Goal: Task Accomplishment & Management: Use online tool/utility

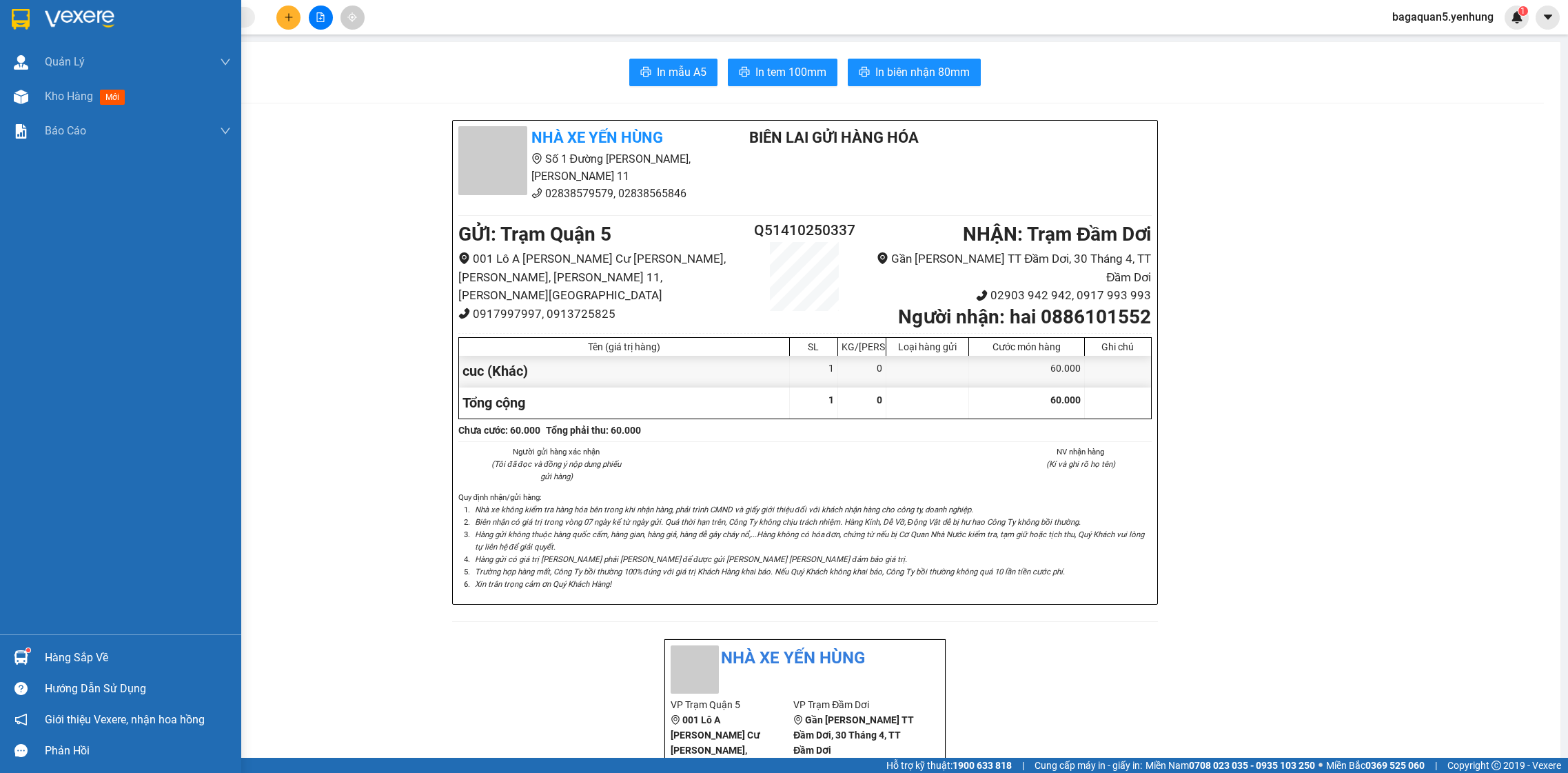
click at [24, 461] on div "[PERSON_NAME] [PERSON_NAME] khách hàng mới Kho hàng mới [PERSON_NAME] [PERSON_N…" at bounding box center [120, 339] width 241 height 589
drag, startPoint x: 22, startPoint y: 488, endPoint x: -39, endPoint y: 596, distance: 124.0
click at [0, 596] on html "Kết quả [PERSON_NAME] ( 0 ) Bộ lọc No Data bagaquan5.yenhung 1 [PERSON_NAME] [P…" at bounding box center [784, 386] width 1568 height 773
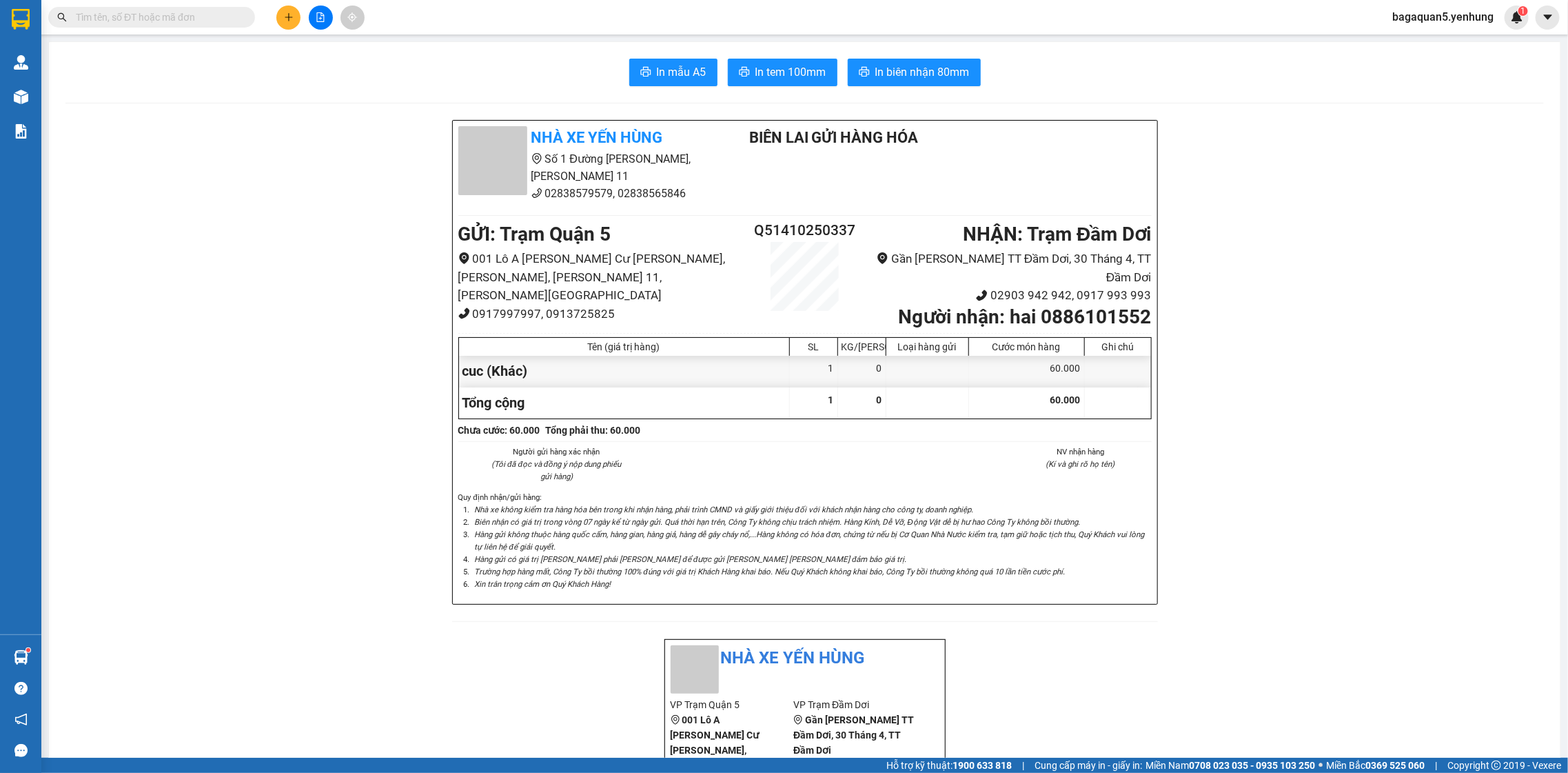
drag, startPoint x: 54, startPoint y: 673, endPoint x: -6, endPoint y: 723, distance: 78.1
click at [0, 723] on html "Kết quả [PERSON_NAME] ( 0 ) Bộ lọc No Data bagaquan5.yenhung 1 [PERSON_NAME] [P…" at bounding box center [784, 386] width 1568 height 773
drag, startPoint x: 225, startPoint y: 399, endPoint x: 227, endPoint y: 387, distance: 12.2
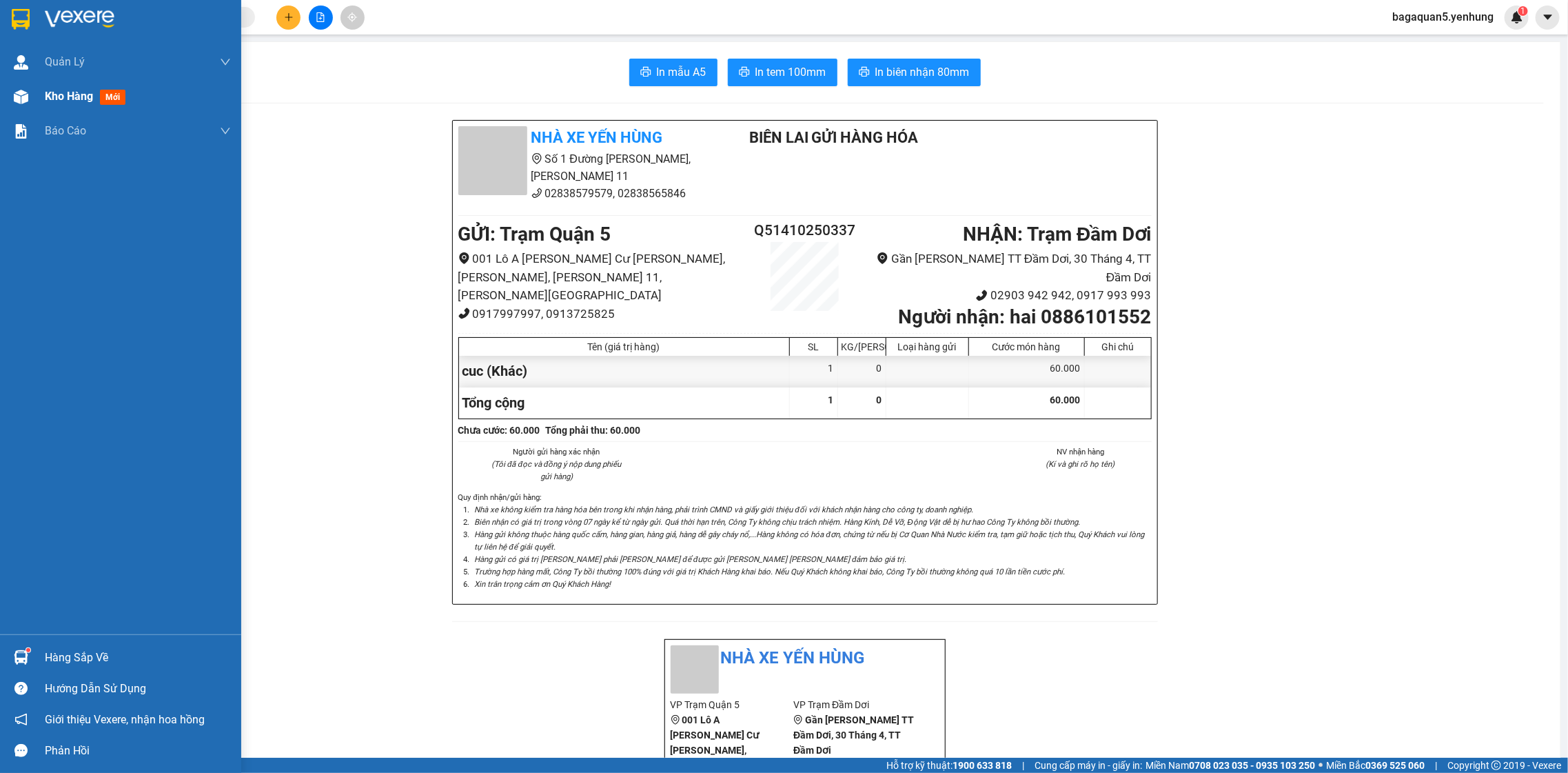
drag, startPoint x: 35, startPoint y: 86, endPoint x: 68, endPoint y: 92, distance: 33.5
click at [38, 86] on div "Kho hàng mới" at bounding box center [120, 97] width 241 height 35
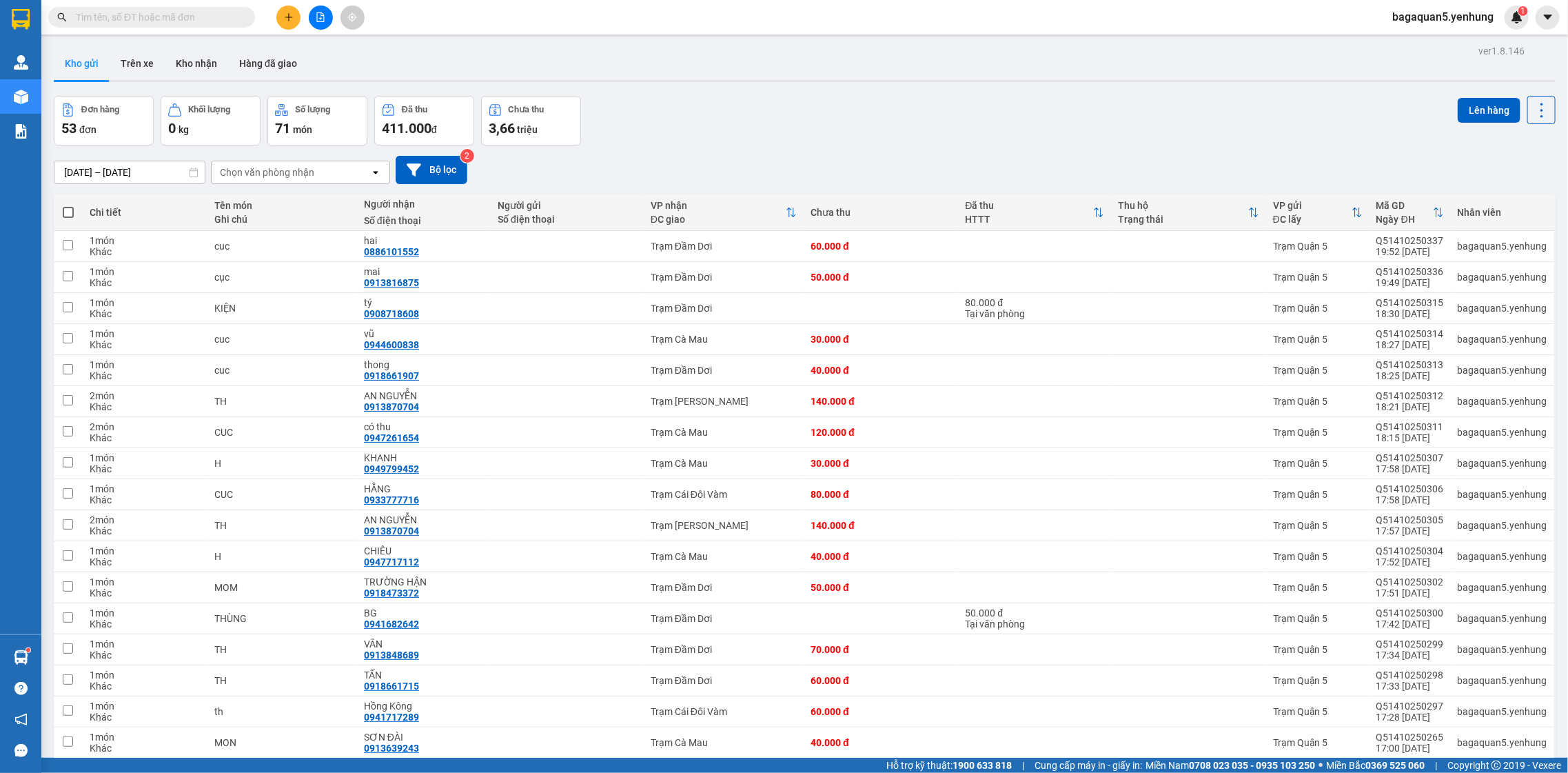
click at [78, 204] on th at bounding box center [68, 212] width 29 height 37
drag, startPoint x: 53, startPoint y: 207, endPoint x: 65, endPoint y: 199, distance: 14.4
click at [54, 207] on th at bounding box center [68, 212] width 29 height 37
click at [77, 207] on th at bounding box center [68, 212] width 29 height 37
click at [58, 212] on th at bounding box center [68, 212] width 29 height 37
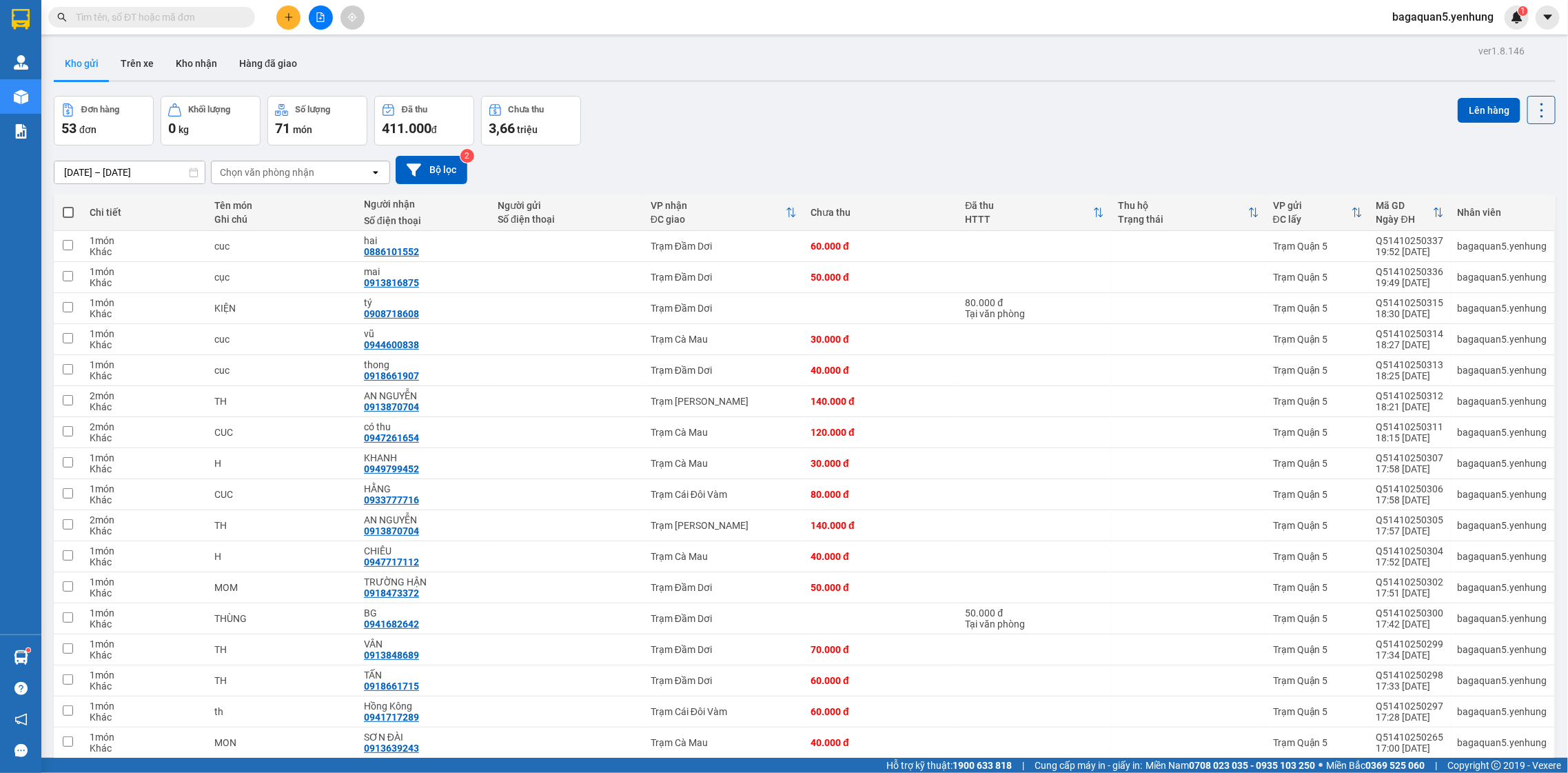
click at [65, 209] on span at bounding box center [68, 212] width 11 height 11
click at [68, 205] on input "checkbox" at bounding box center [68, 205] width 0 height 0
checkbox input "true"
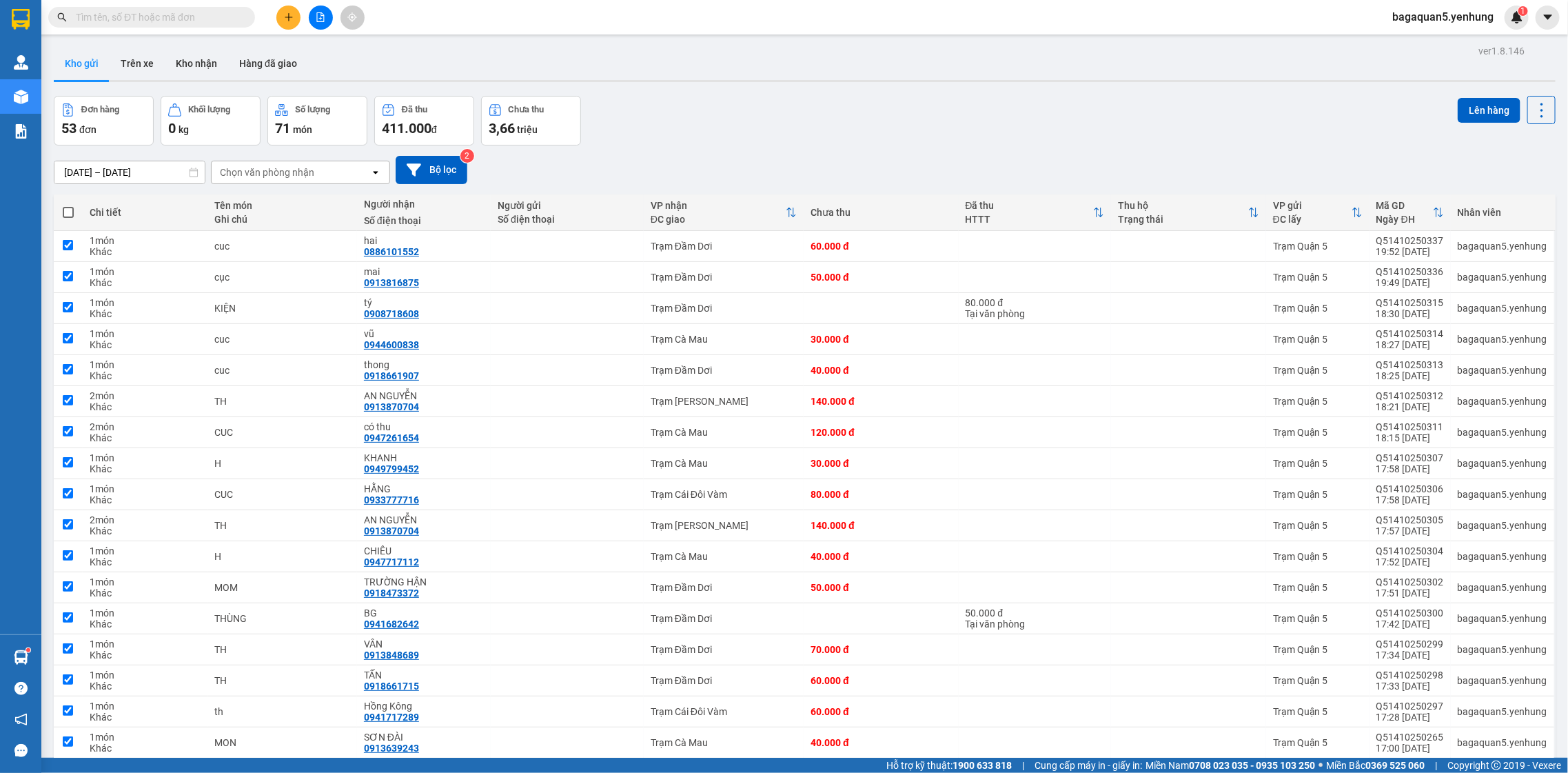
checkbox input "true"
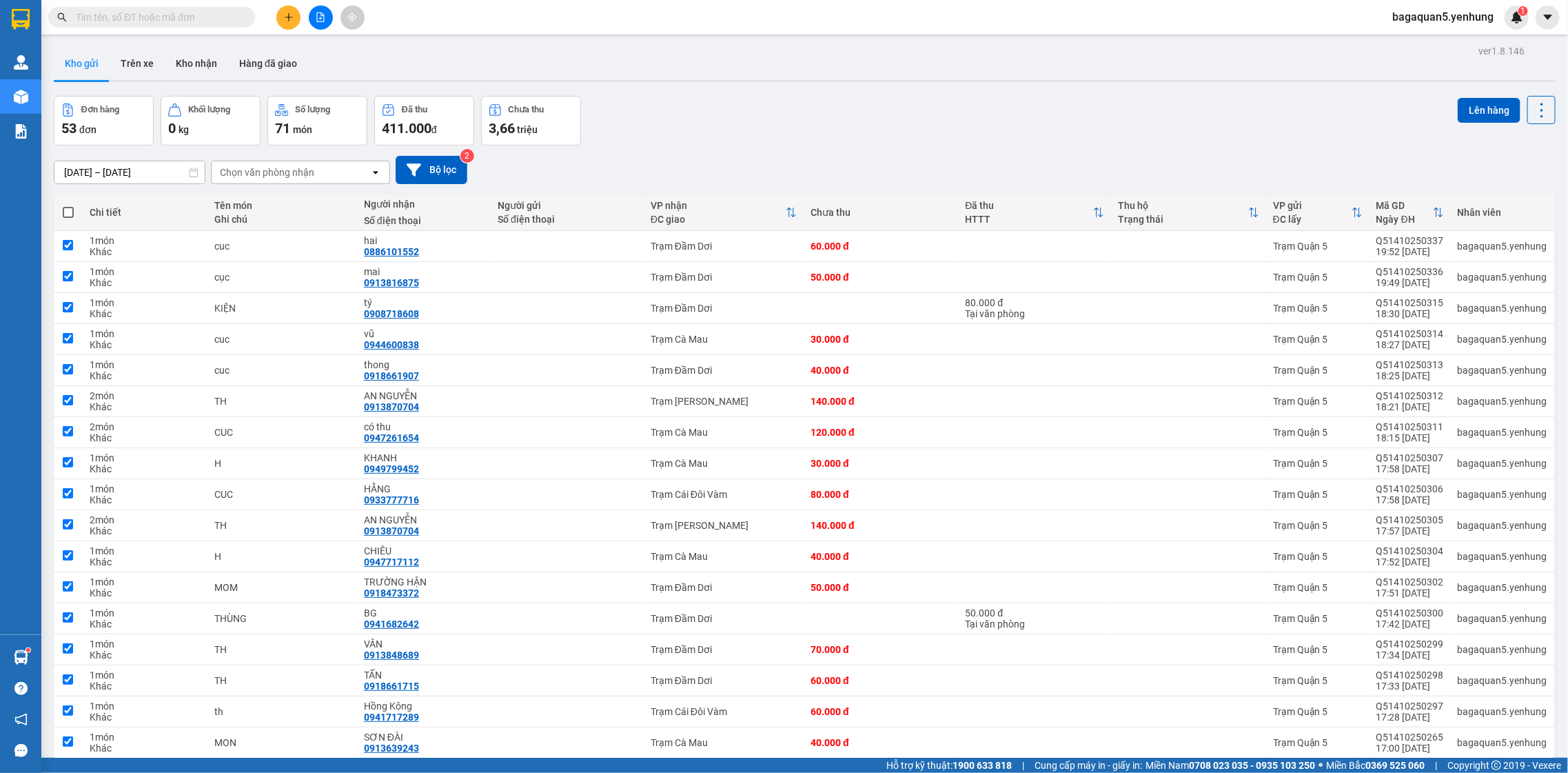
checkbox input "true"
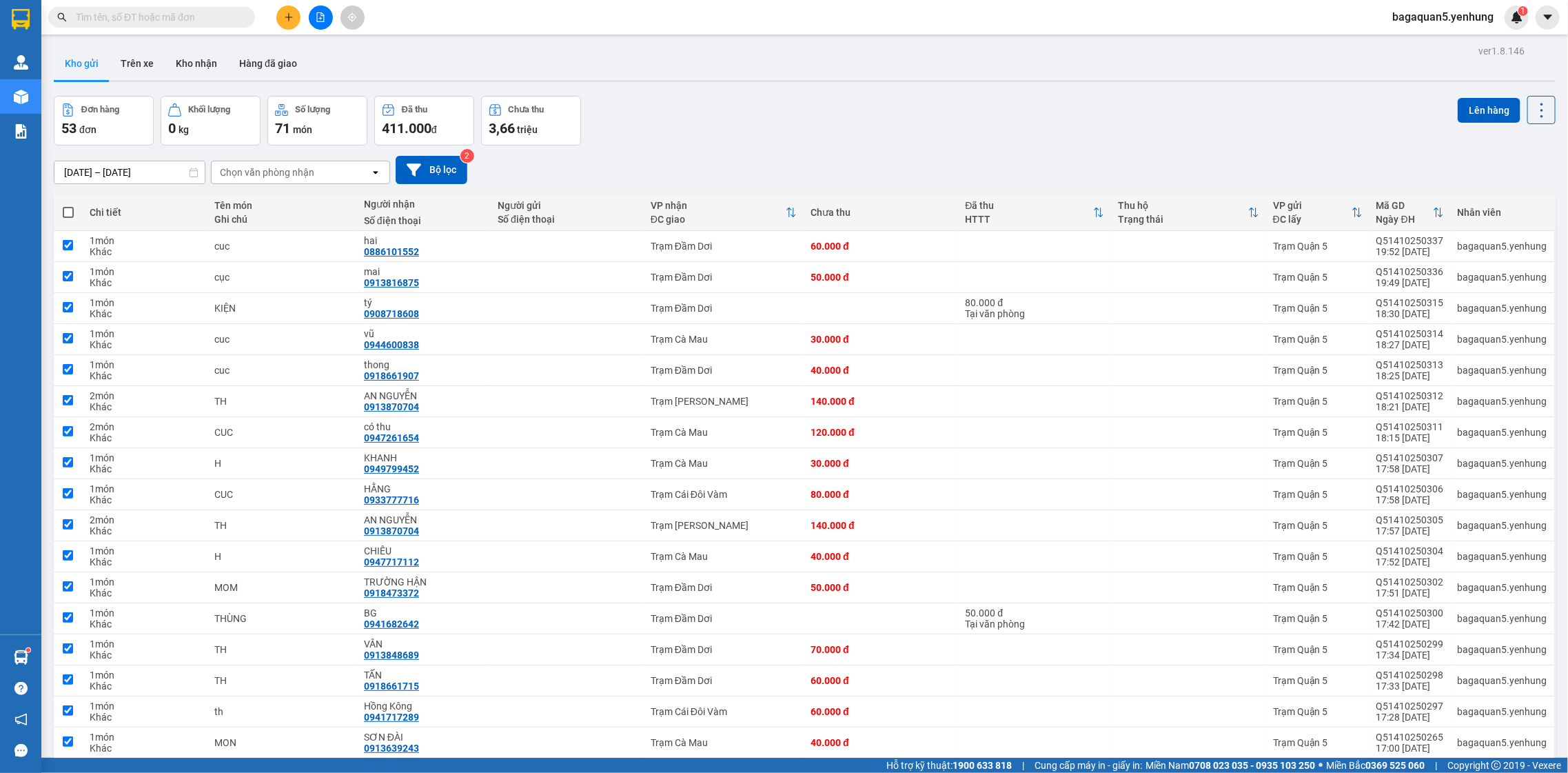
checkbox input "true"
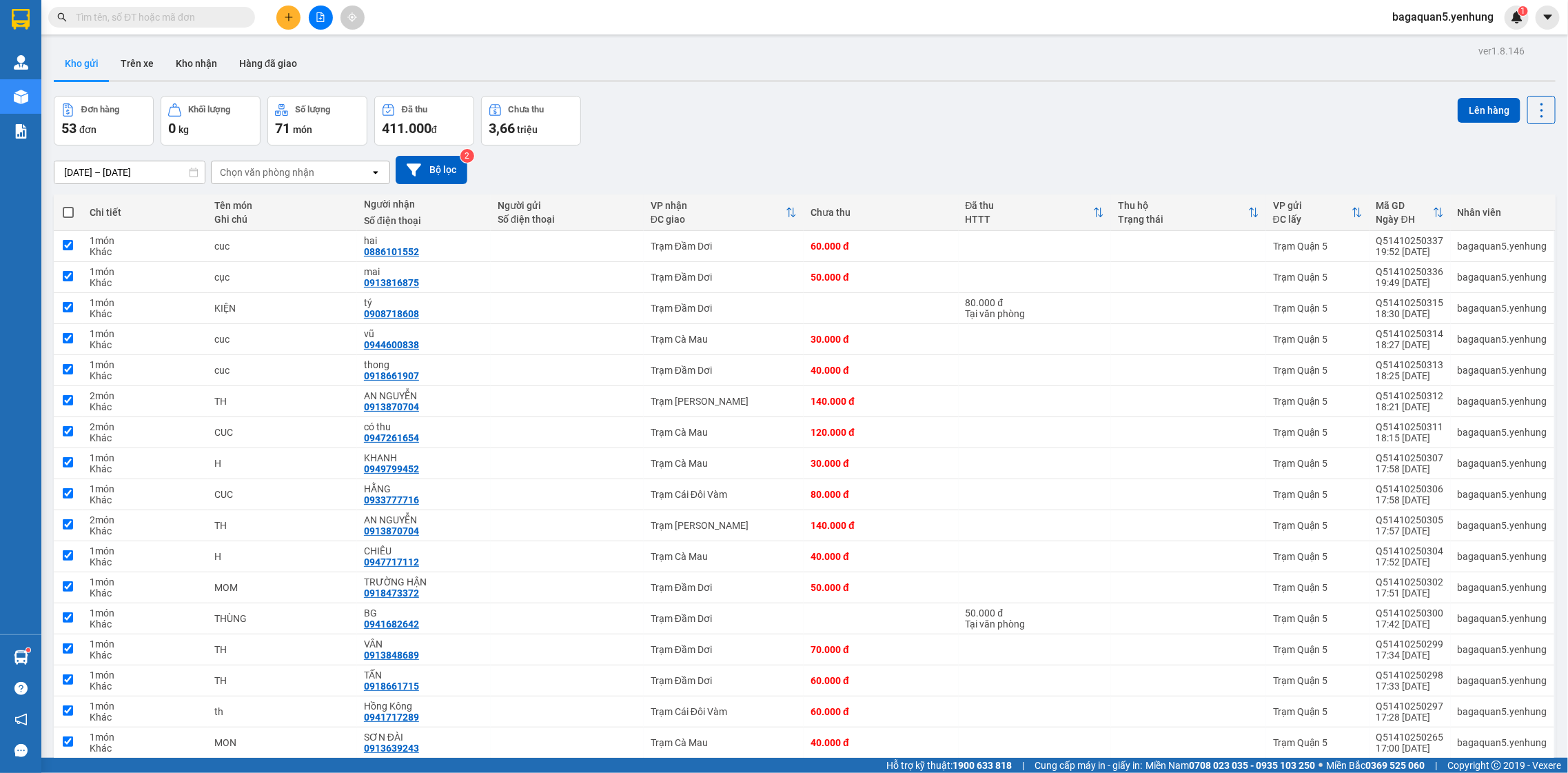
checkbox input "true"
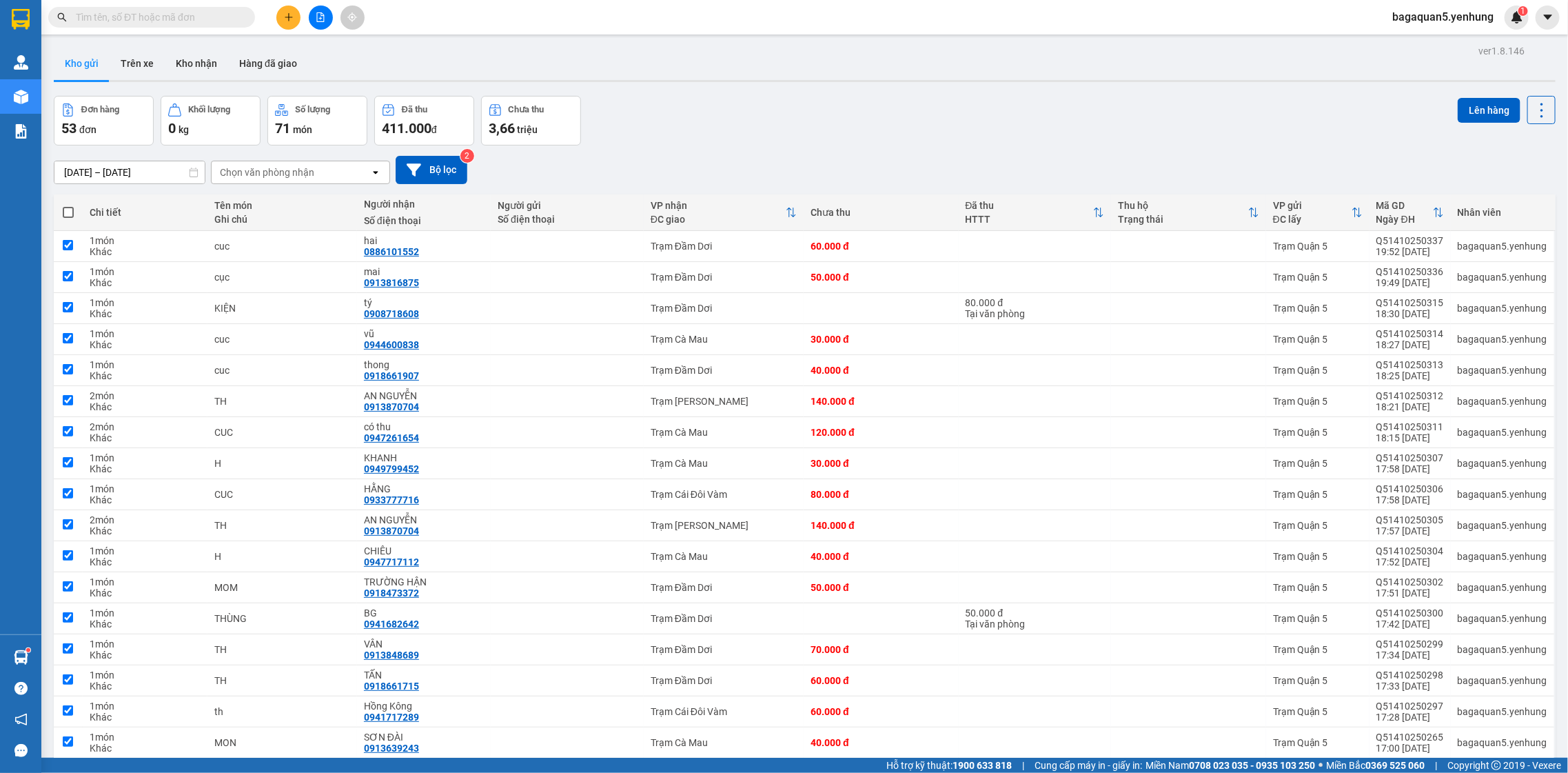
checkbox input "true"
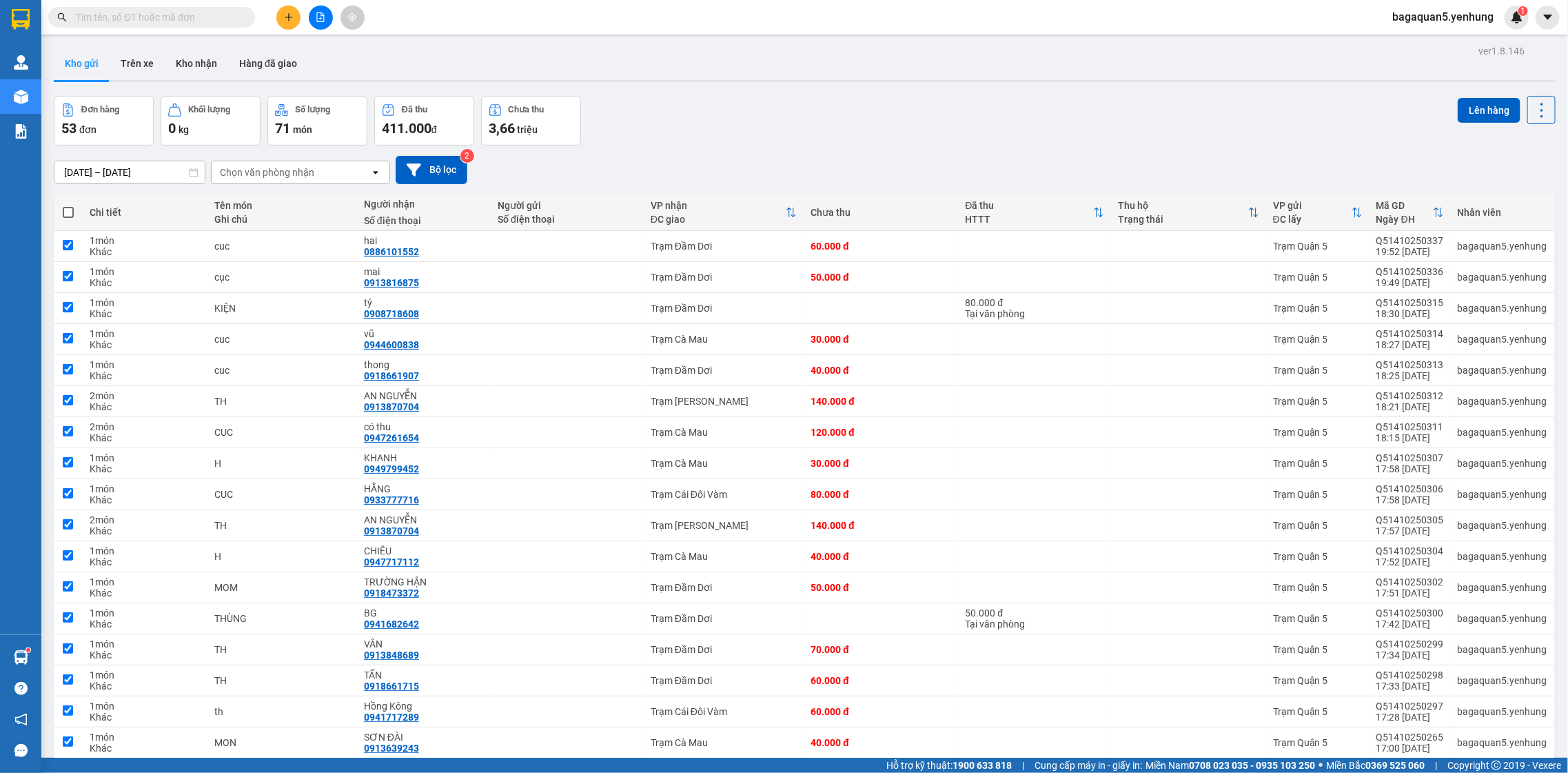
checkbox input "true"
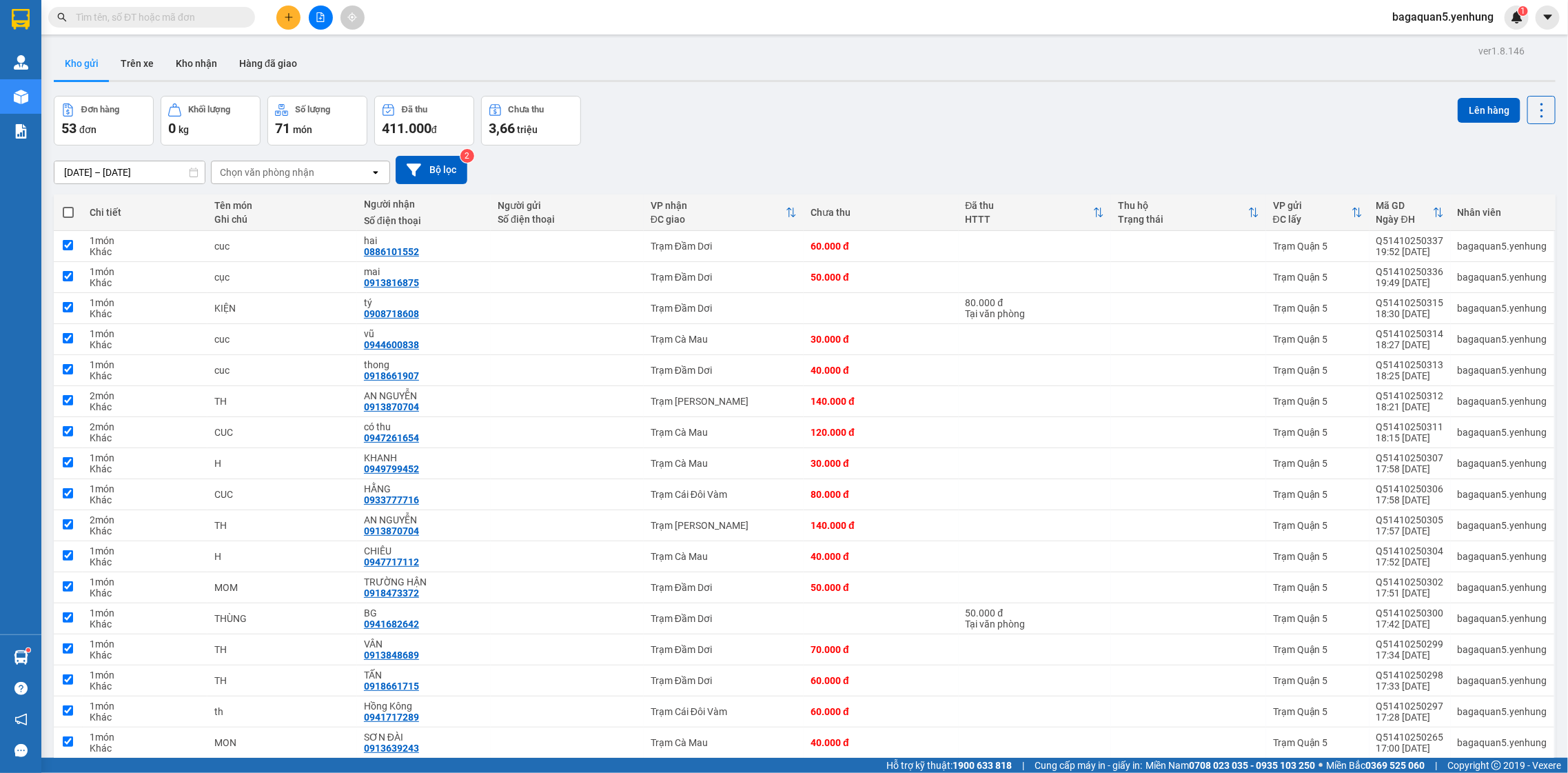
checkbox input "true"
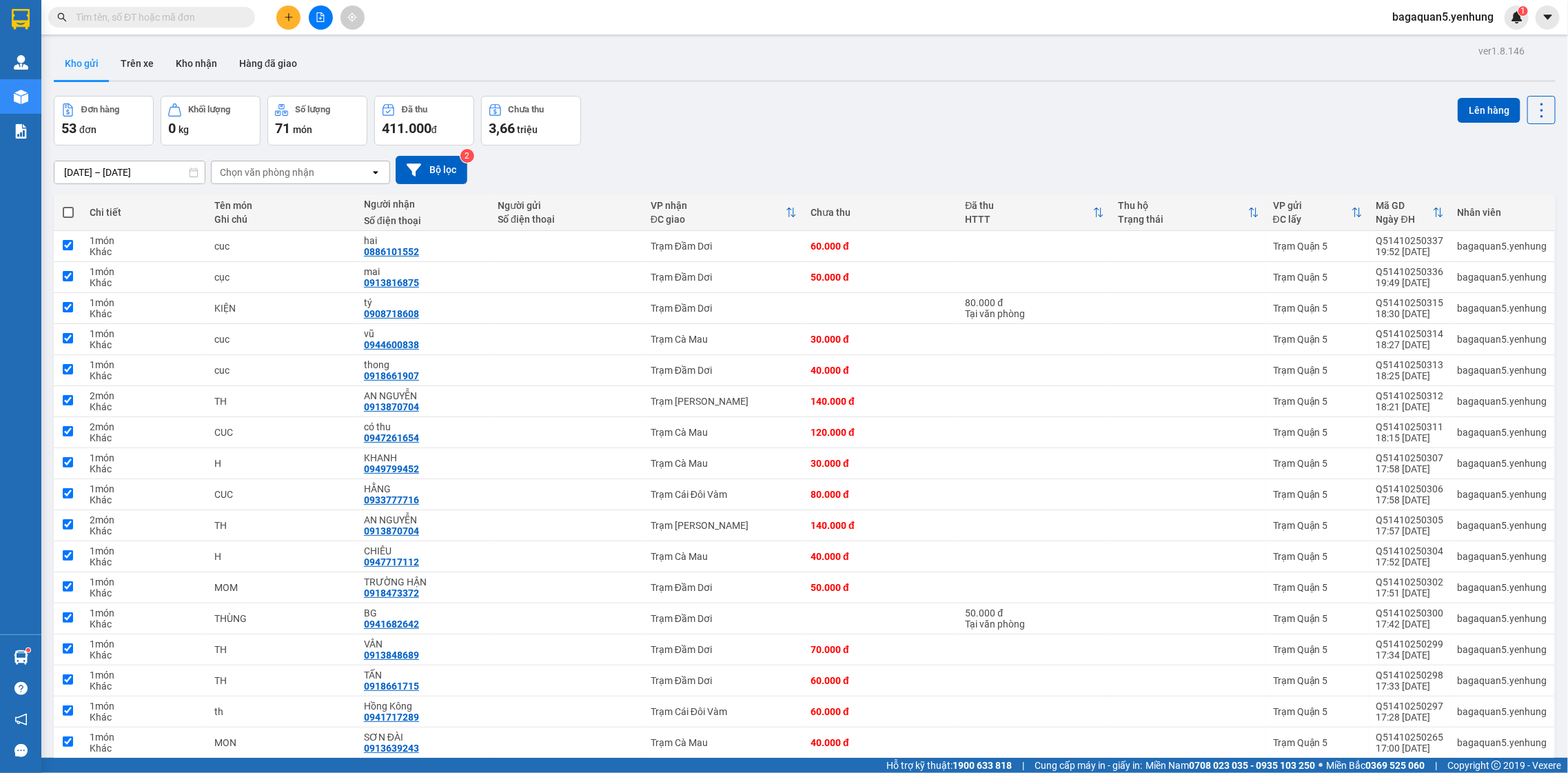
checkbox input "true"
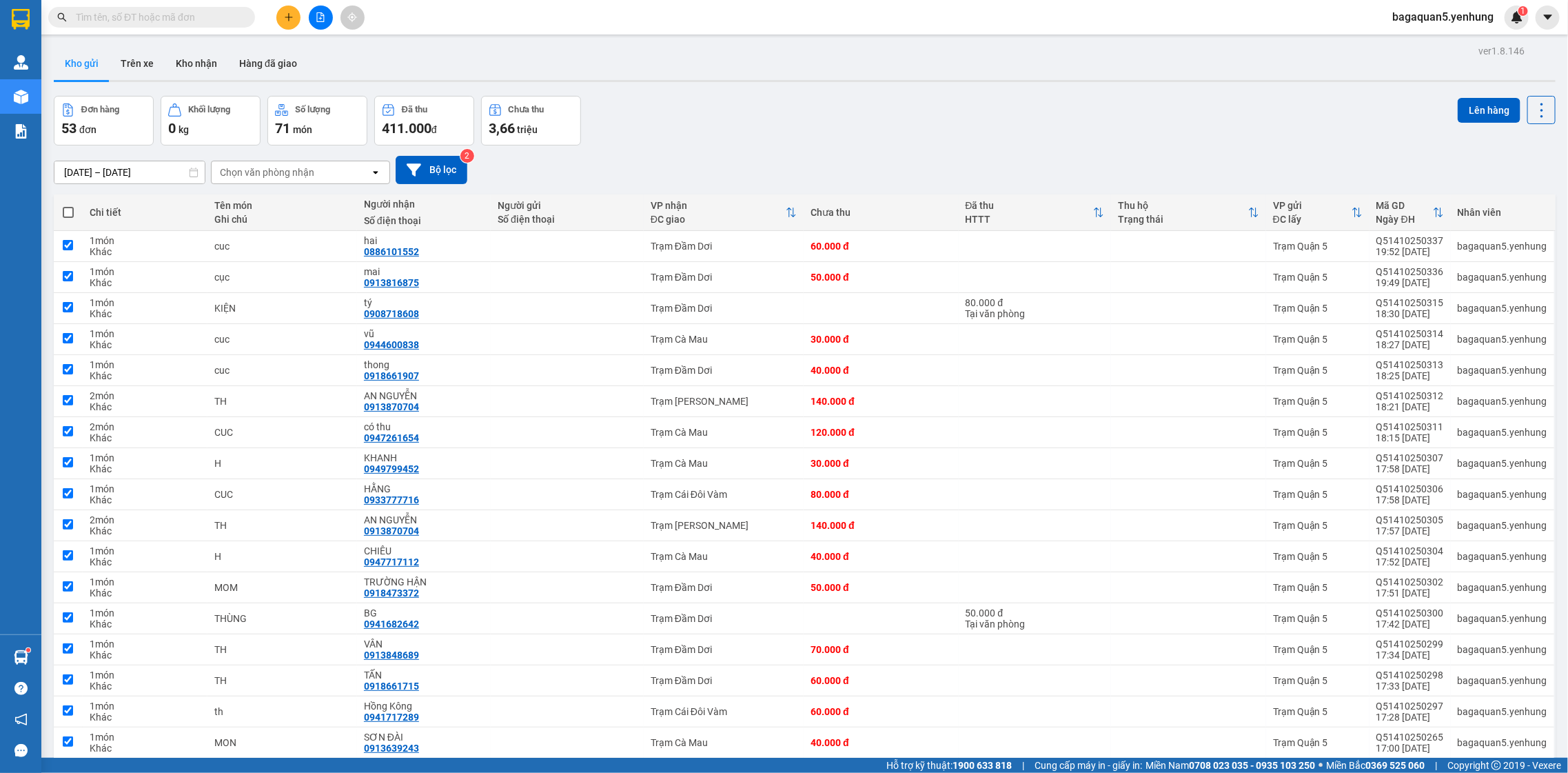
checkbox input "true"
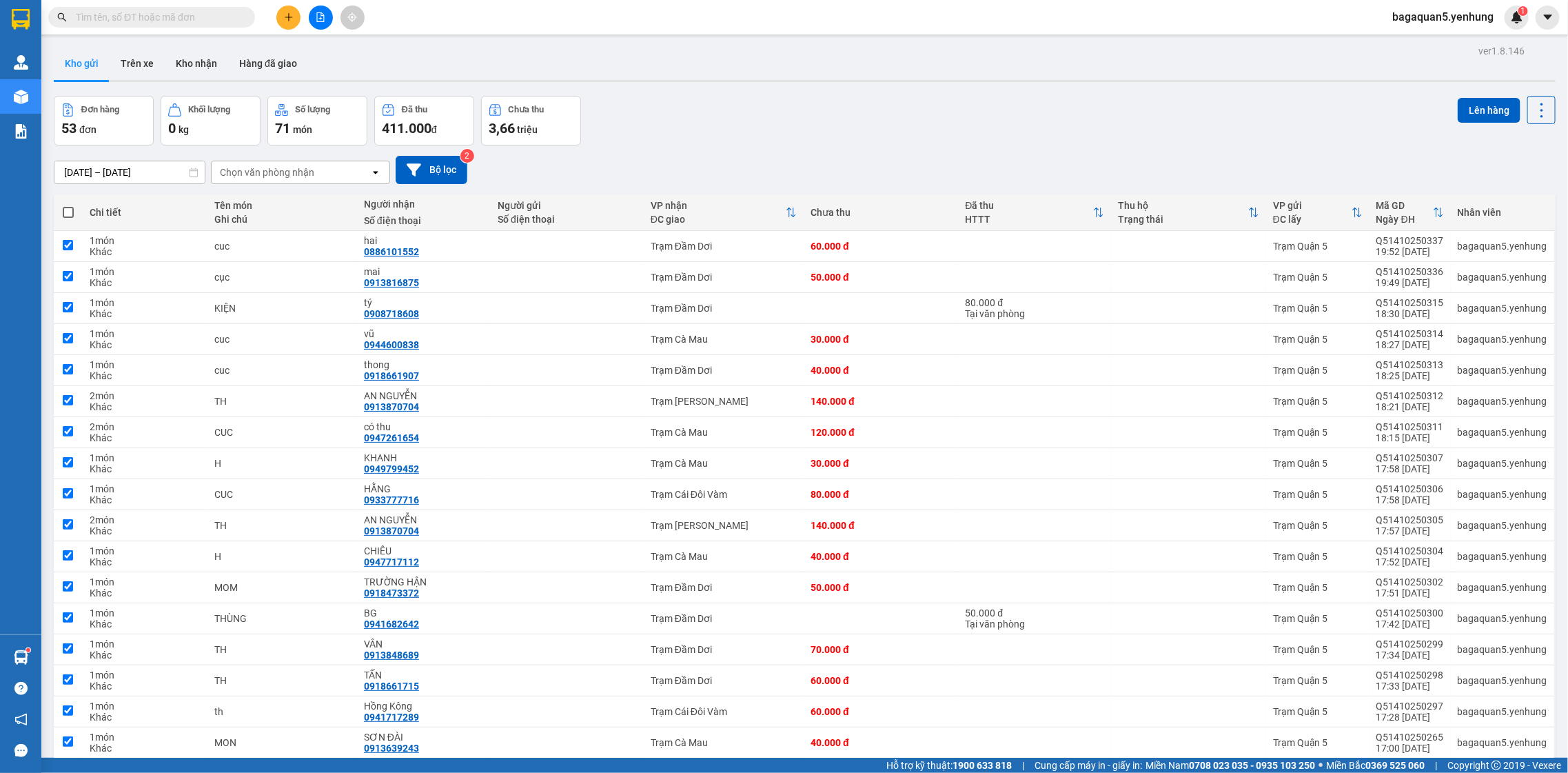
checkbox input "true"
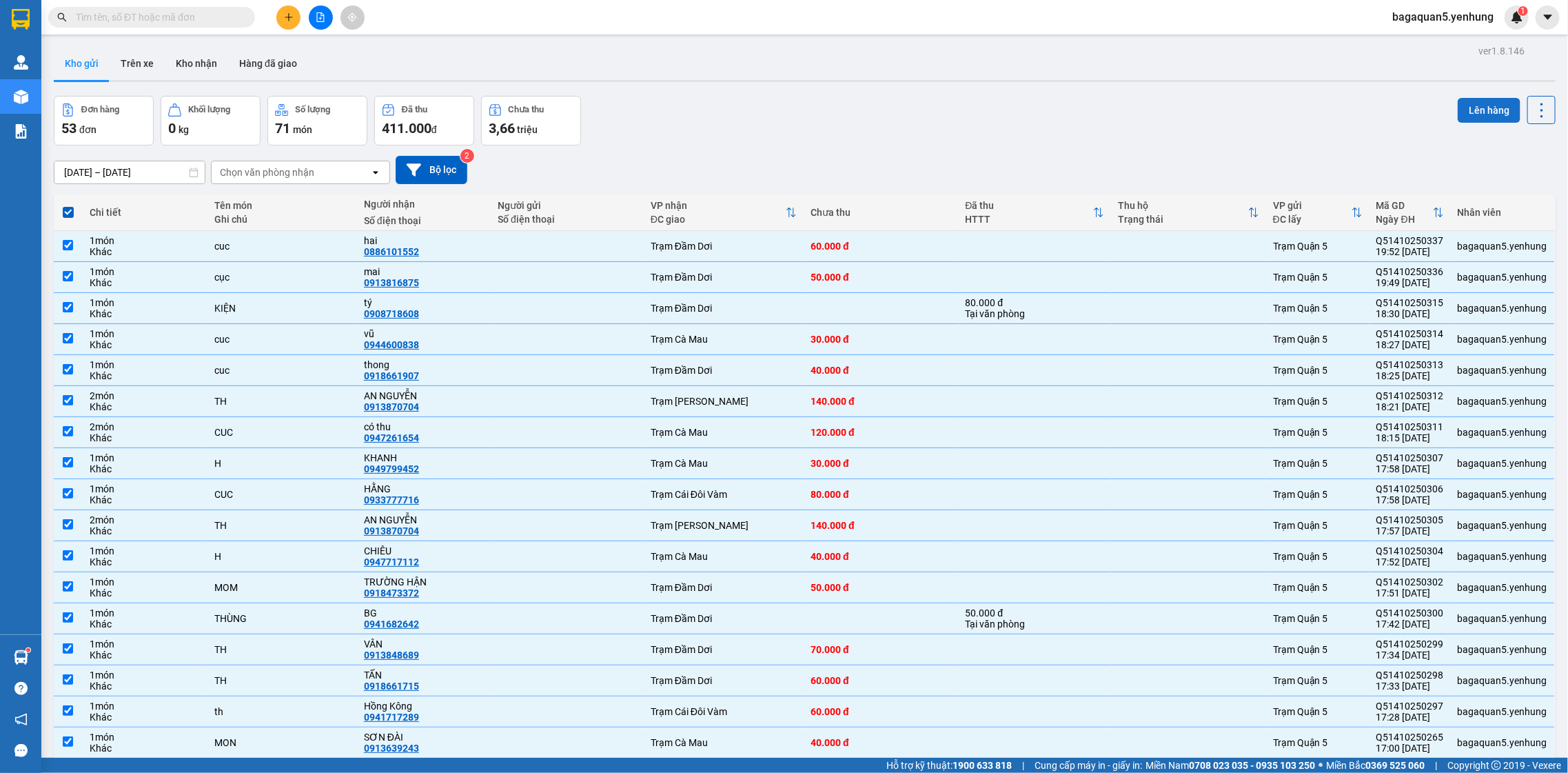
click at [1457, 102] on button "Lên hàng" at bounding box center [1489, 111] width 63 height 25
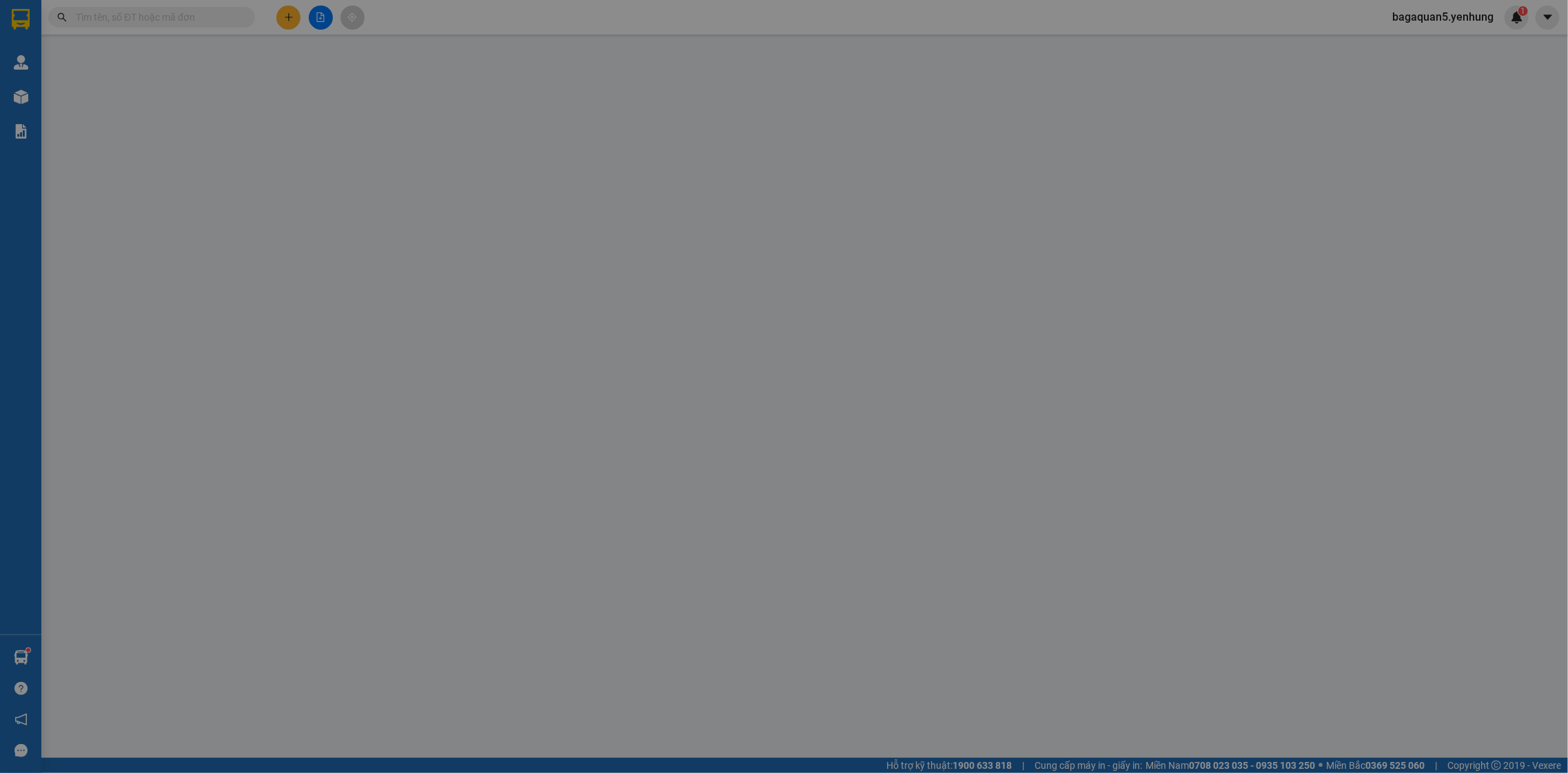
drag, startPoint x: 1447, startPoint y: 102, endPoint x: 1345, endPoint y: 136, distance: 107.5
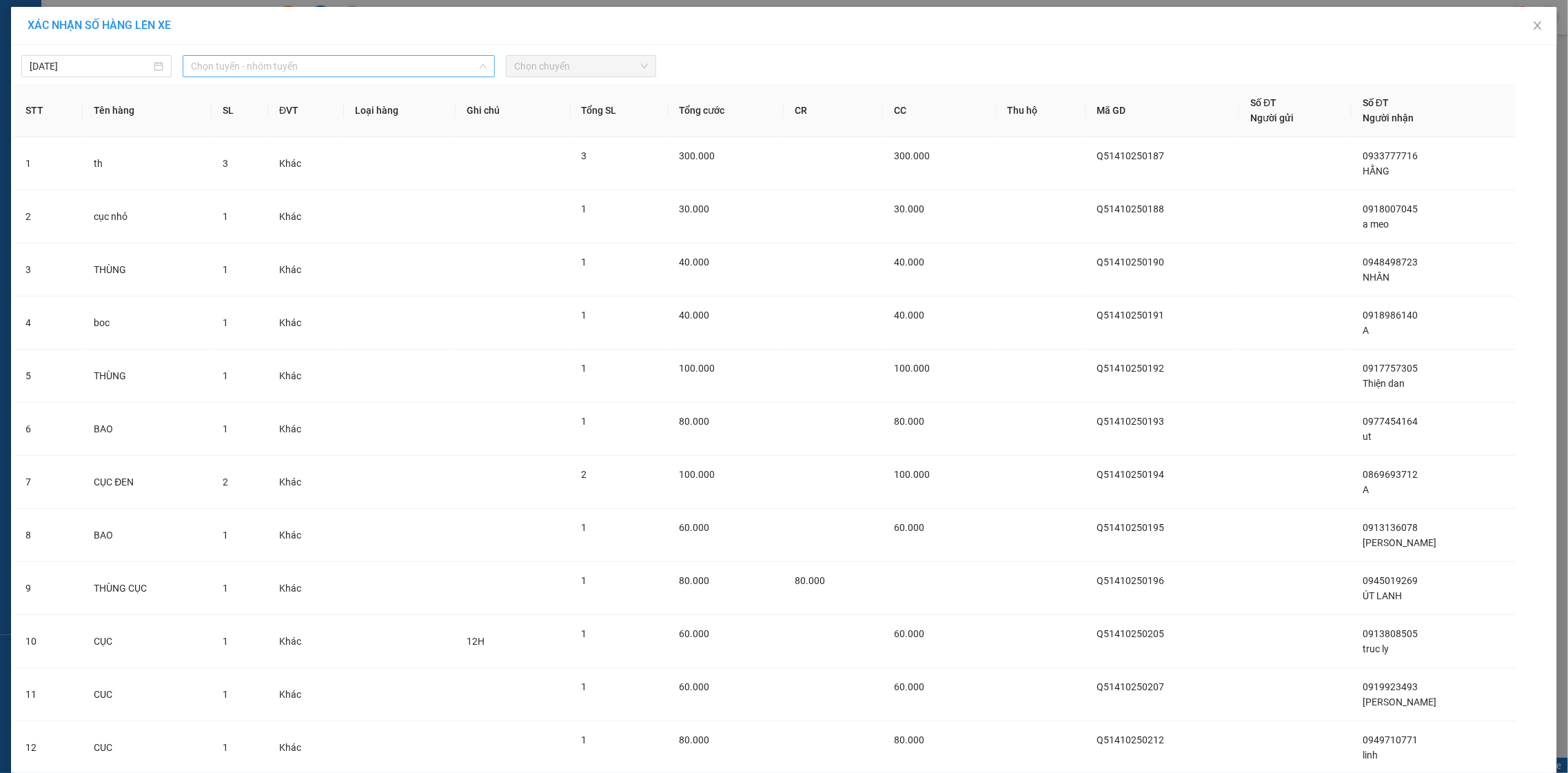
click at [318, 59] on span "Chọn tuyến - nhóm tuyến" at bounding box center [338, 66] width 296 height 21
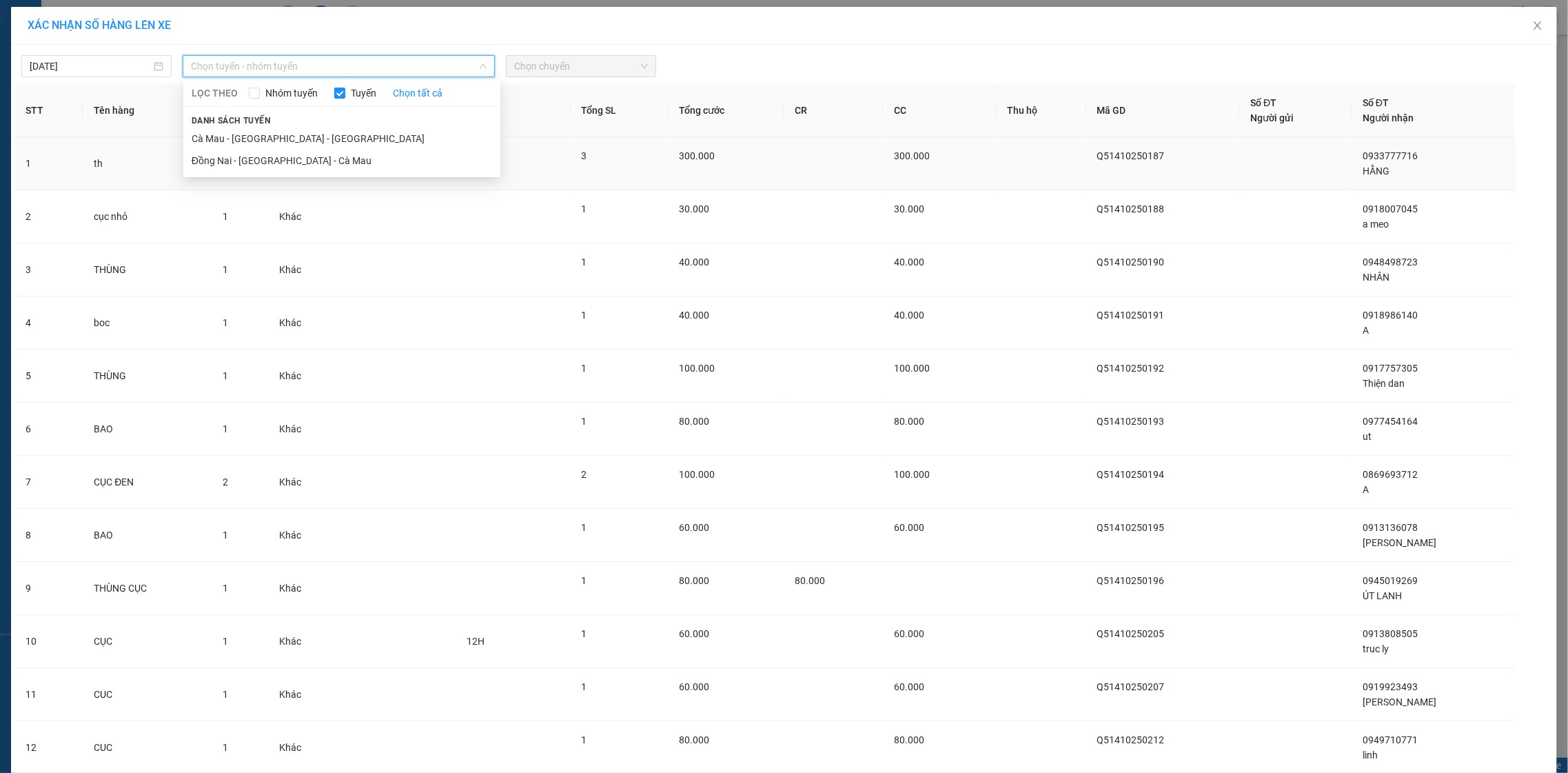
drag, startPoint x: 335, startPoint y: 163, endPoint x: 396, endPoint y: 136, distance: 66.7
click at [334, 157] on li "Đồng Nai - [GEOGRAPHIC_DATA] - Cà Mau" at bounding box center [342, 161] width 317 height 22
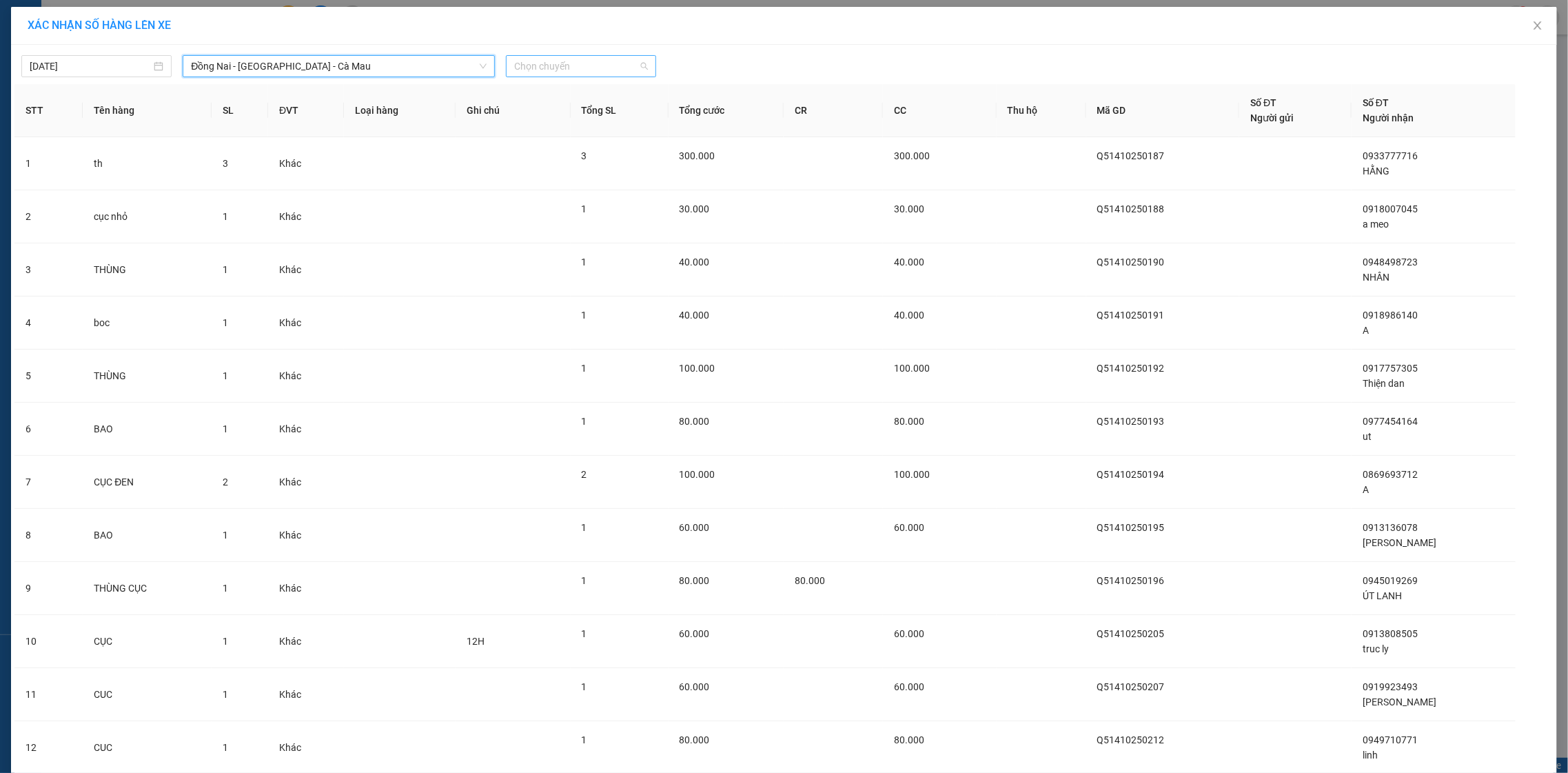
click at [532, 56] on span "Chọn chuyến" at bounding box center [581, 66] width 134 height 21
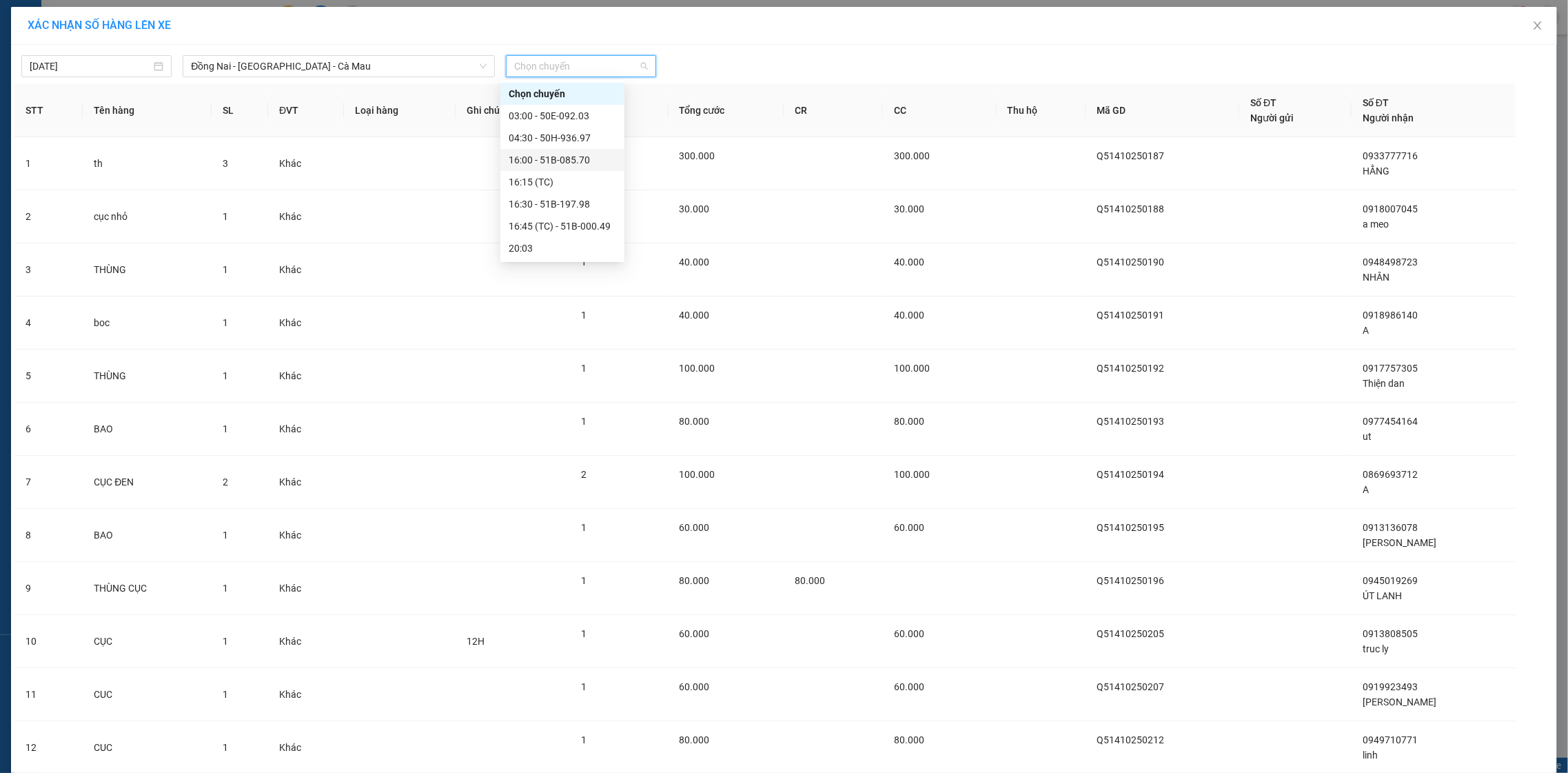
click at [586, 156] on div "16:00 - 51B-085.70" at bounding box center [562, 160] width 108 height 15
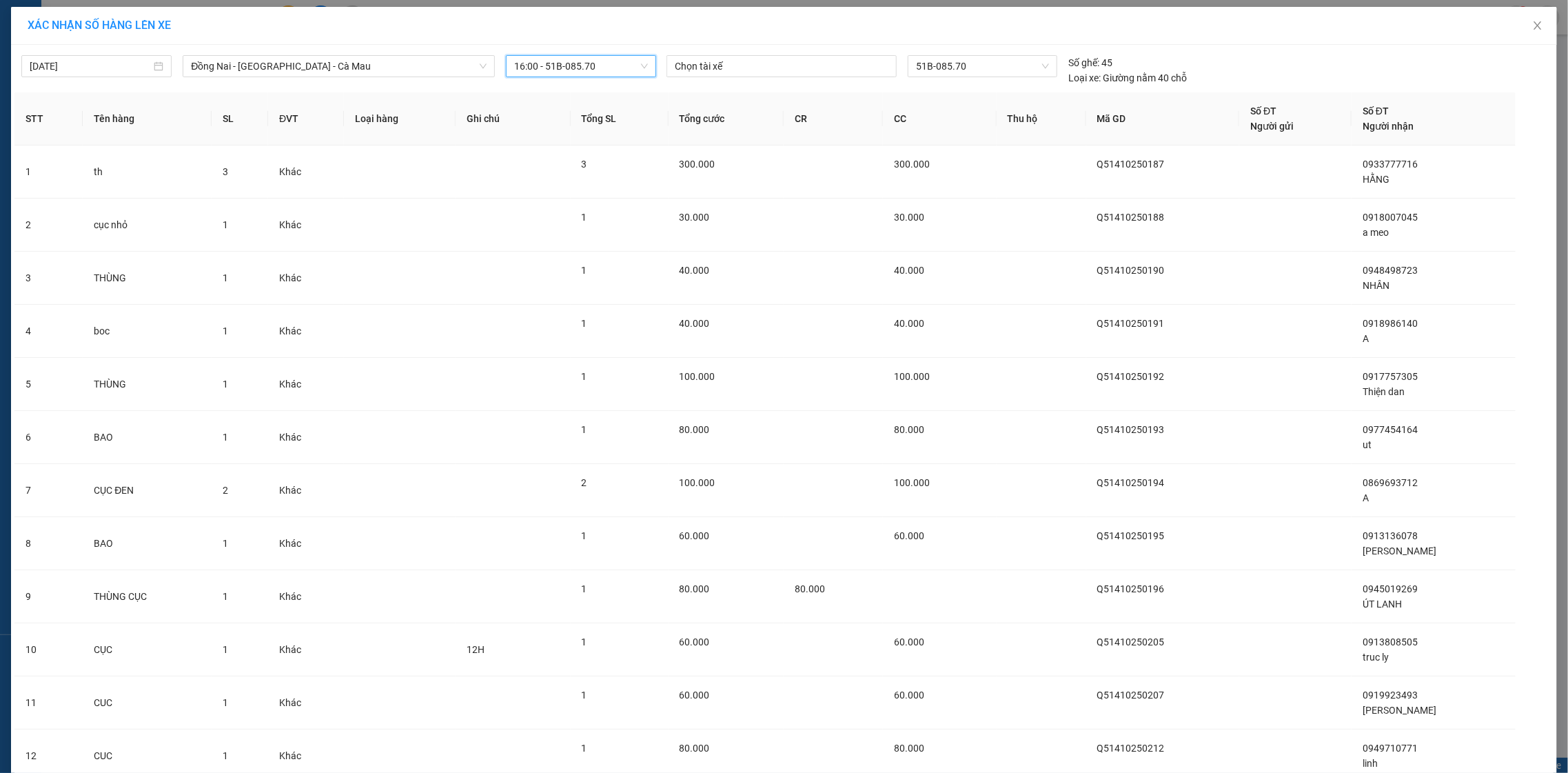
scroll to position [2291, 0]
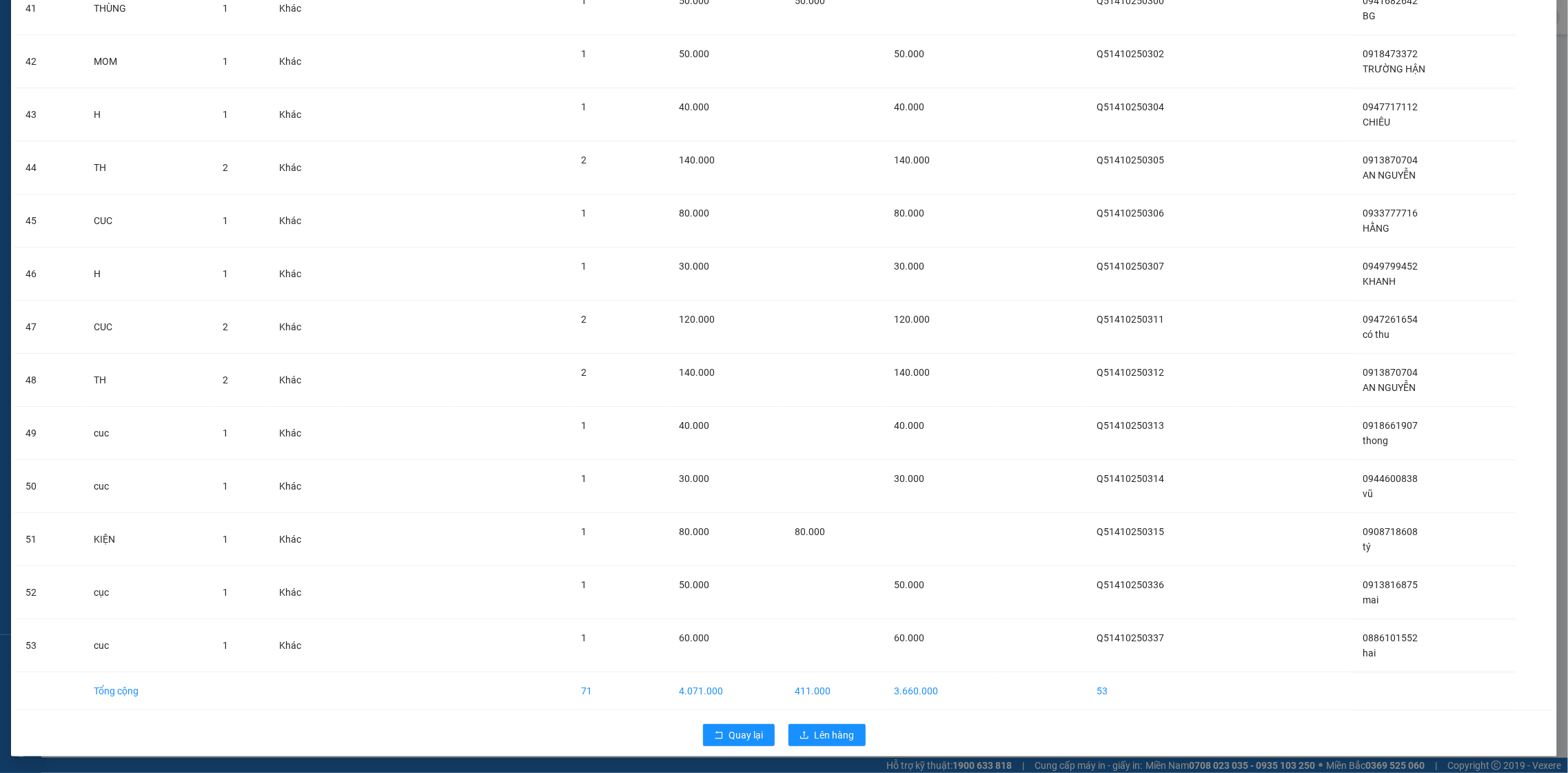
click at [829, 747] on div "Quay lại Lên hàng" at bounding box center [784, 735] width 1539 height 36
click at [826, 744] on button "Lên hàng" at bounding box center [826, 735] width 77 height 22
click at [829, 744] on button "Lên hàng" at bounding box center [826, 735] width 77 height 22
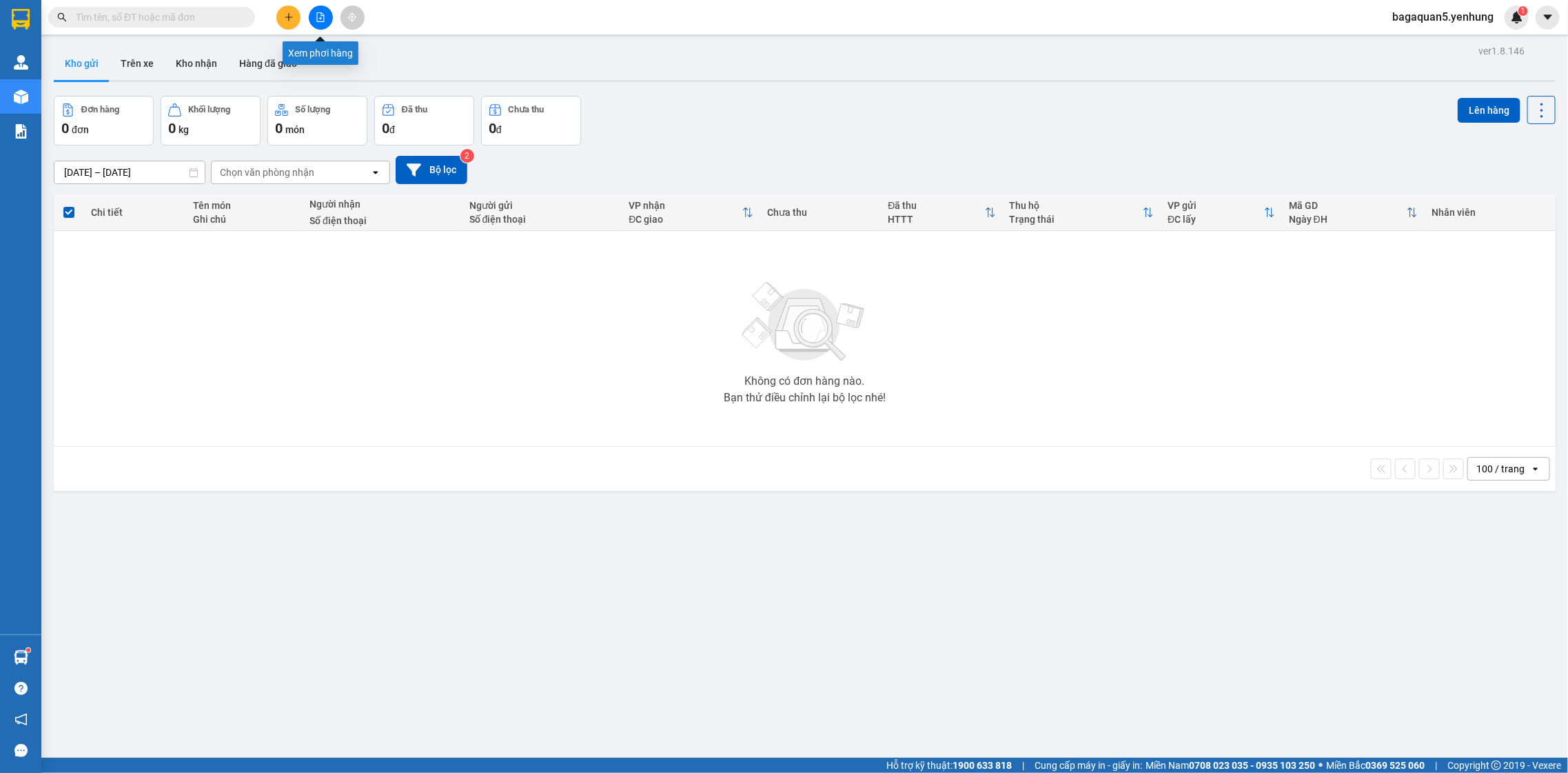
click at [328, 13] on button at bounding box center [321, 17] width 24 height 24
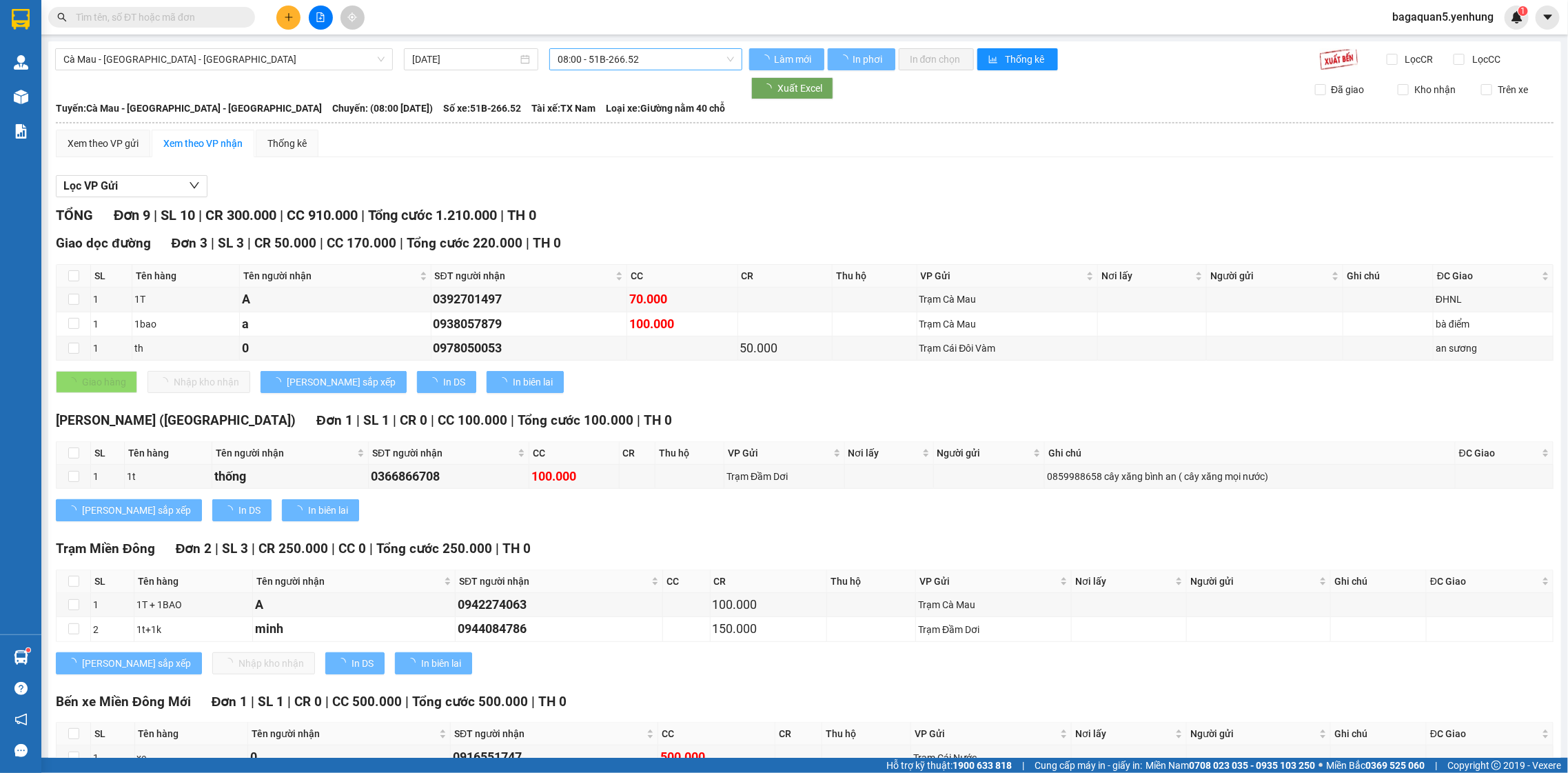
drag, startPoint x: 591, startPoint y: 63, endPoint x: 583, endPoint y: 63, distance: 8.0
click at [591, 63] on span "08:00 - 51B-266.52" at bounding box center [645, 59] width 176 height 21
click at [366, 57] on span "Cà Mau - [GEOGRAPHIC_DATA] - [GEOGRAPHIC_DATA]" at bounding box center [224, 59] width 321 height 21
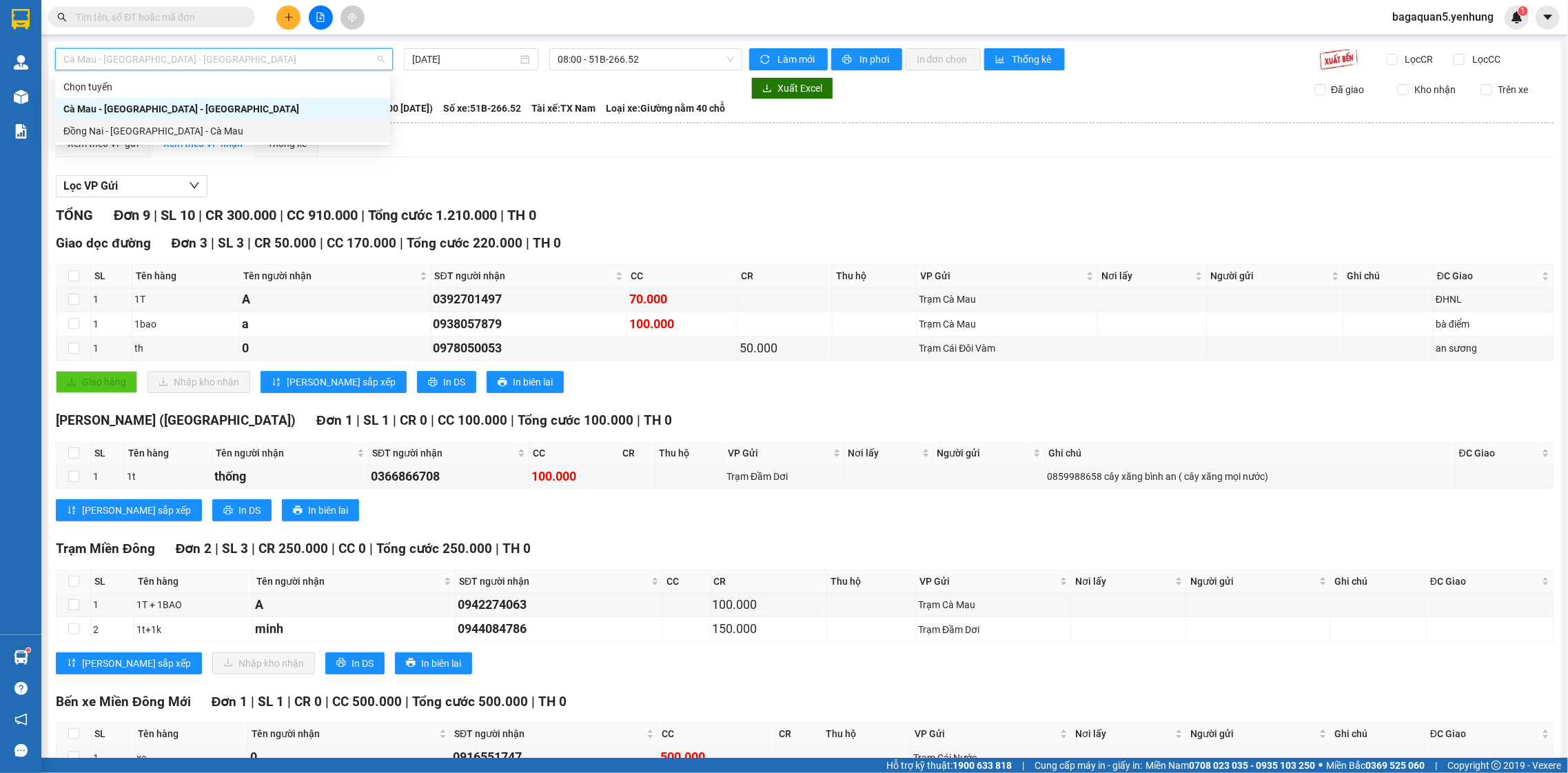
drag, startPoint x: 365, startPoint y: 120, endPoint x: 433, endPoint y: 94, distance: 72.8
click at [367, 120] on div "Đồng Nai - [GEOGRAPHIC_DATA] - Cà Mau" at bounding box center [222, 131] width 335 height 22
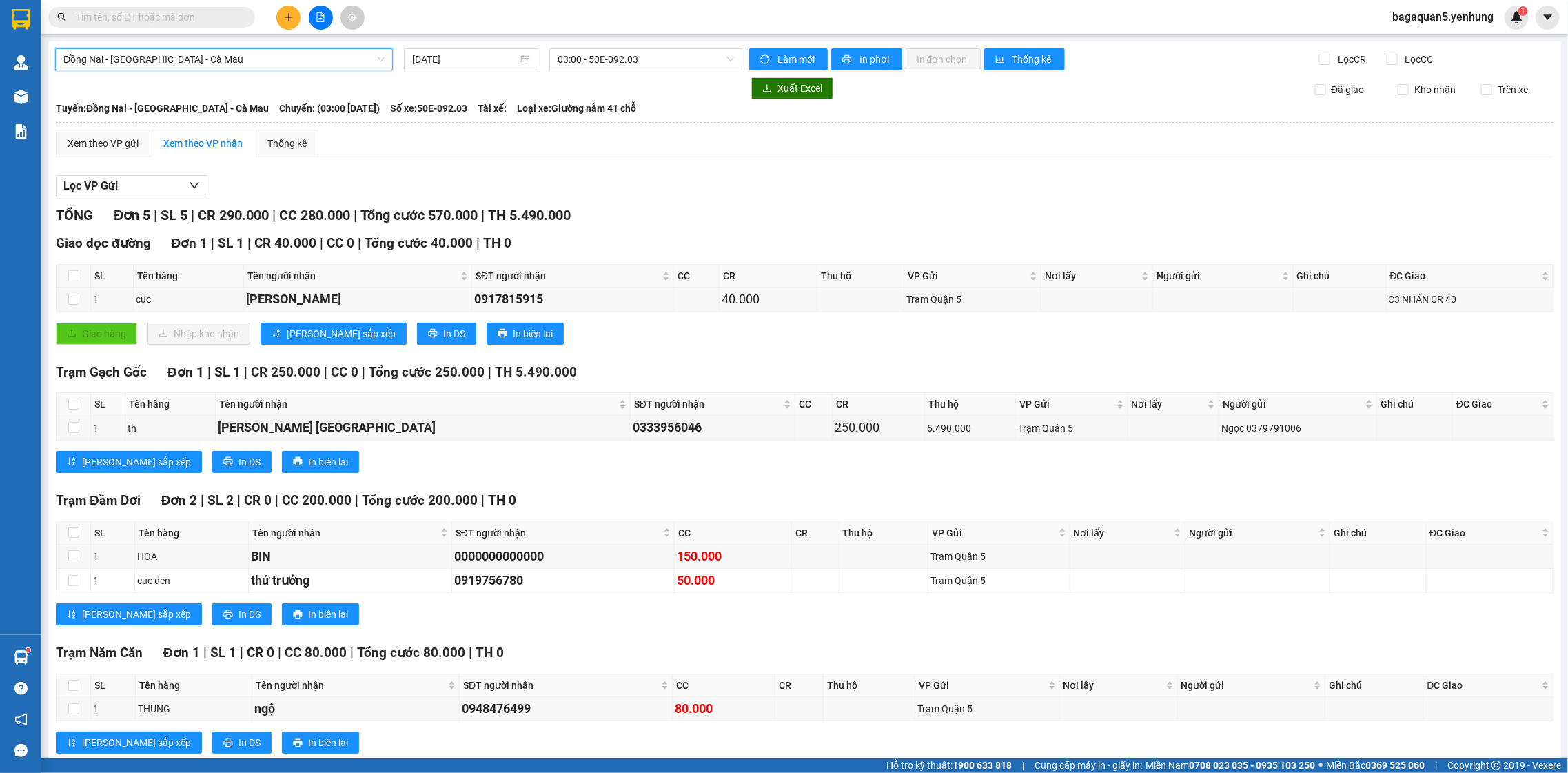
click at [385, 65] on div "Đồng Nai - [GEOGRAPHIC_DATA] - Cà Mau" at bounding box center [223, 59] width 337 height 22
click at [585, 61] on span "03:00 - 50E-092.03" at bounding box center [645, 59] width 176 height 21
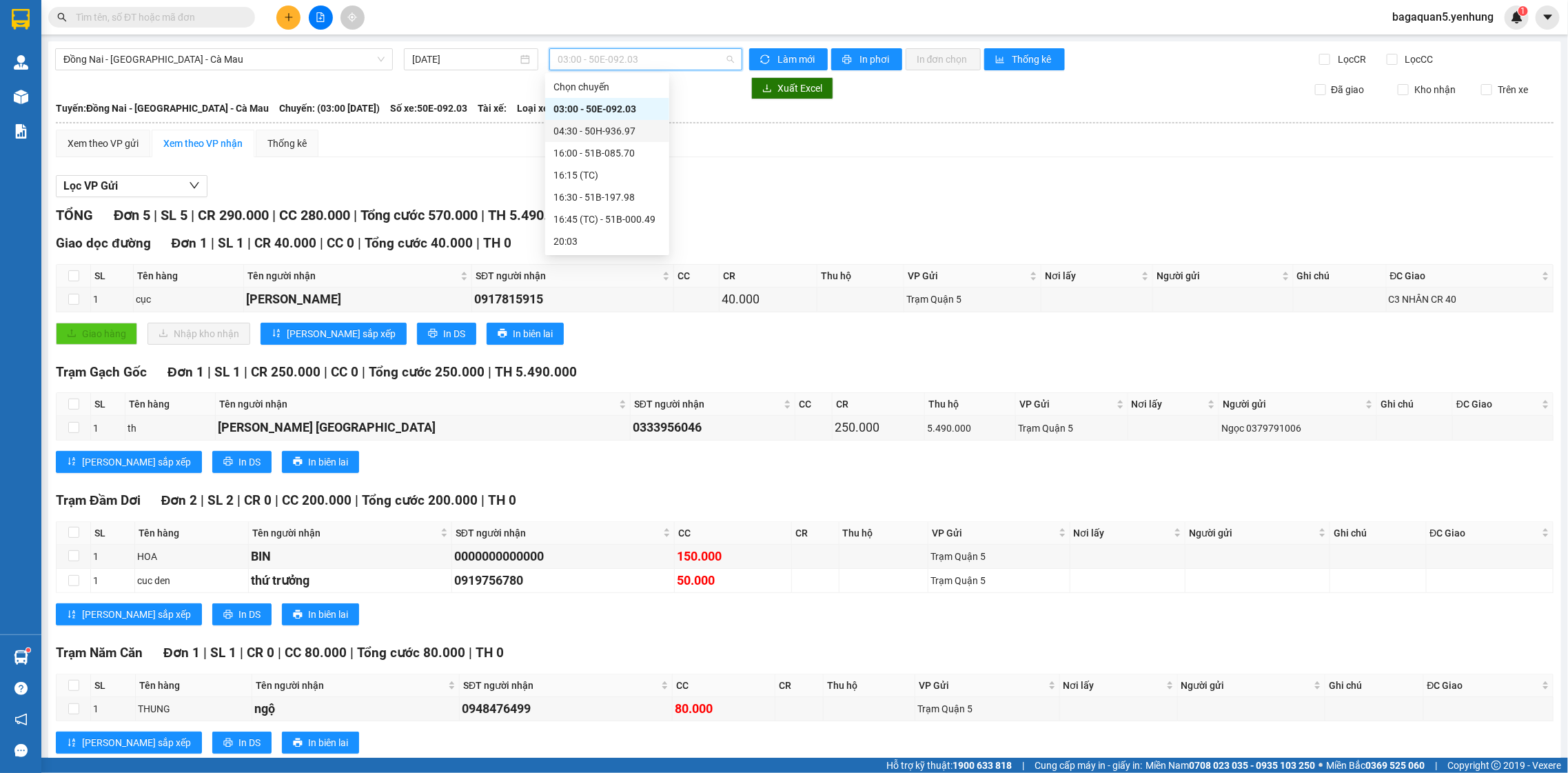
click at [590, 138] on div "04:30 - 50H-936.97" at bounding box center [607, 131] width 124 height 22
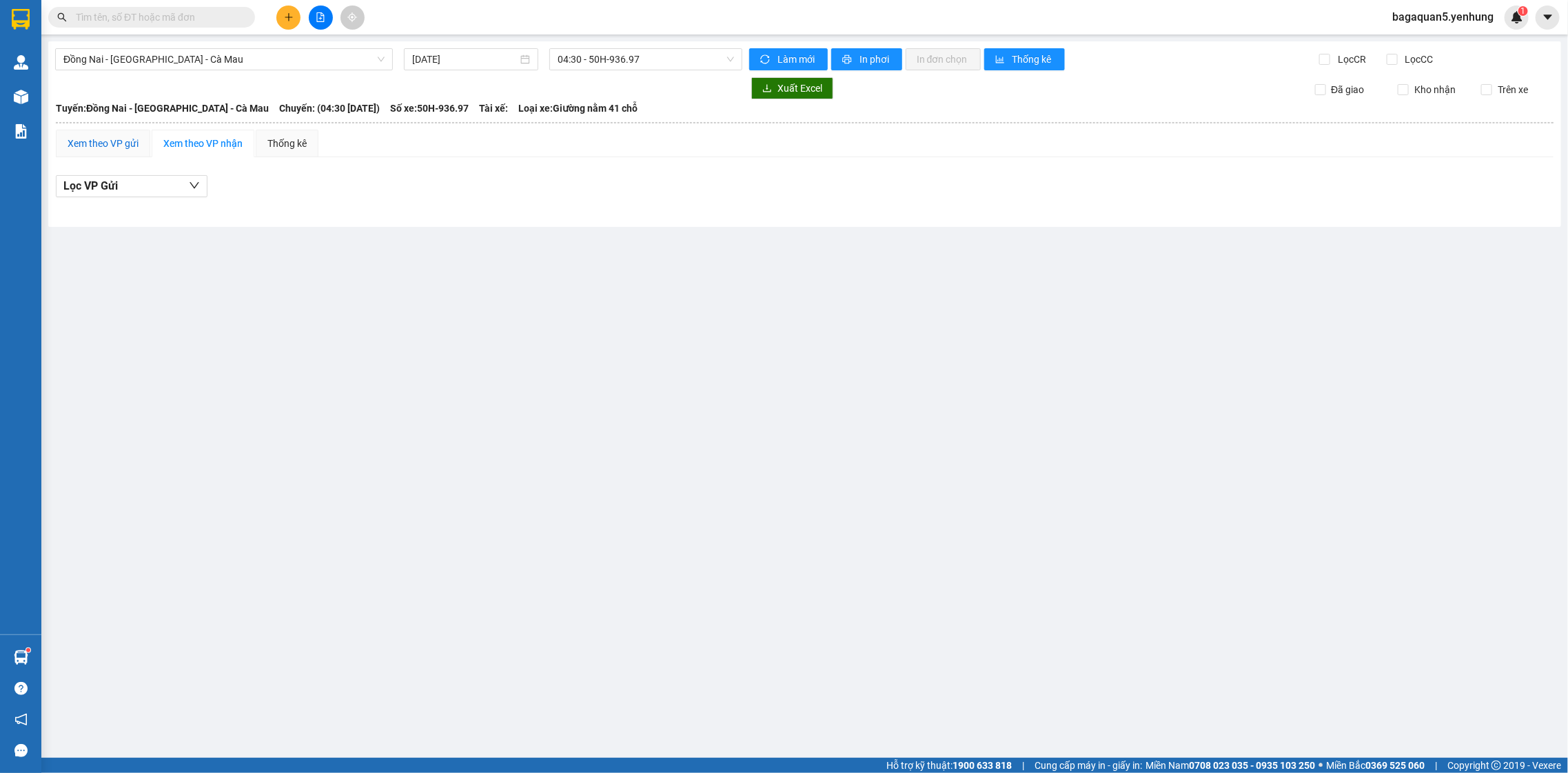
click at [102, 138] on div "Xem theo VP gửi" at bounding box center [103, 143] width 71 height 15
drag, startPoint x: 607, startPoint y: 69, endPoint x: 625, endPoint y: 51, distance: 25.5
click at [623, 53] on span "04:30 - 50H-936.97" at bounding box center [645, 59] width 176 height 21
click at [625, 51] on span "04:30 - 50H-936.97" at bounding box center [645, 59] width 176 height 21
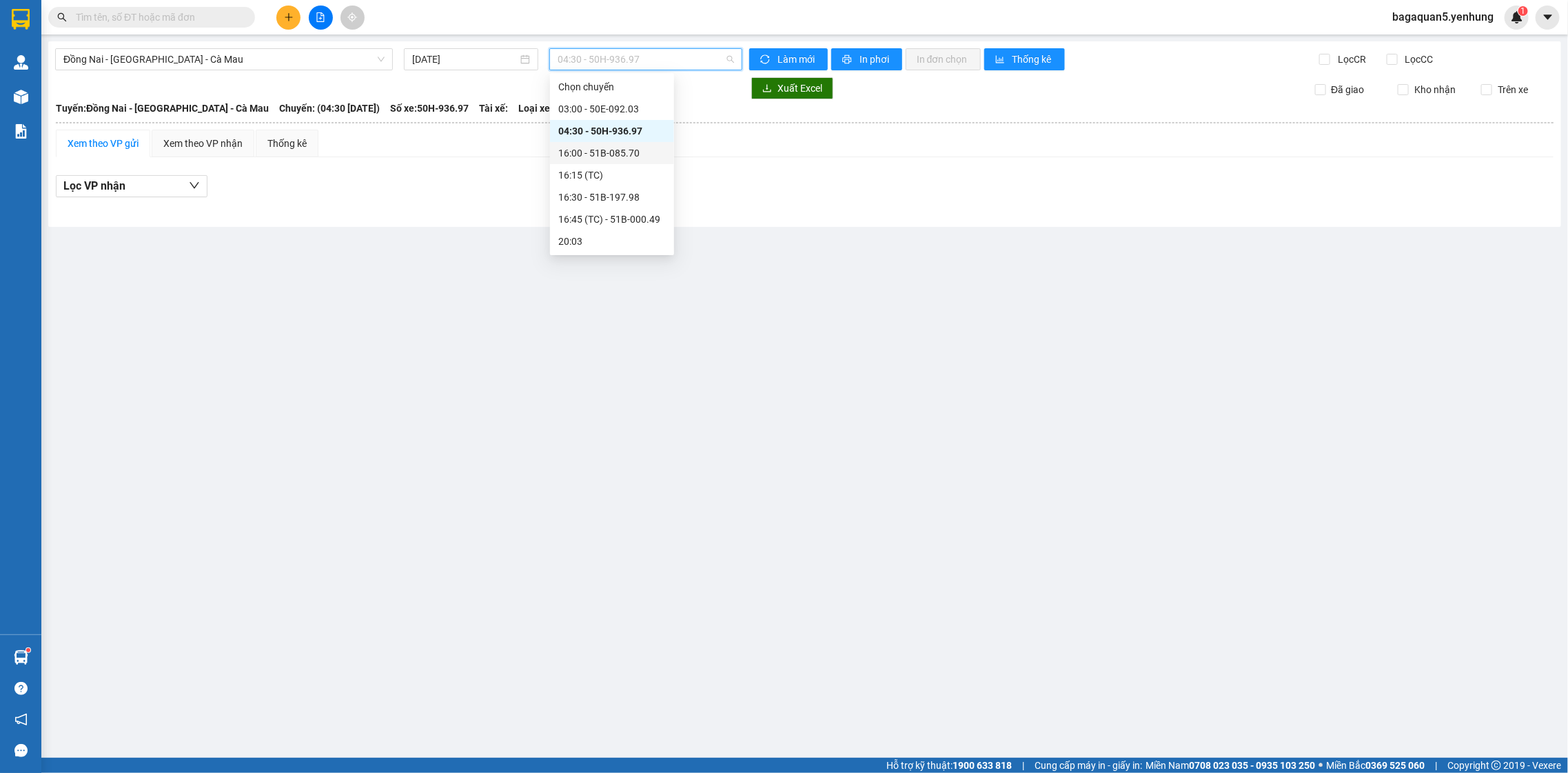
click at [601, 142] on div "16:00 - 51B-085.70" at bounding box center [612, 153] width 124 height 22
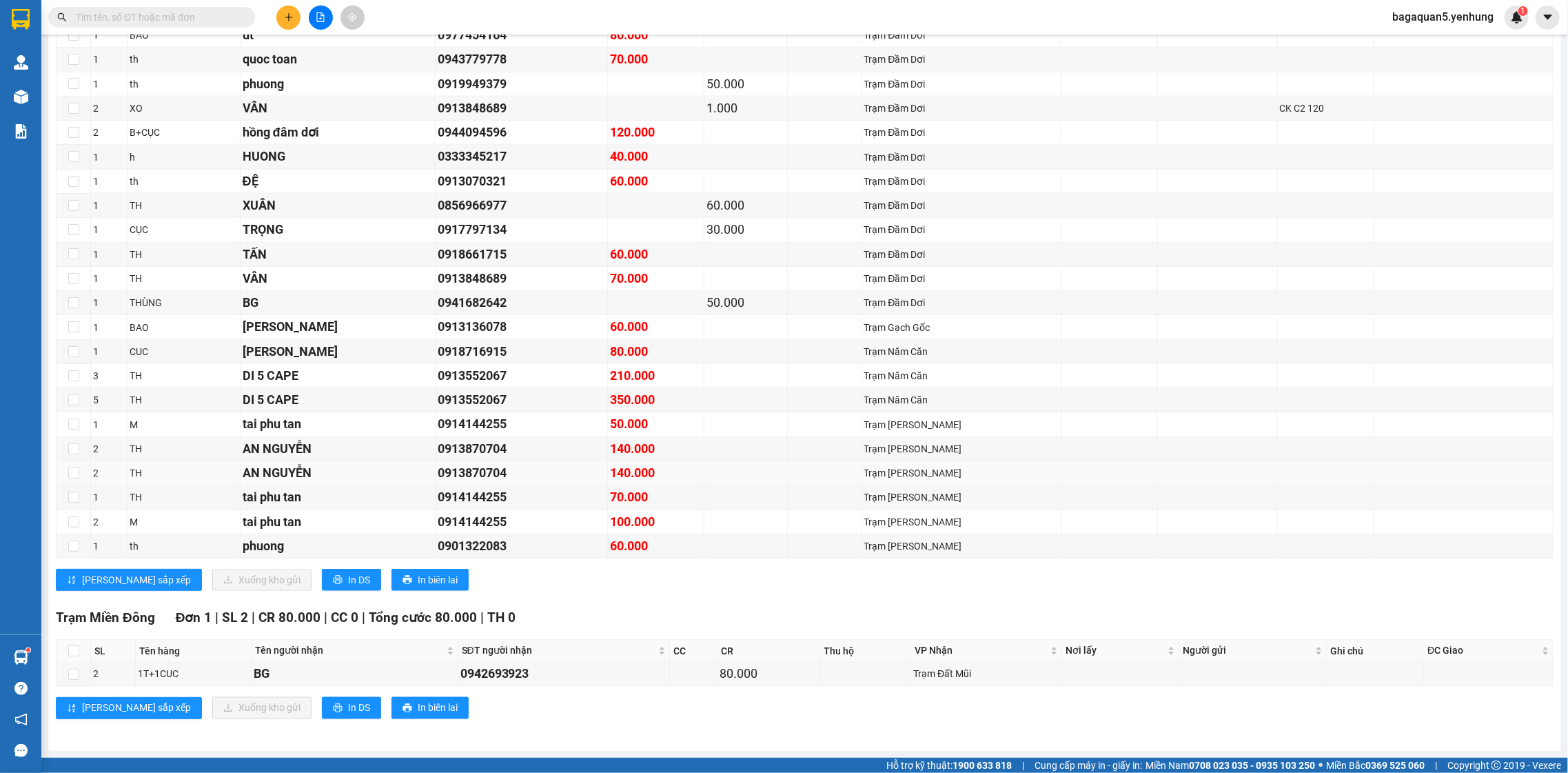
scroll to position [362, 0]
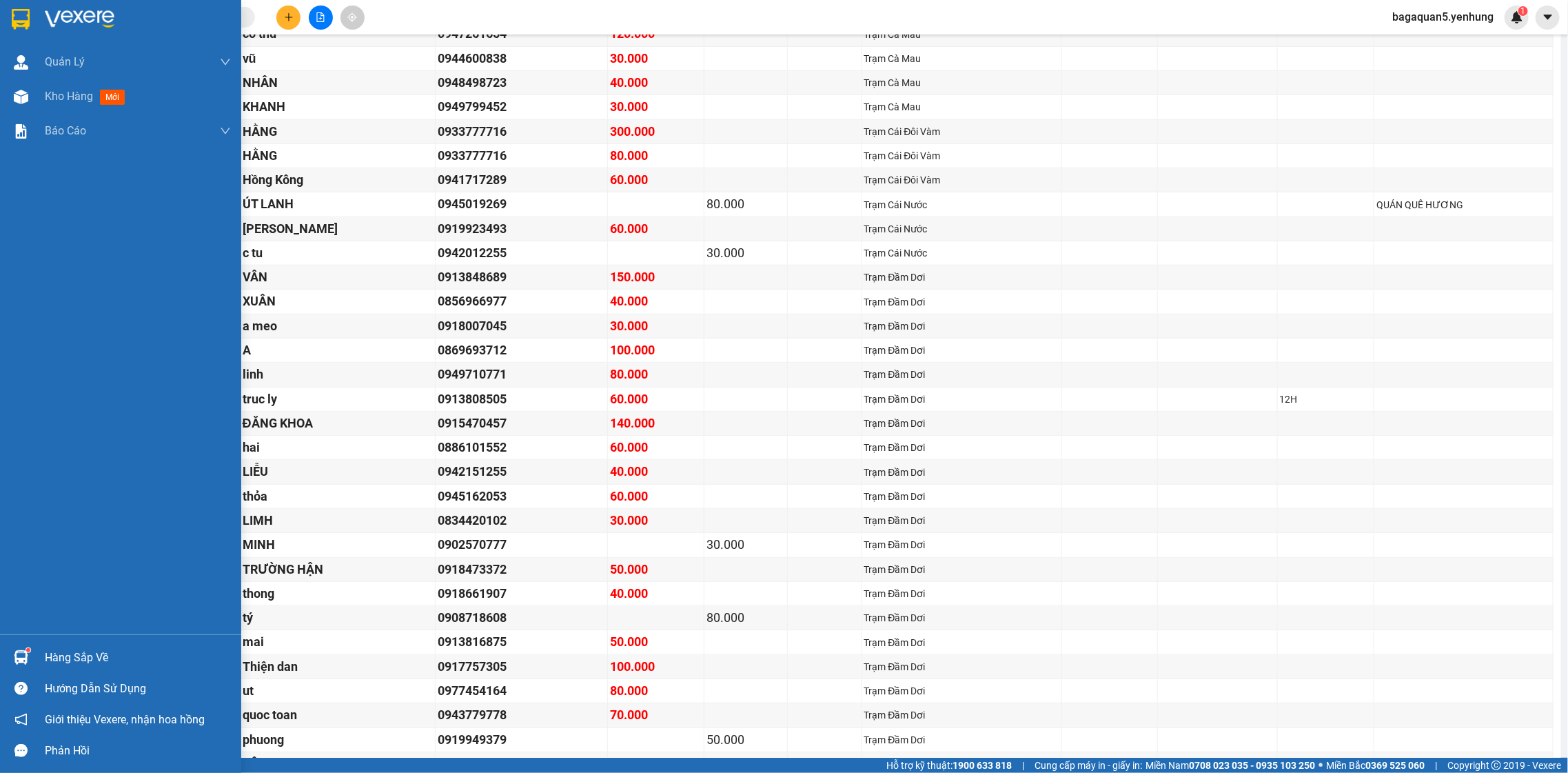
click at [47, 640] on div "[PERSON_NAME] [PERSON_NAME] khách hàng mới Kho hàng mới [PERSON_NAME] [PERSON_N…" at bounding box center [120, 386] width 241 height 773
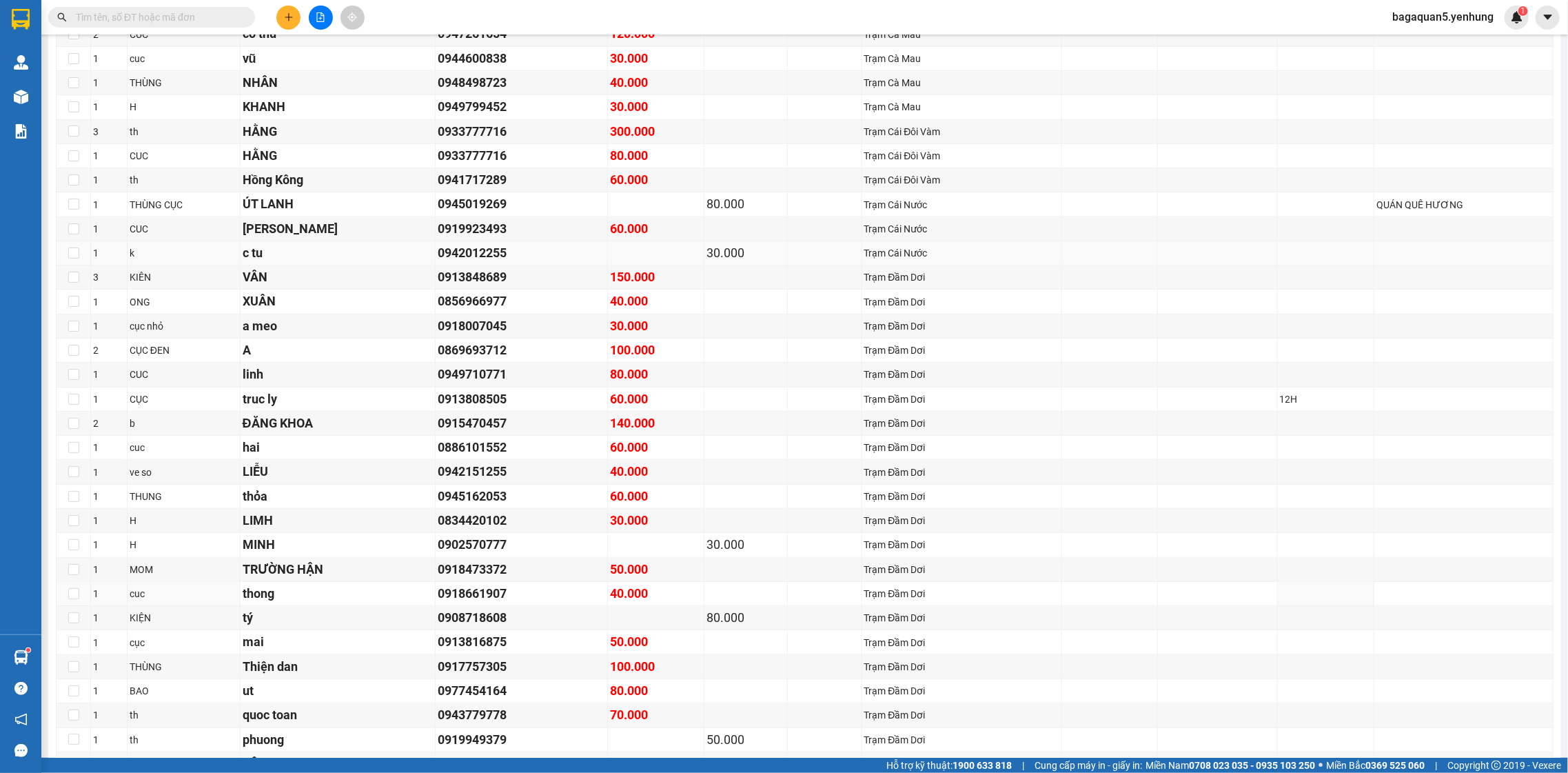
scroll to position [0, 0]
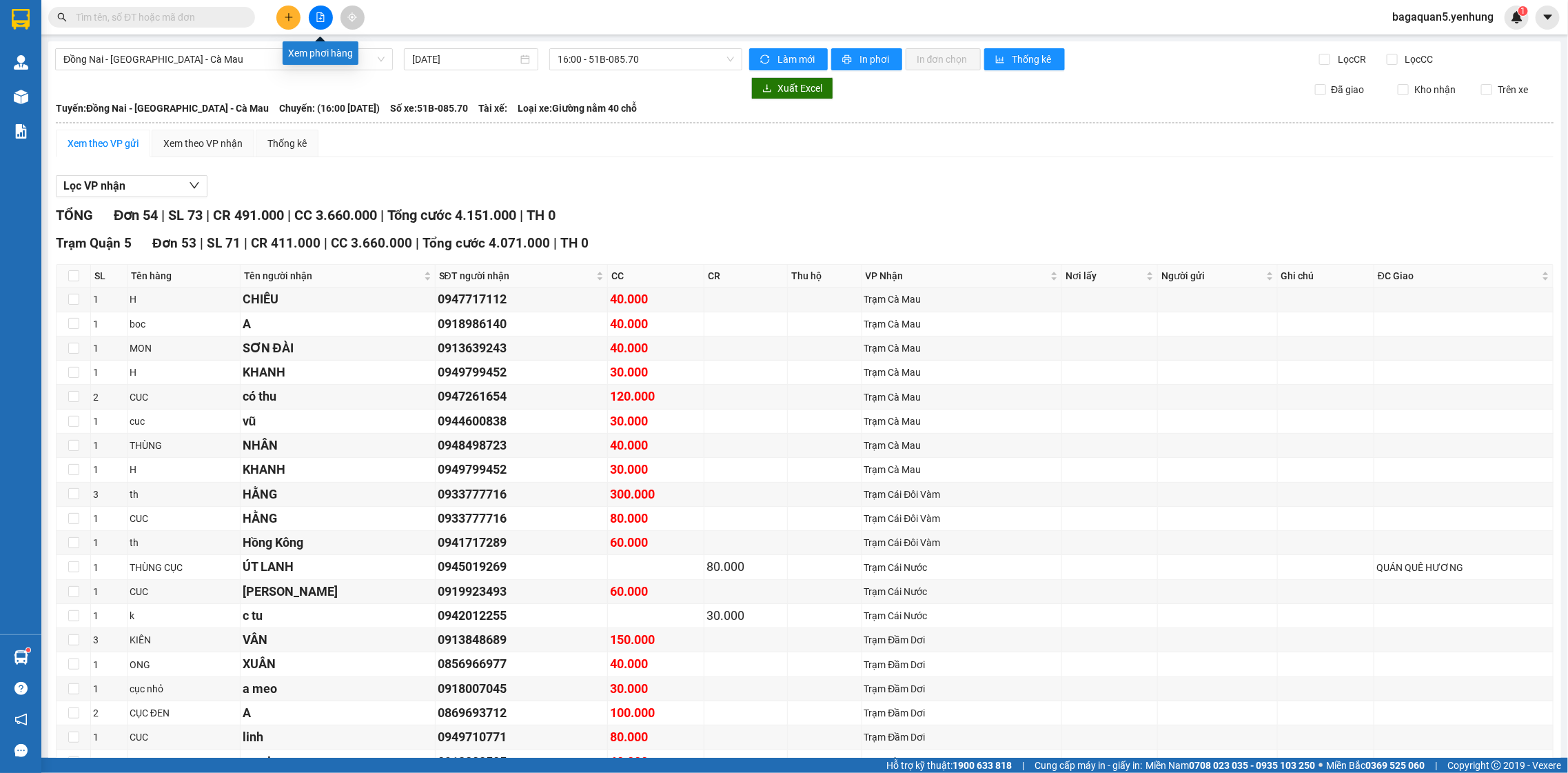
click at [318, 10] on button at bounding box center [321, 17] width 24 height 24
click at [328, 26] on button at bounding box center [321, 17] width 24 height 24
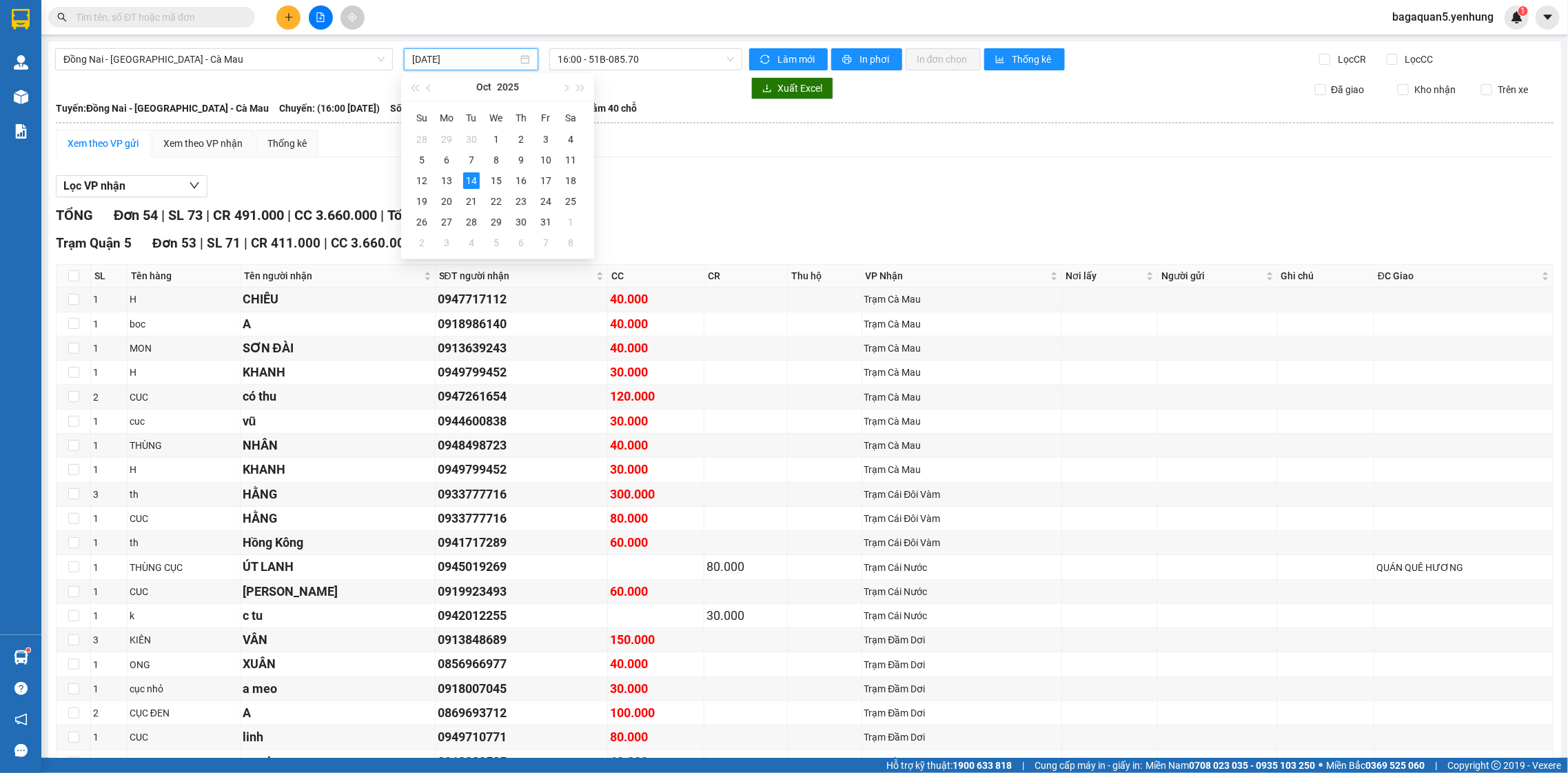
click at [442, 65] on input "[DATE]" at bounding box center [465, 59] width 106 height 15
type input "[DATE]"
drag, startPoint x: 255, startPoint y: 46, endPoint x: 259, endPoint y: 57, distance: 11.7
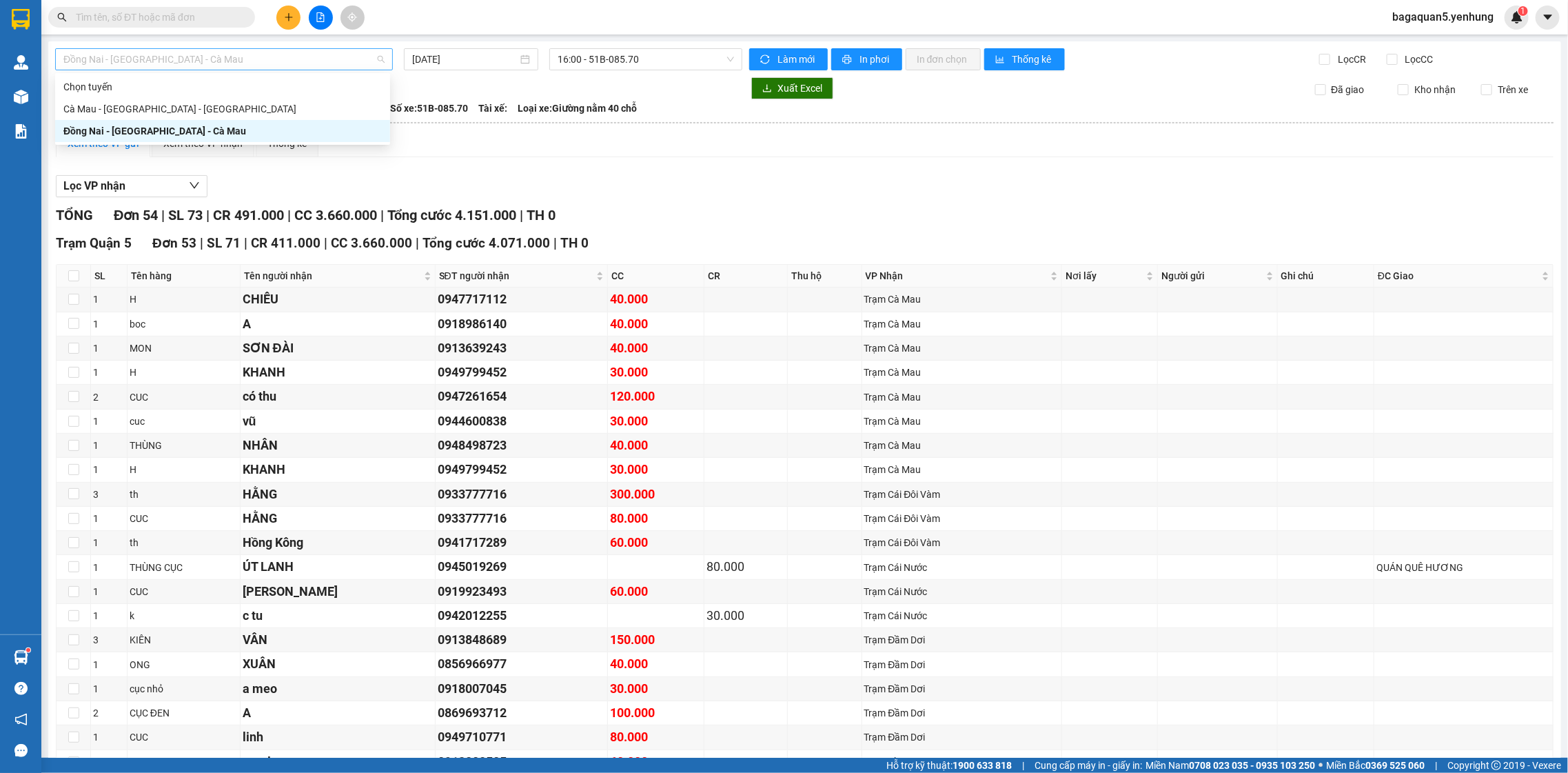
click at [261, 58] on span "Đồng Nai - [GEOGRAPHIC_DATA] - Cà Mau" at bounding box center [224, 59] width 321 height 21
click at [266, 109] on div "Cà Mau - [GEOGRAPHIC_DATA] - [GEOGRAPHIC_DATA]" at bounding box center [223, 109] width 319 height 15
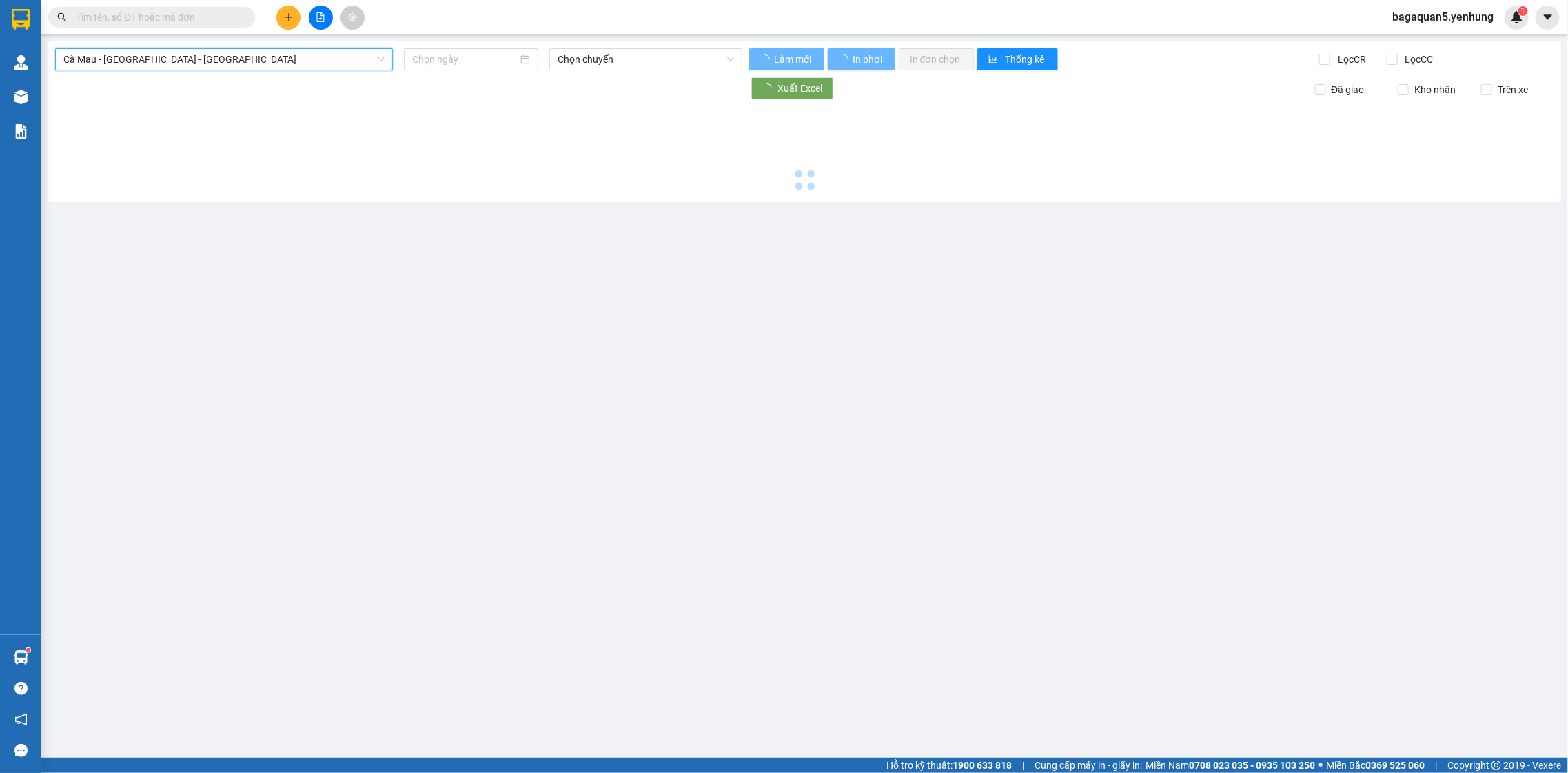
type input "[DATE]"
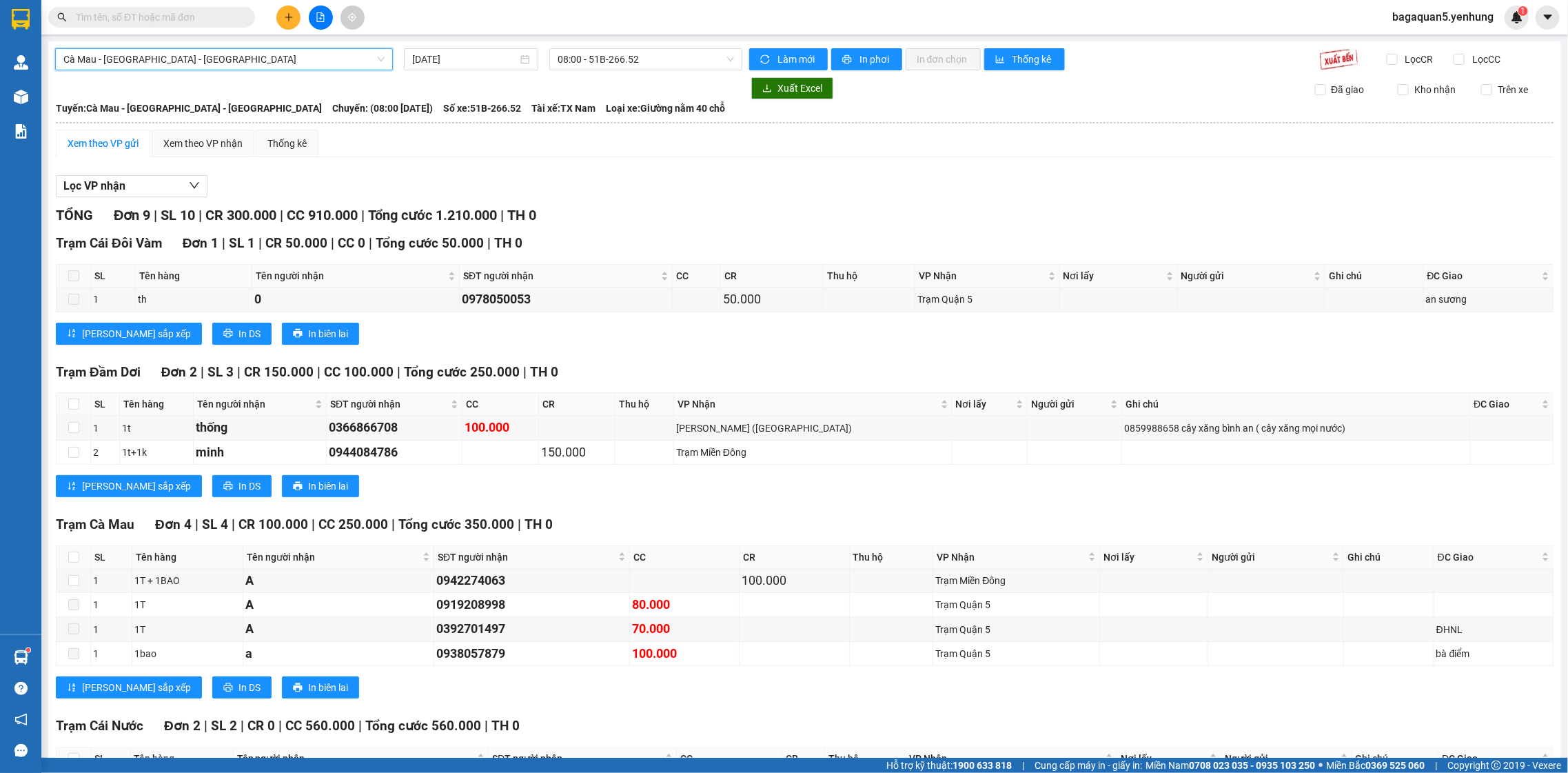
drag, startPoint x: 621, startPoint y: 32, endPoint x: 621, endPoint y: 47, distance: 15.0
click at [621, 43] on section "Kết quả [PERSON_NAME] ( 0 ) Bộ lọc No Data bagaquan5.yenhung 1 [PERSON_NAME] [P…" at bounding box center [784, 386] width 1568 height 773
click at [614, 51] on span "08:00 - 51B-266.52" at bounding box center [645, 59] width 176 height 21
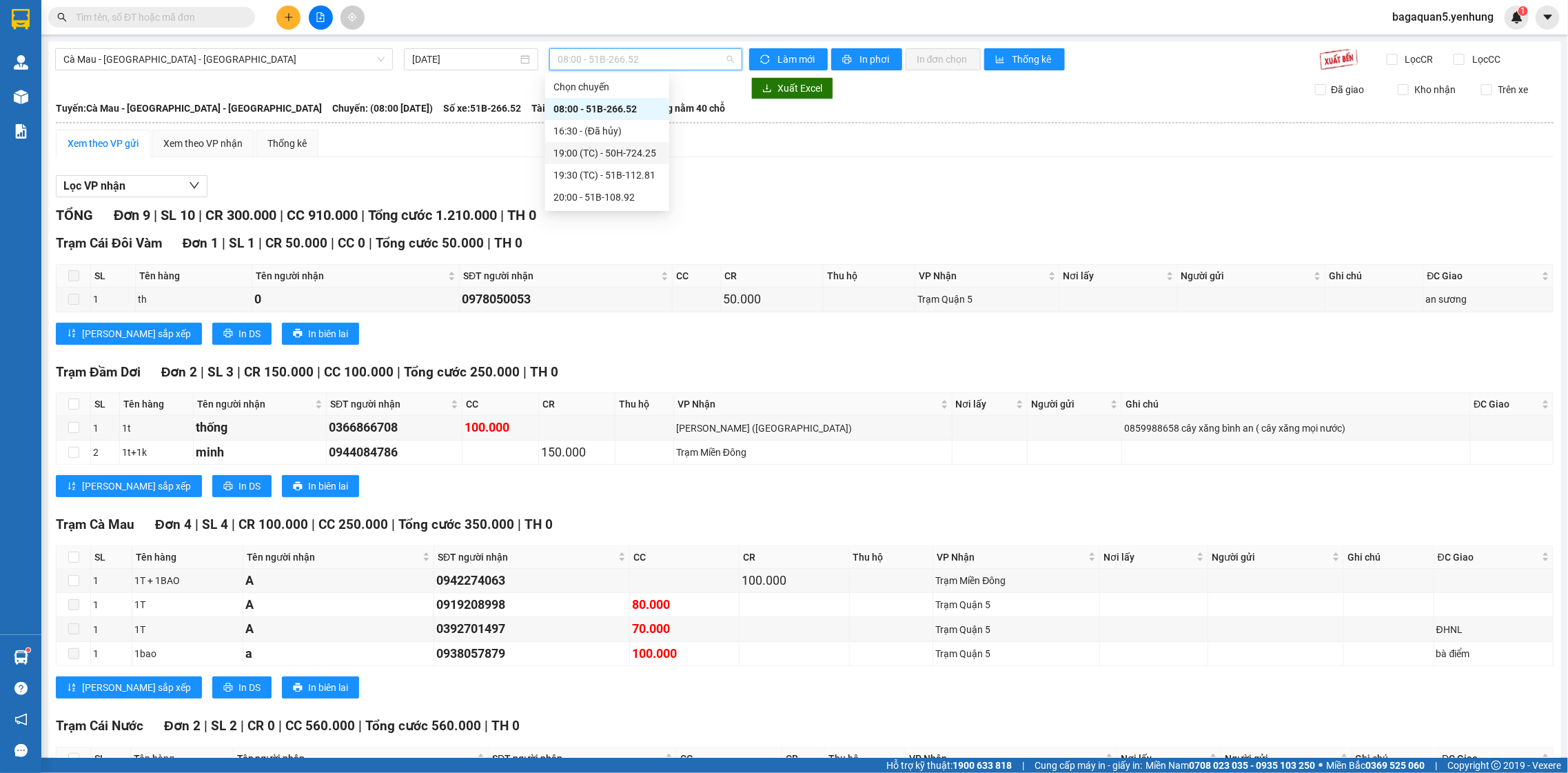
click at [599, 153] on div "19:00 (TC) - 50H-724.25" at bounding box center [607, 153] width 108 height 15
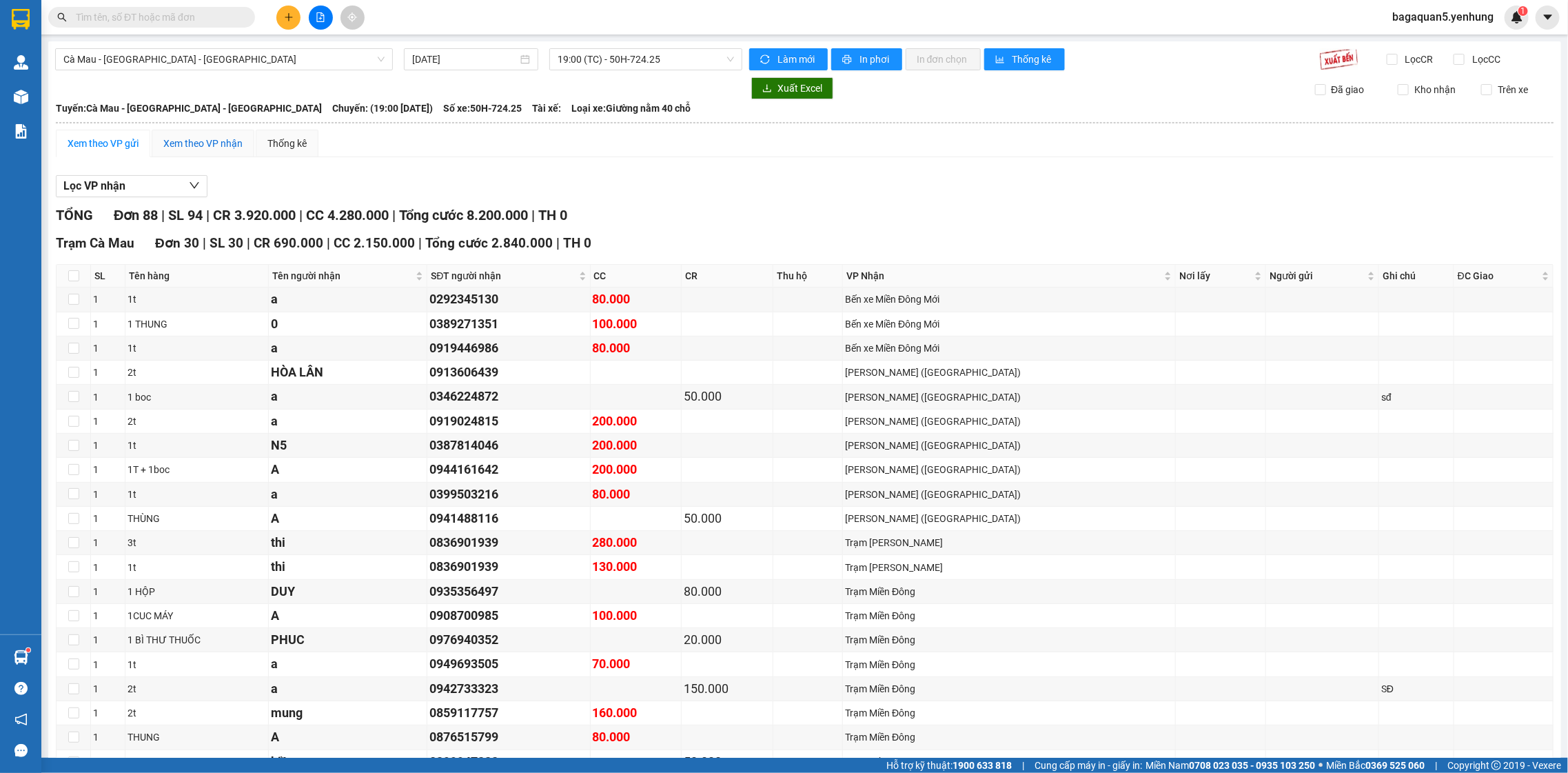
click at [238, 141] on div "Xem theo VP nhận" at bounding box center [203, 143] width 79 height 15
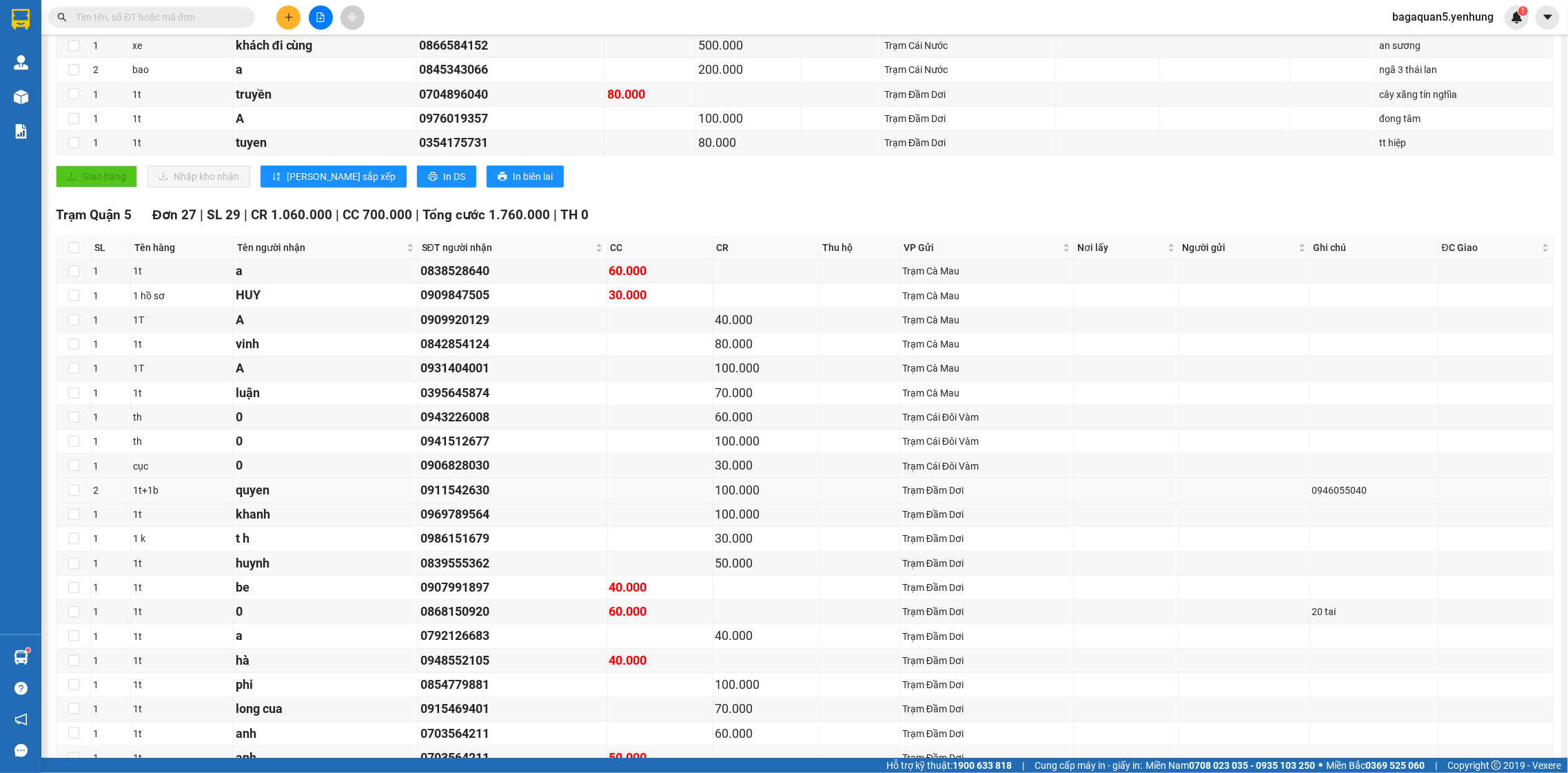
scroll to position [398, 0]
click at [74, 253] on input "checkbox" at bounding box center [74, 250] width 11 height 11
checkbox input "true"
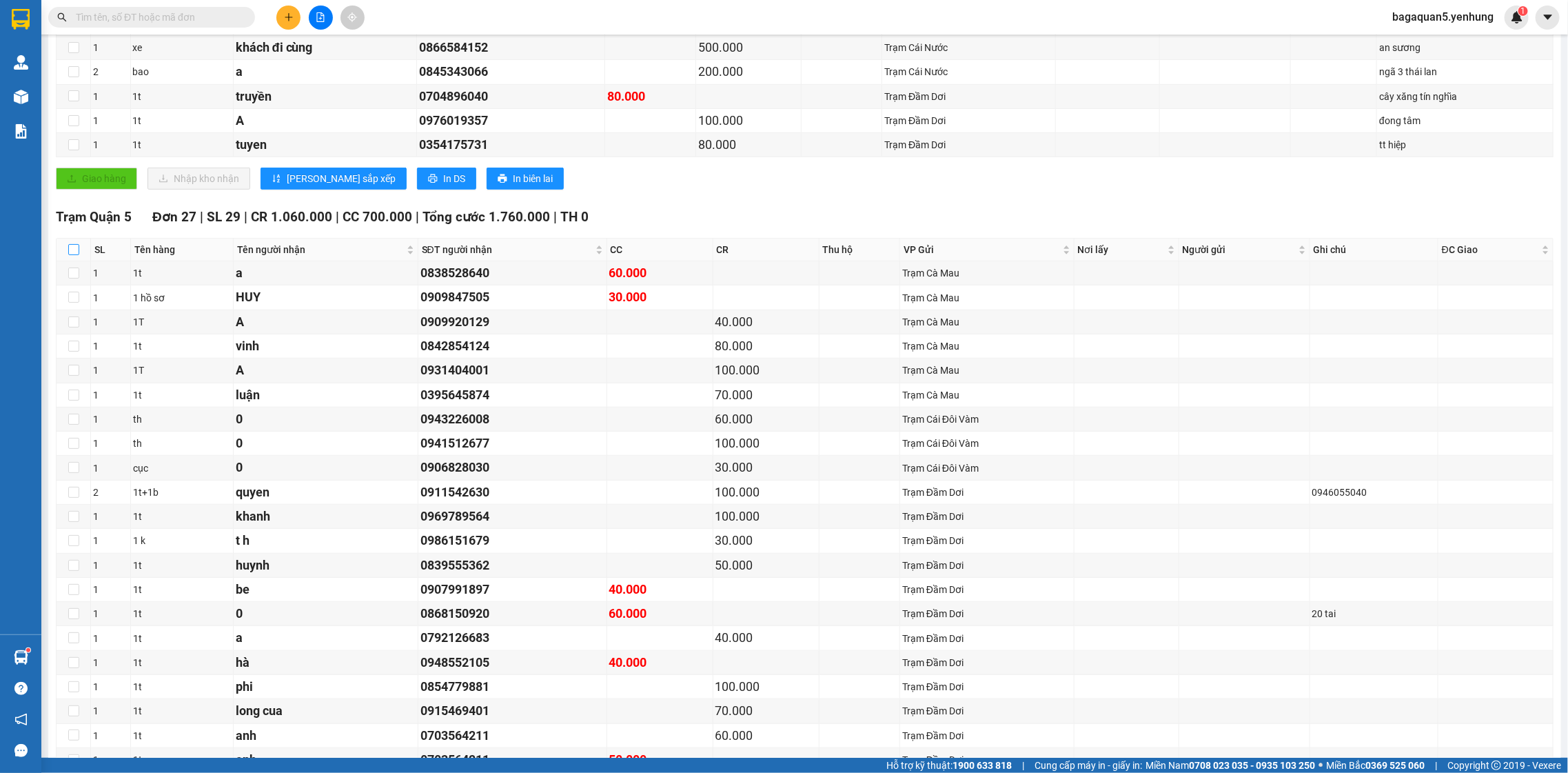
checkbox input "true"
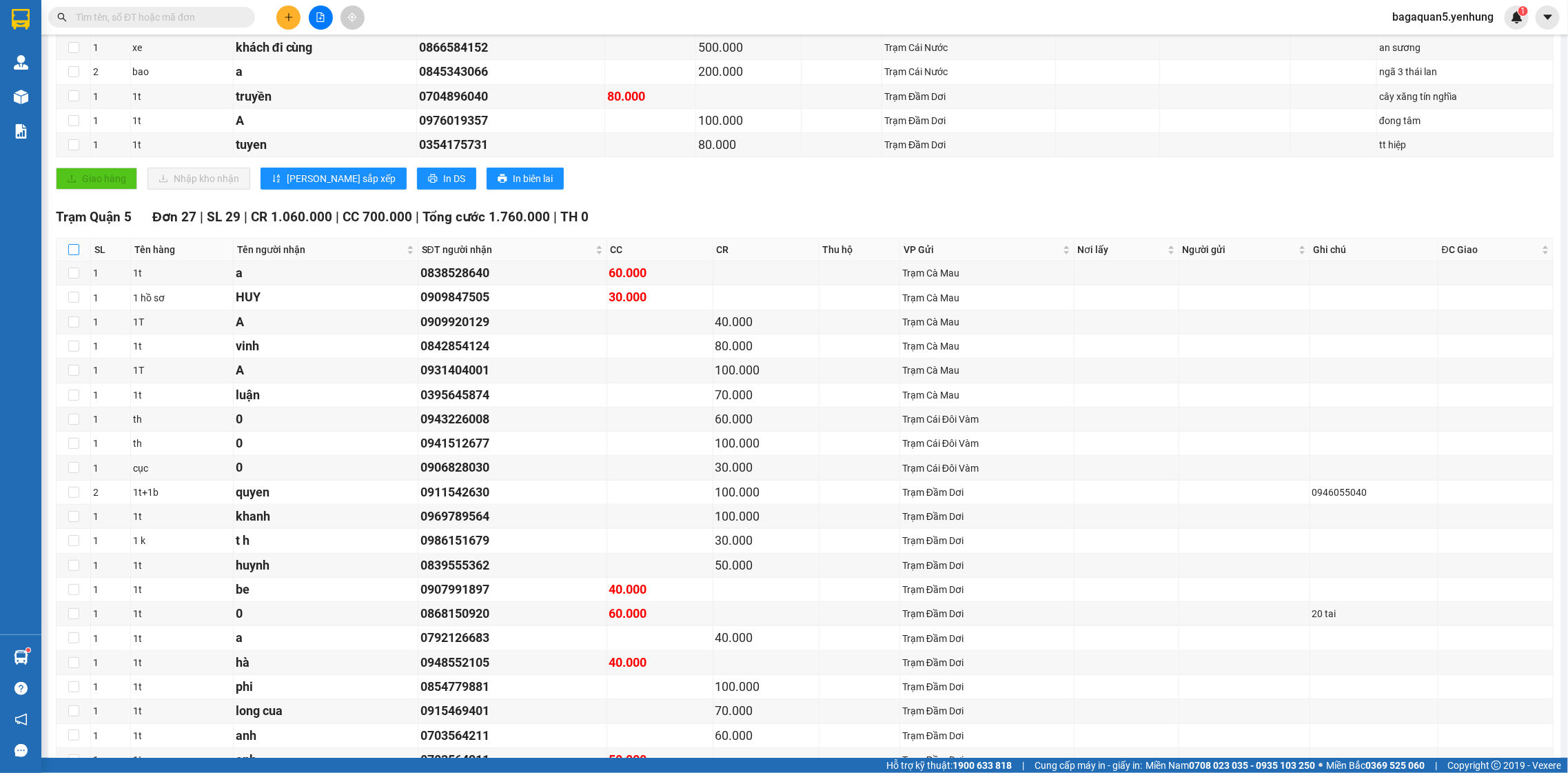
checkbox input "true"
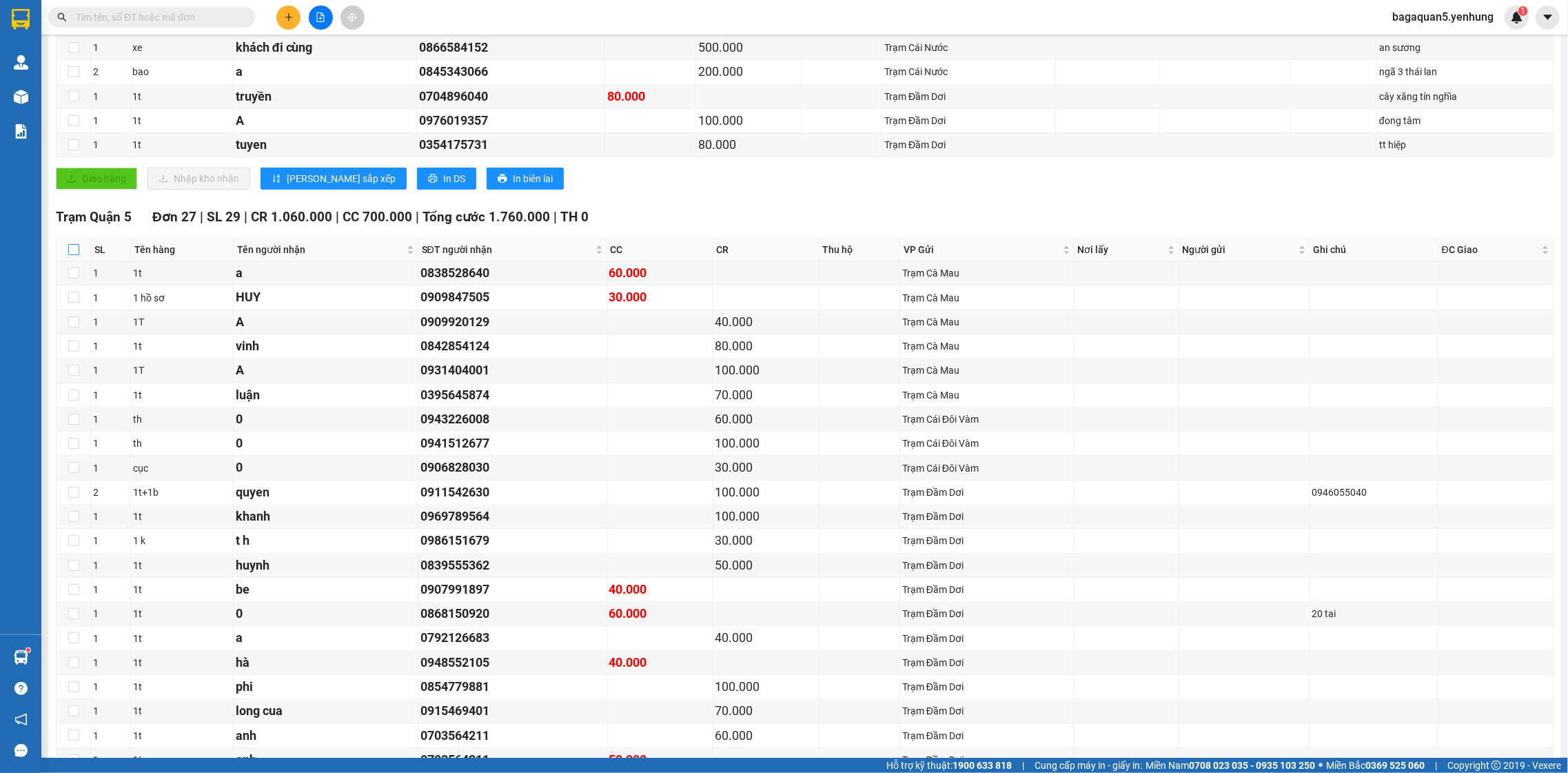
checkbox input "true"
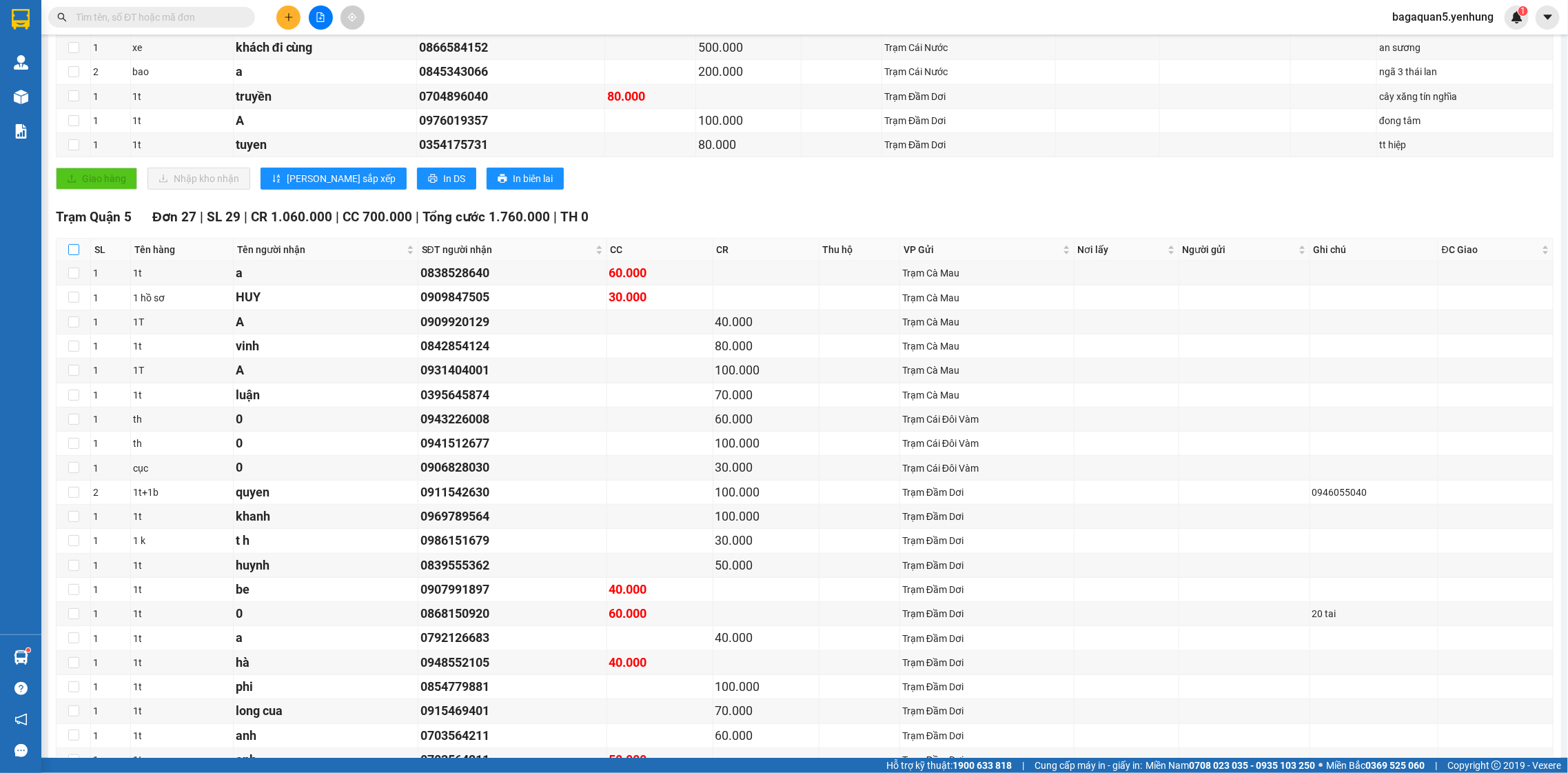
checkbox input "true"
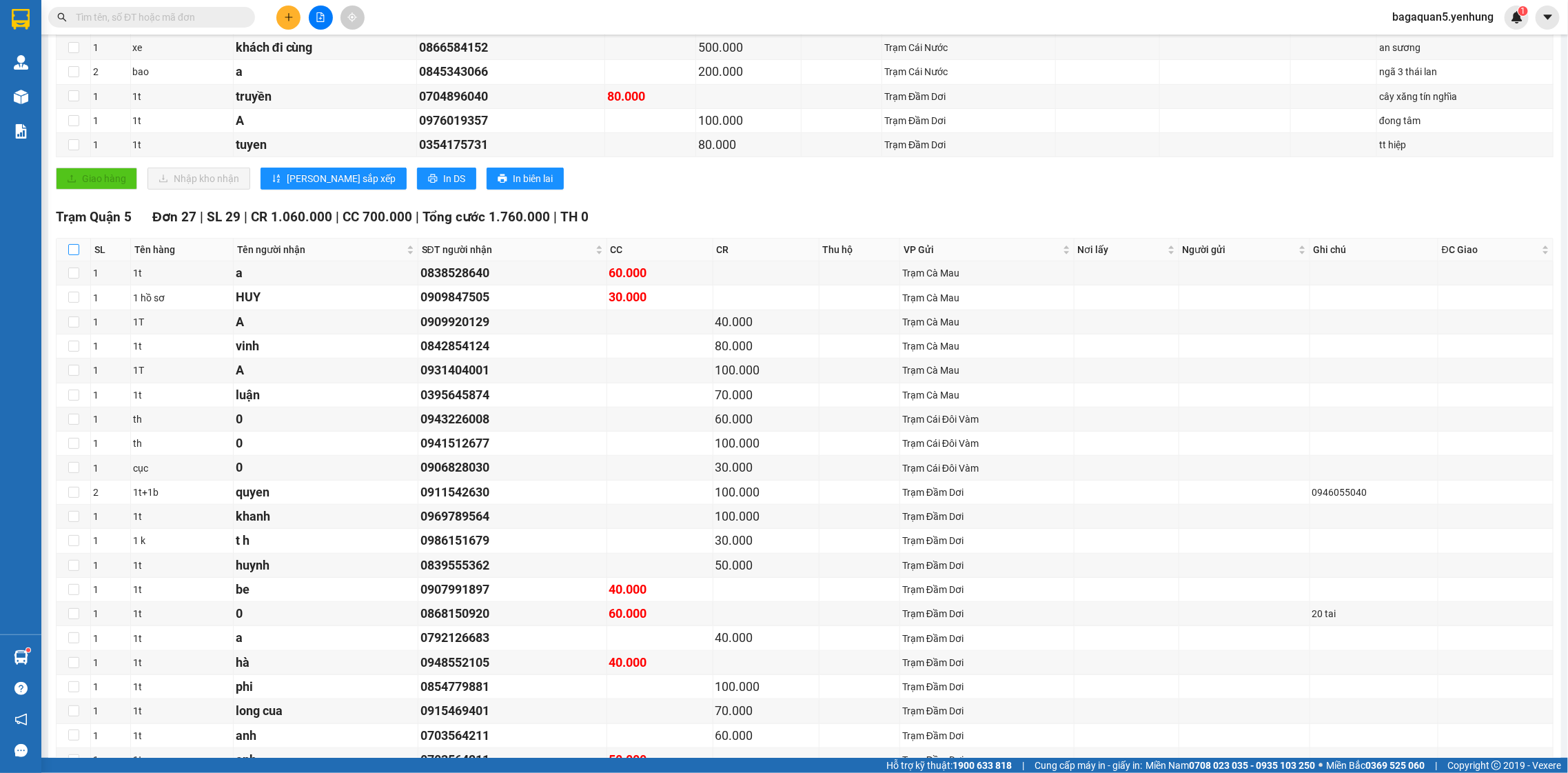
checkbox input "true"
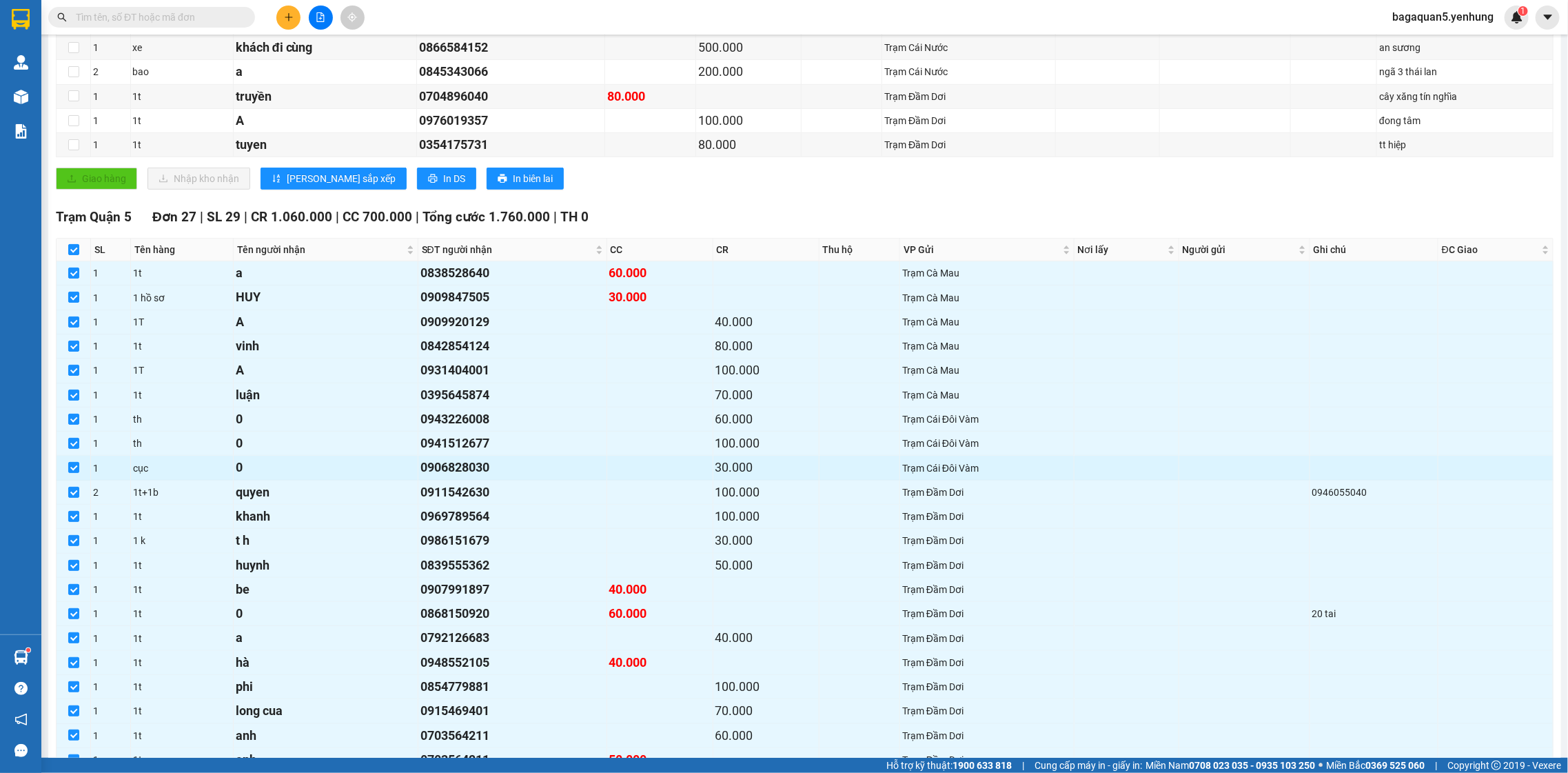
scroll to position [2274, 0]
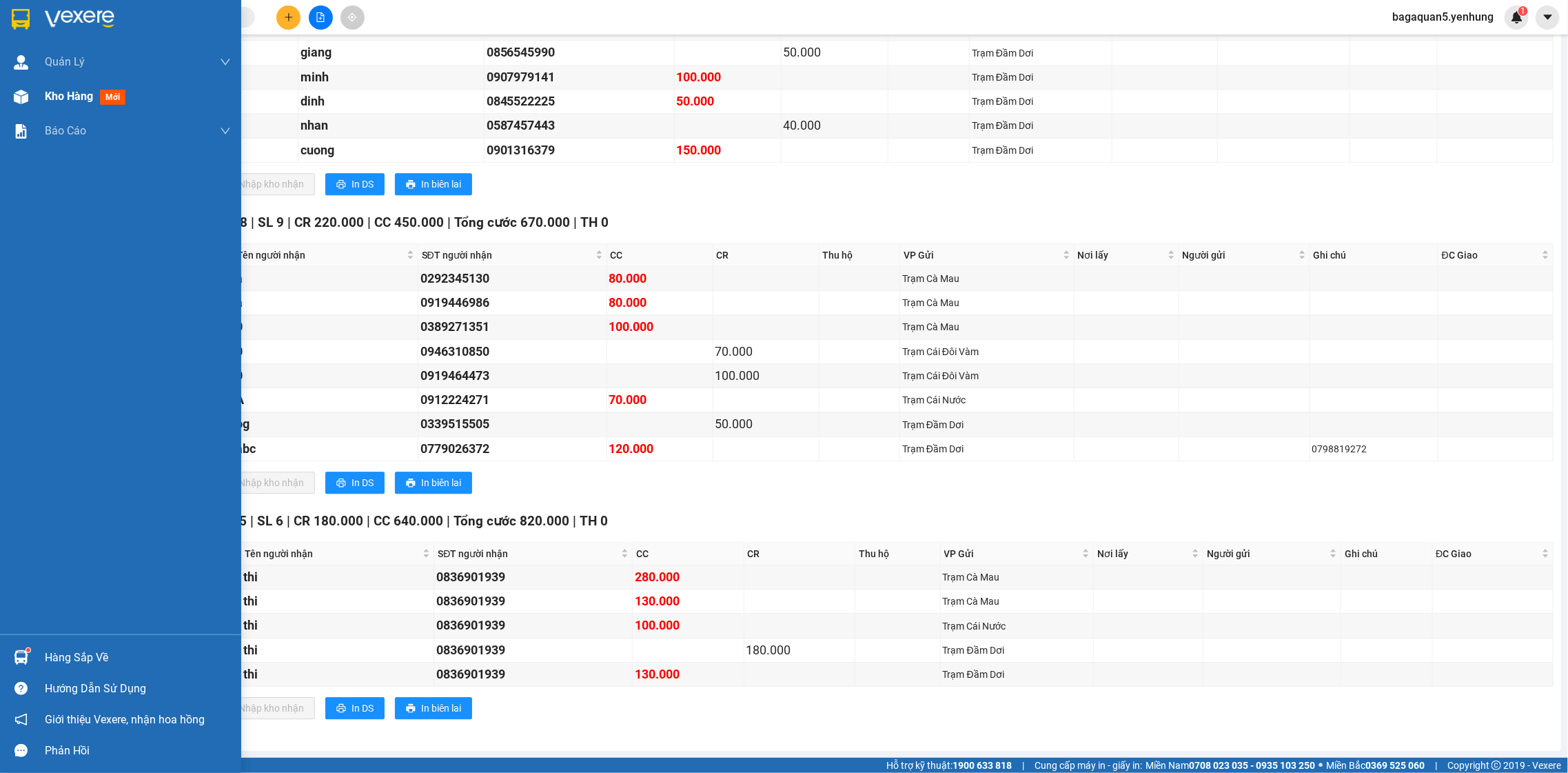
click at [35, 98] on div "Kho hàng mới" at bounding box center [120, 97] width 241 height 35
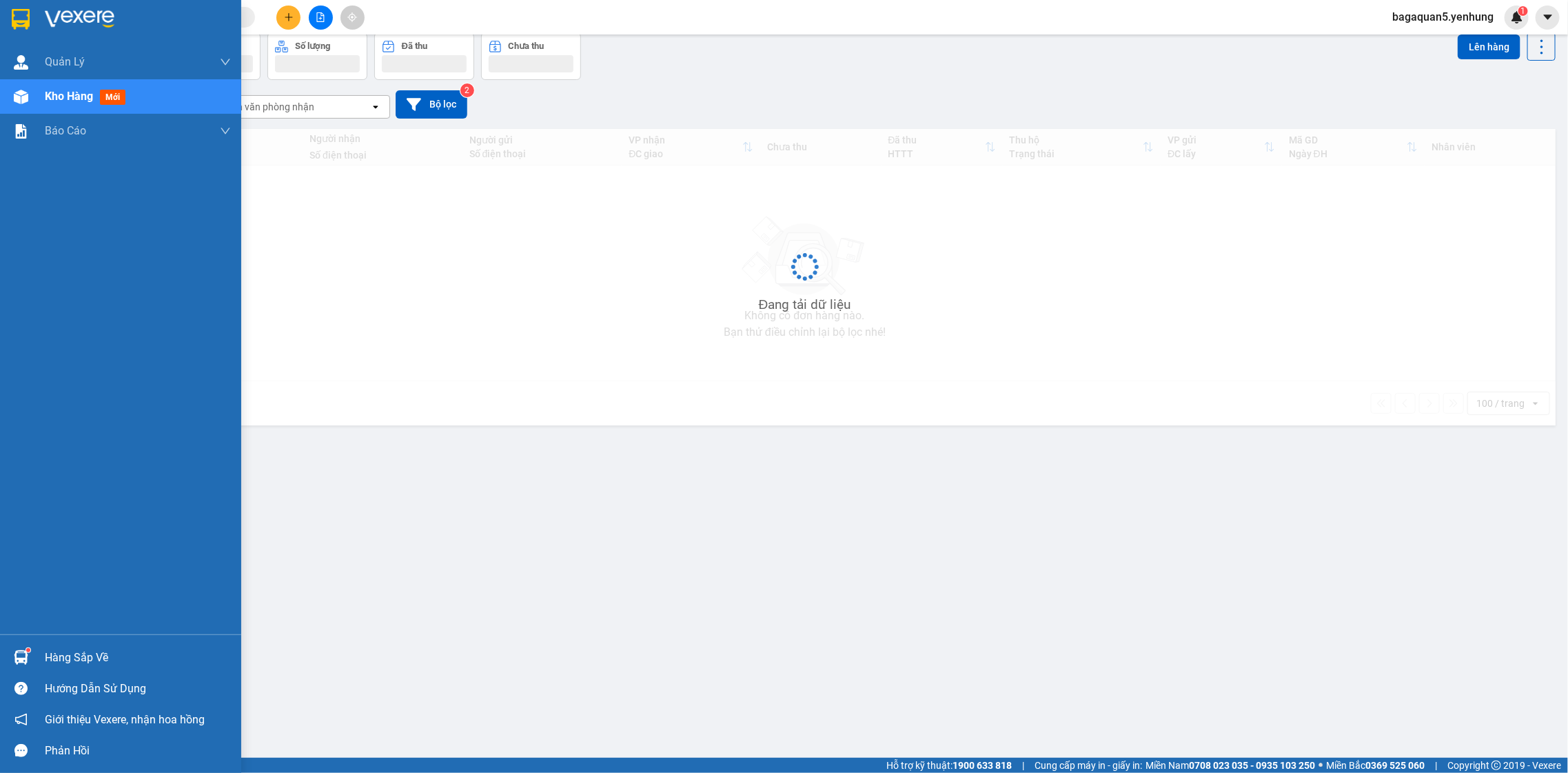
scroll to position [63, 0]
click at [35, 97] on div "Kho hàng mới" at bounding box center [120, 97] width 241 height 35
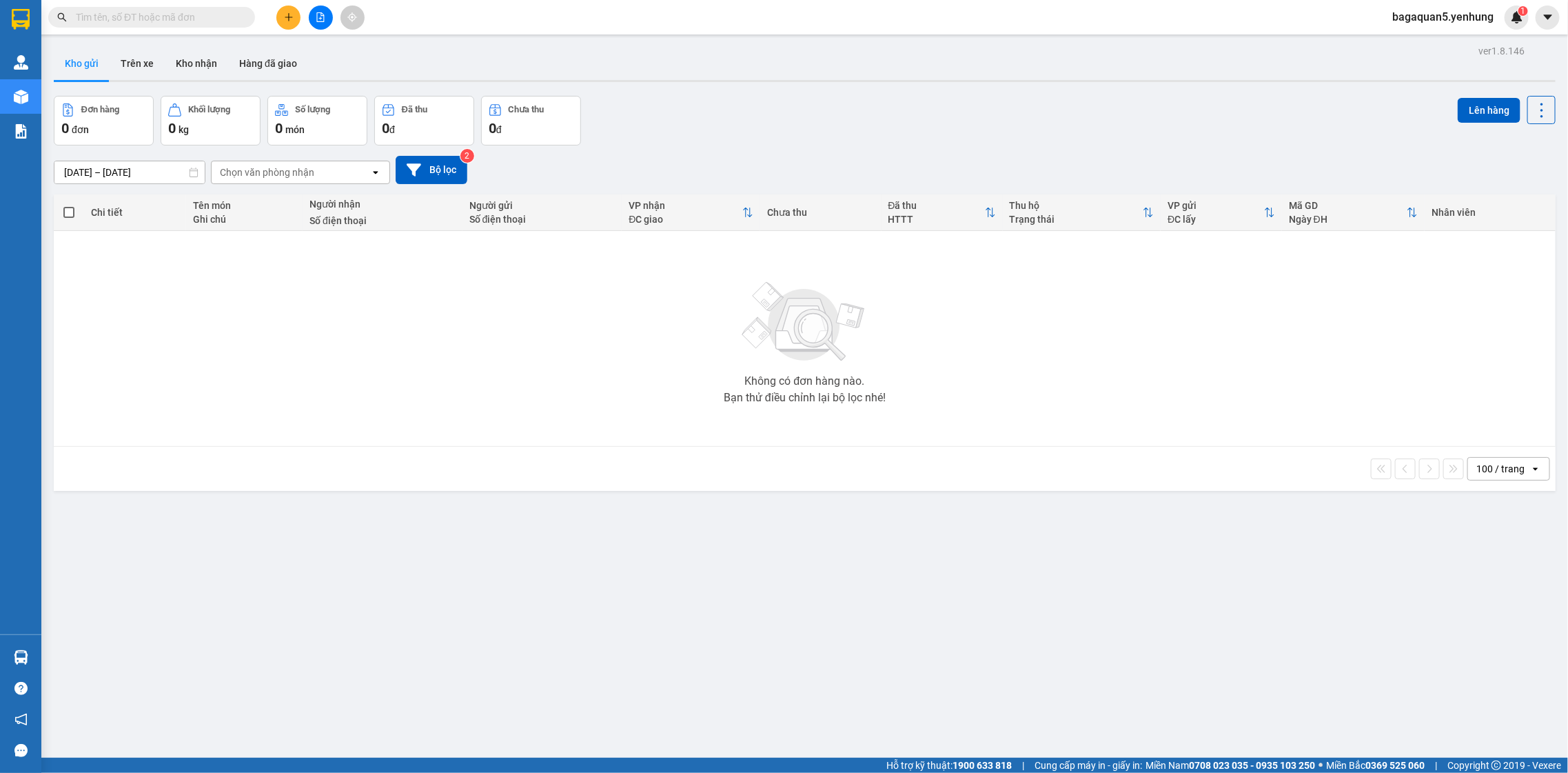
click at [271, 10] on div at bounding box center [320, 17] width 104 height 24
click at [313, 8] on button at bounding box center [321, 17] width 24 height 24
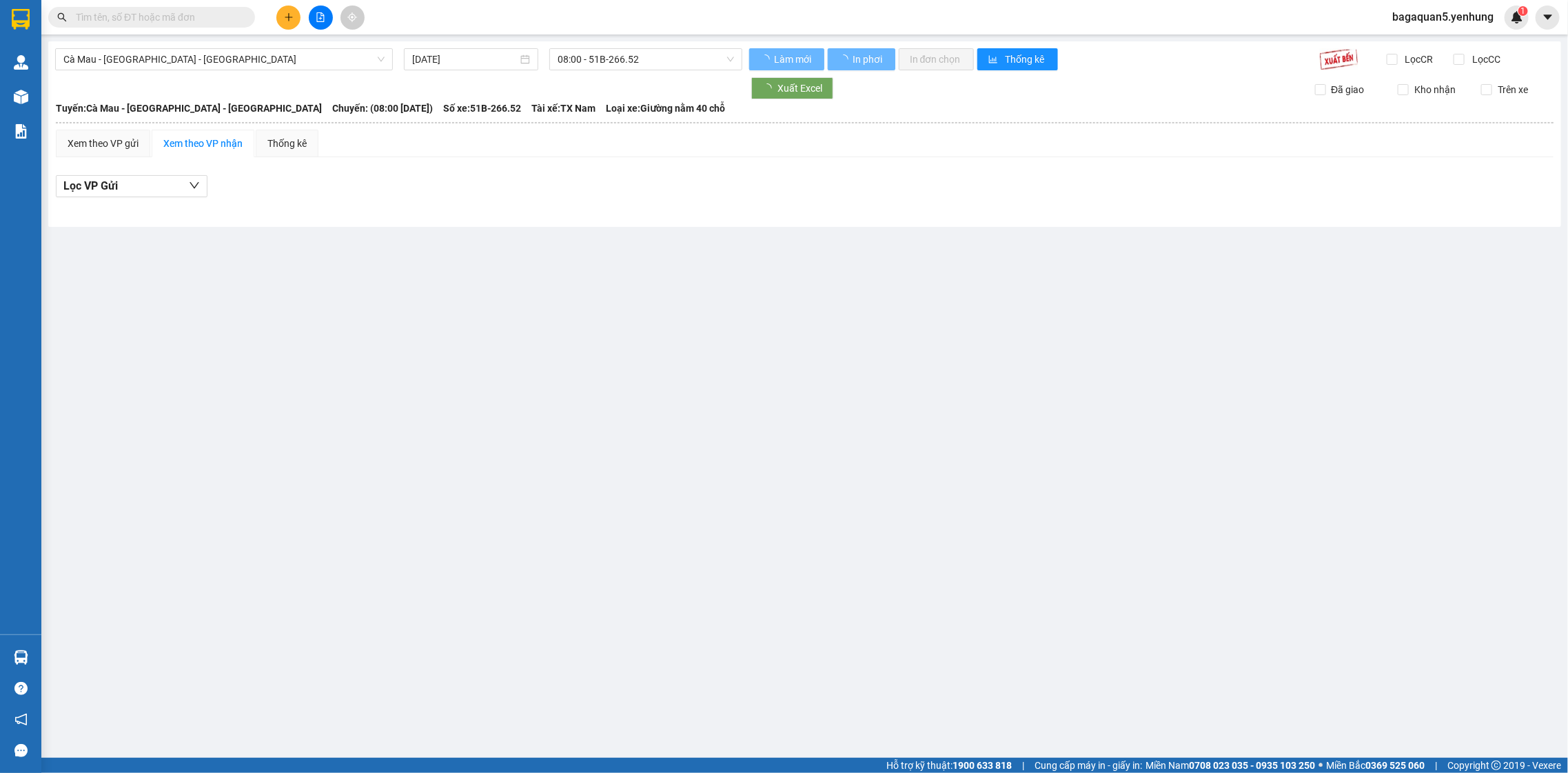
click at [284, 18] on icon "plus" at bounding box center [289, 17] width 10 height 10
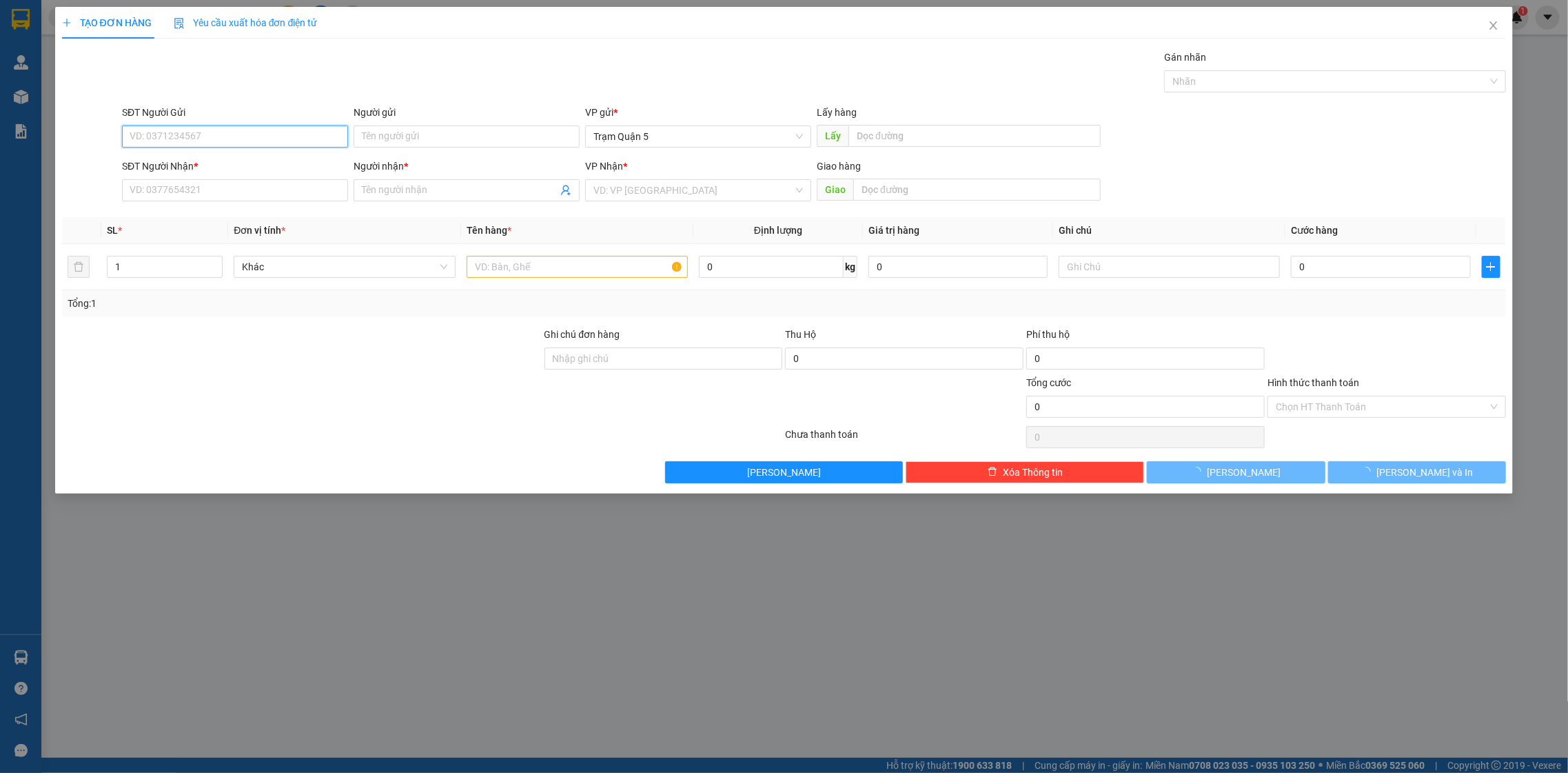
drag, startPoint x: 250, startPoint y: 135, endPoint x: 247, endPoint y: 164, distance: 29.2
click at [249, 139] on input "SĐT Người Gửi" at bounding box center [234, 136] width 226 height 22
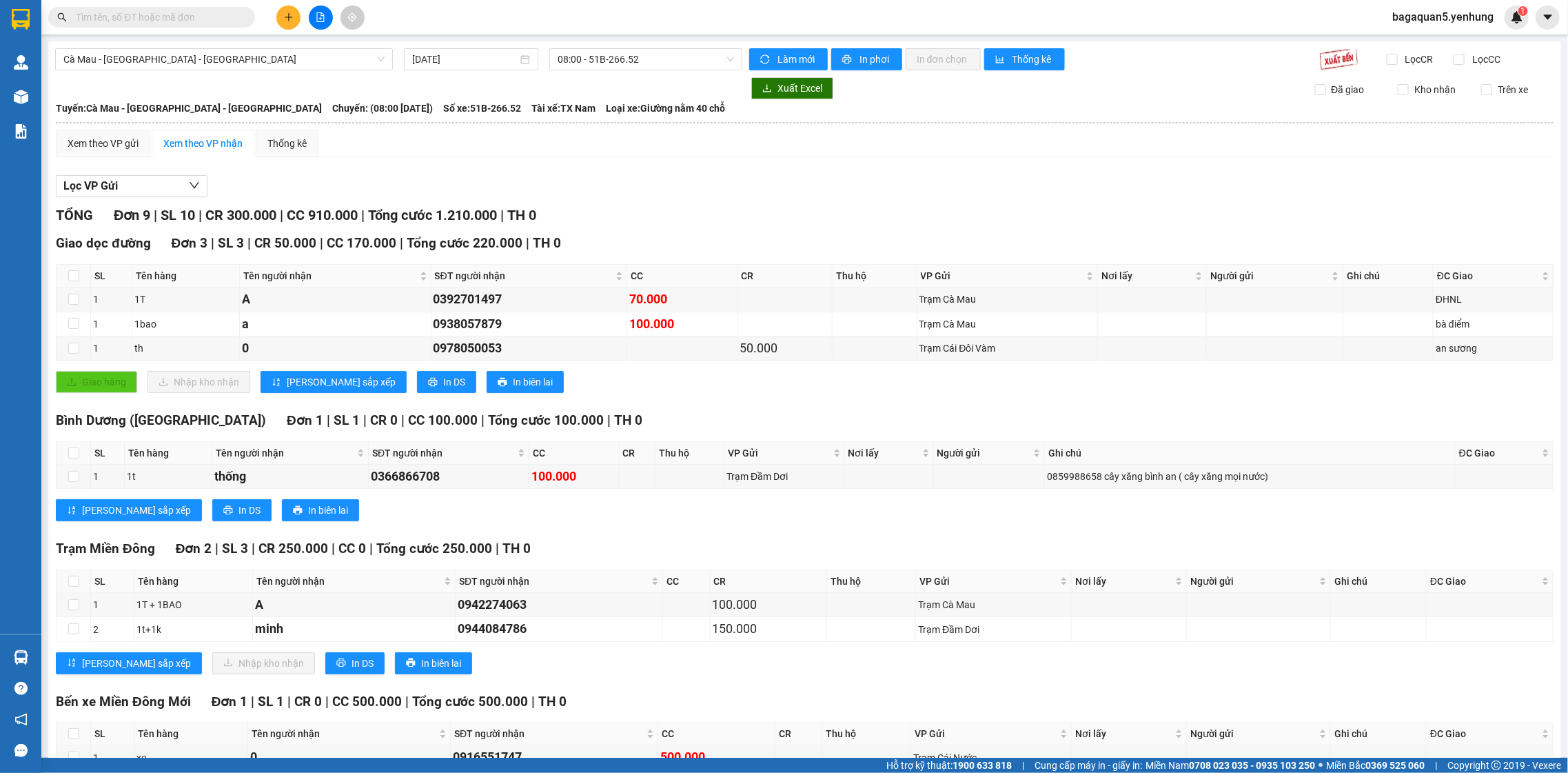
click at [247, 194] on div "Lọc VP Gửi" at bounding box center [804, 186] width 1498 height 23
click at [290, 22] on button at bounding box center [288, 17] width 24 height 24
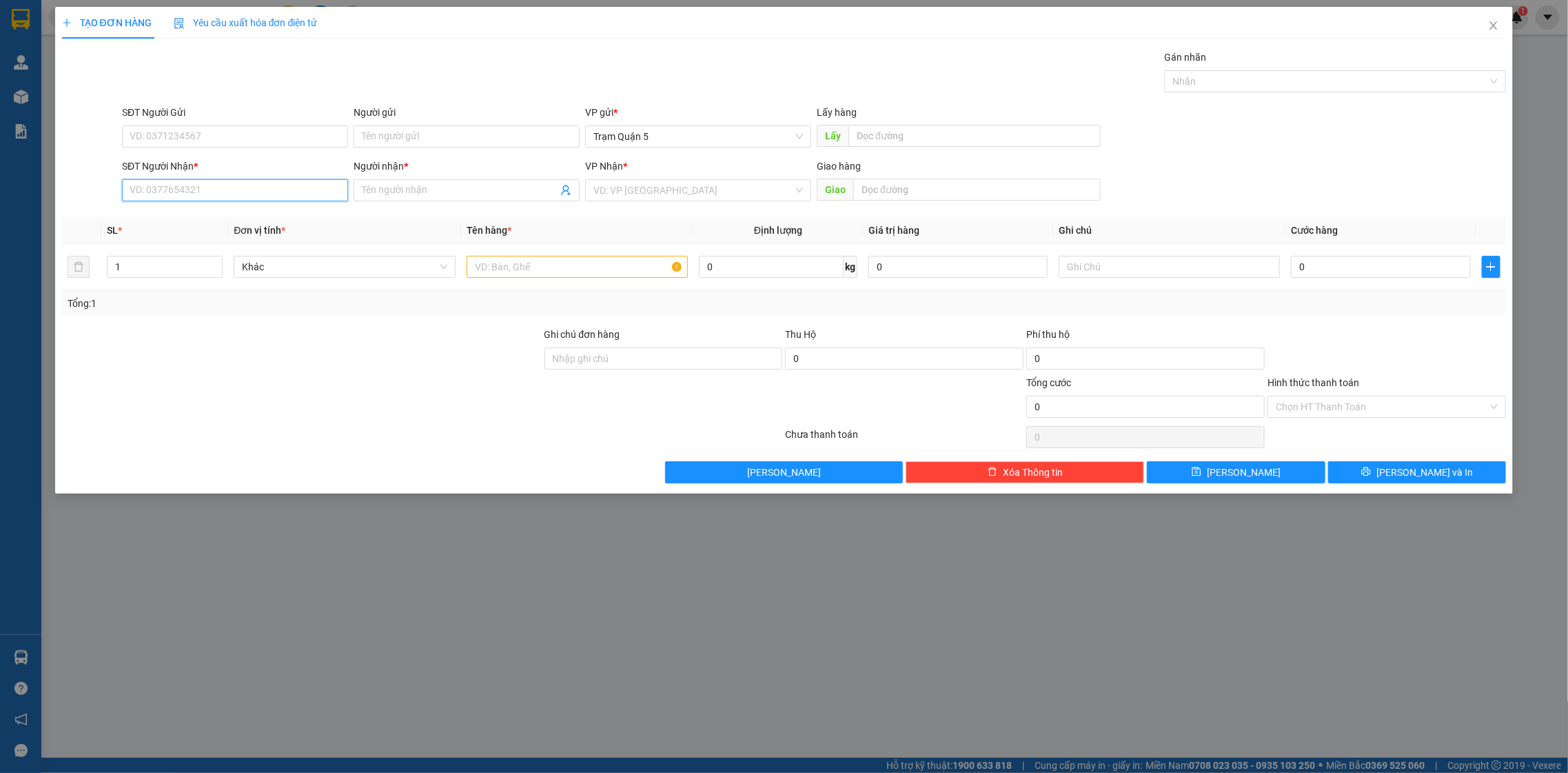
click at [319, 195] on input "SĐT Người Nhận *" at bounding box center [234, 191] width 226 height 22
click at [285, 211] on div "0944392979 - PHUONG KIEU" at bounding box center [234, 218] width 209 height 15
type input "0944392979"
type input "PHUONG KIEU"
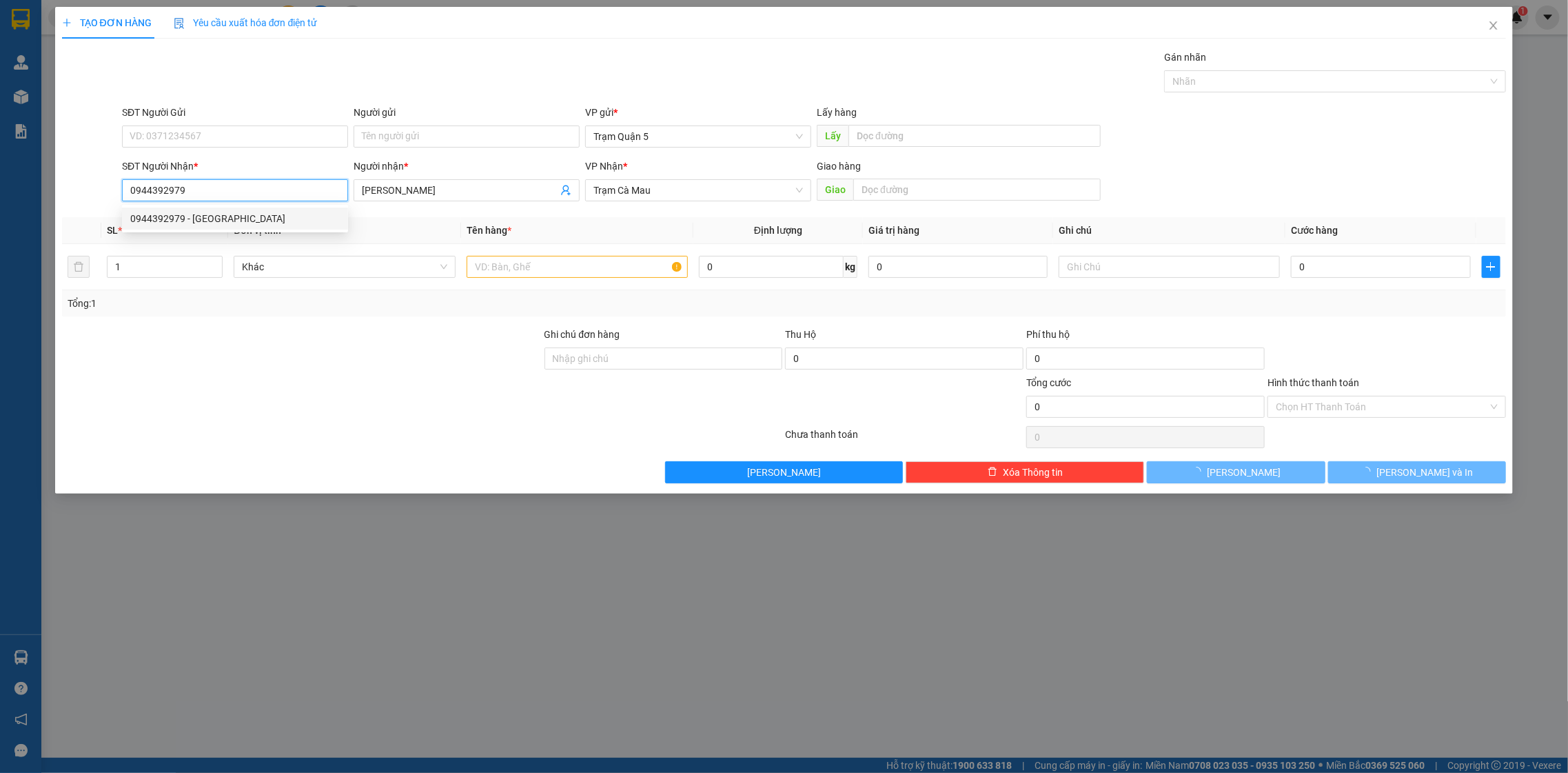
type input "300.000"
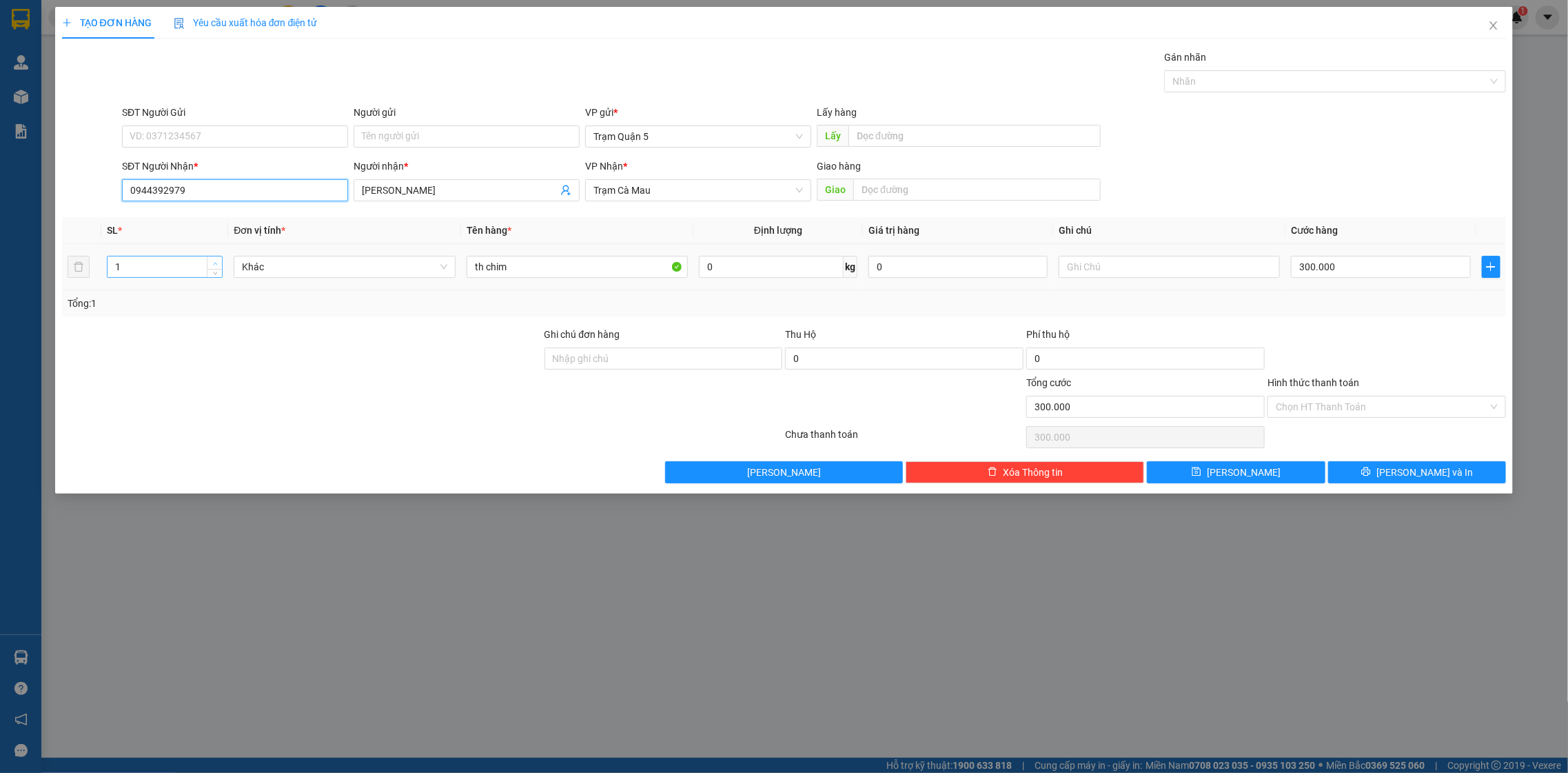
type input "0944392979"
type input "2"
drag, startPoint x: 219, startPoint y: 264, endPoint x: 218, endPoint y: 258, distance: 6.1
click at [220, 262] on span "Increase Value" at bounding box center [214, 263] width 15 height 13
drag, startPoint x: 1416, startPoint y: 465, endPoint x: 1494, endPoint y: 518, distance: 94.3
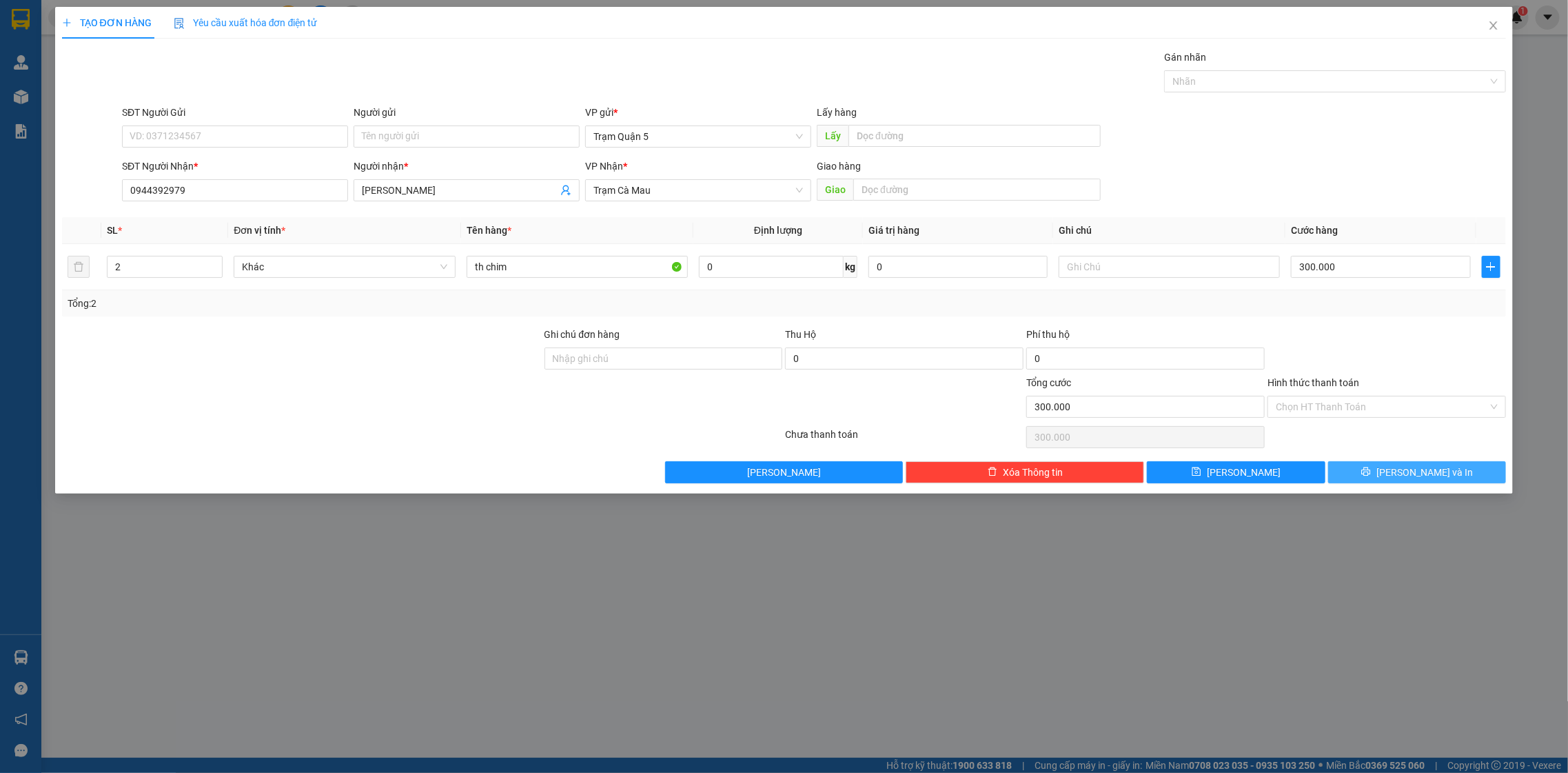
click at [1414, 466] on span "Lưu và In" at bounding box center [1424, 472] width 97 height 15
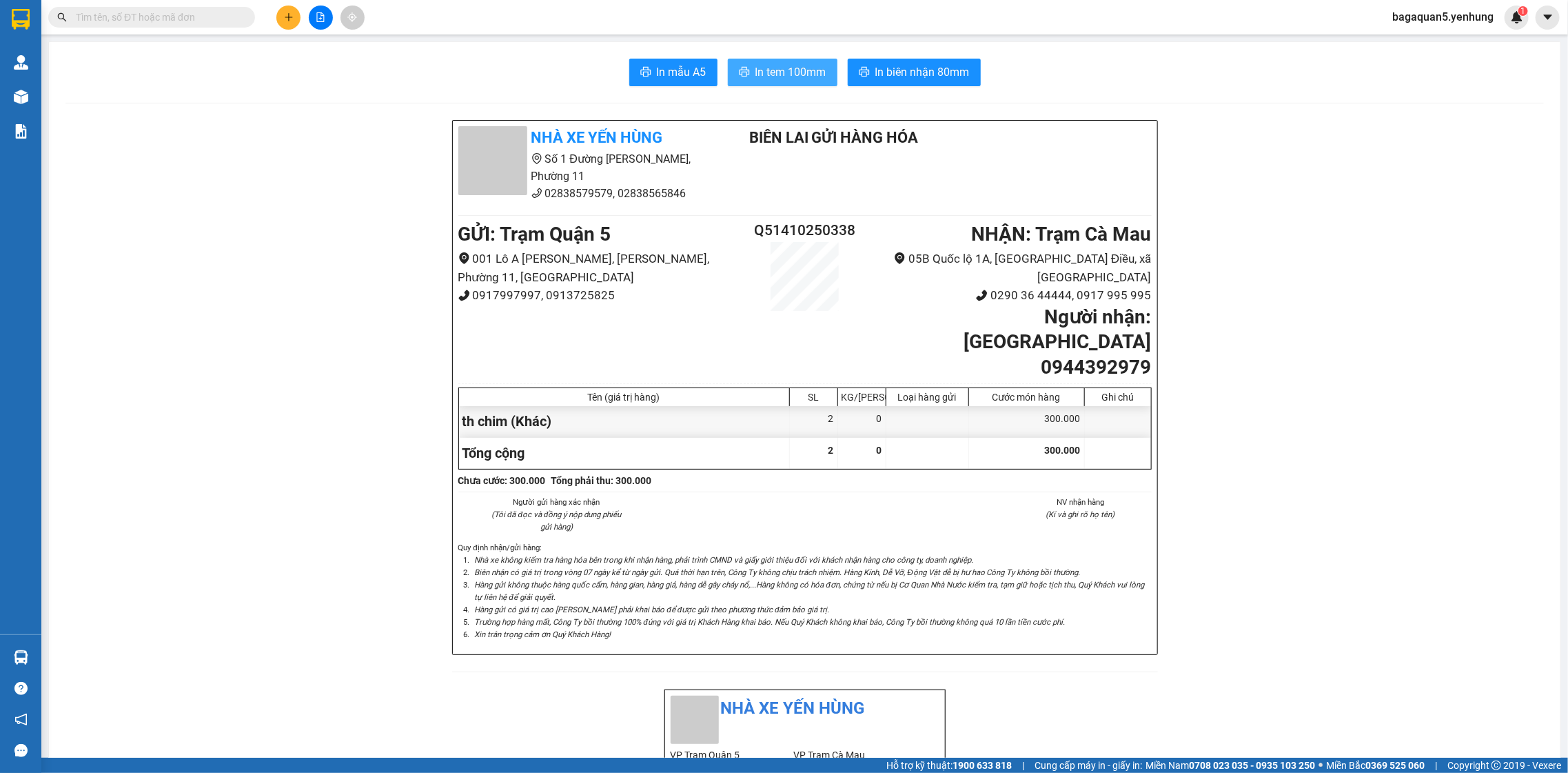
click at [776, 65] on span "In tem 100mm" at bounding box center [791, 72] width 71 height 17
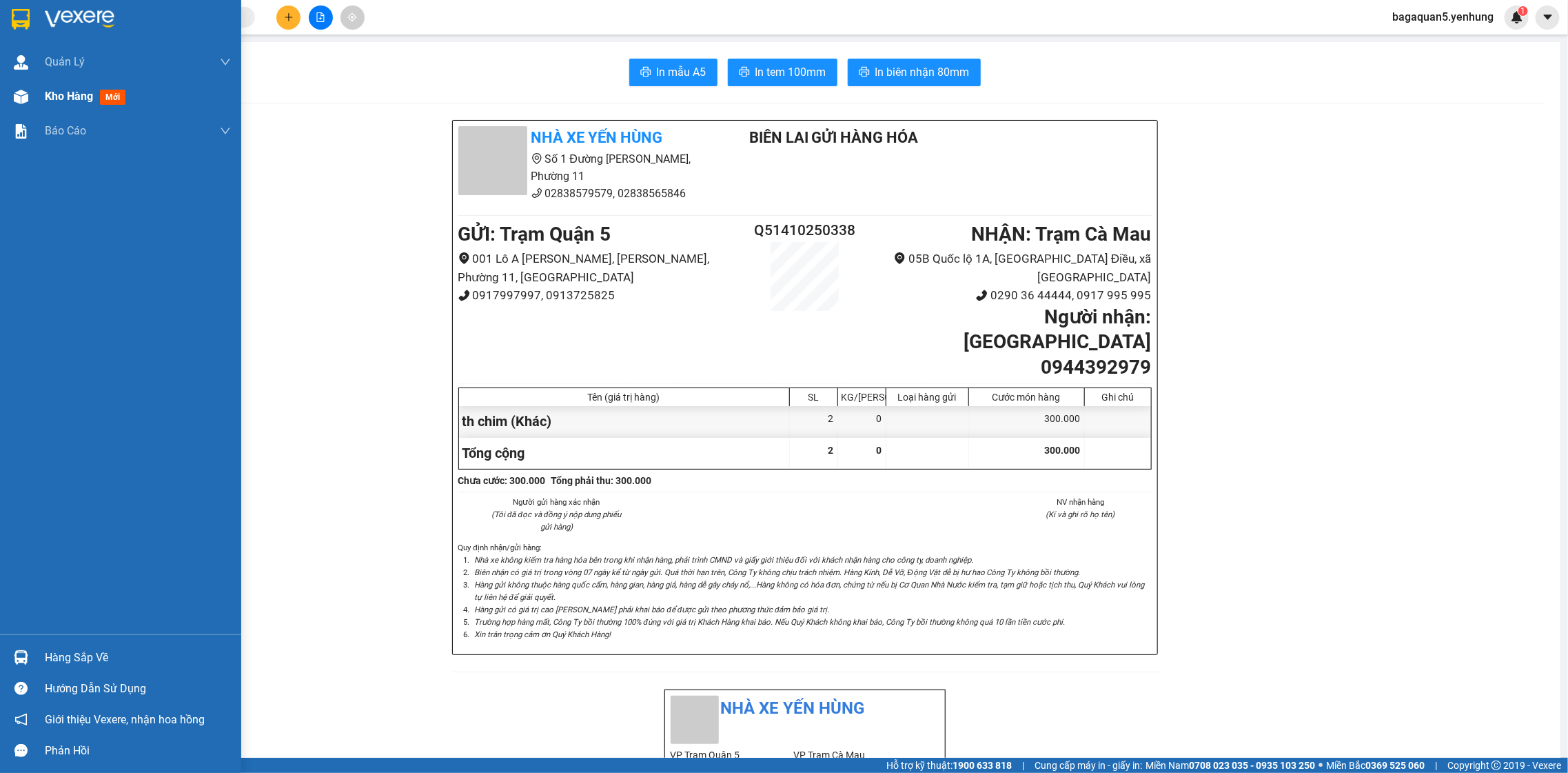
click at [26, 98] on img at bounding box center [21, 97] width 15 height 15
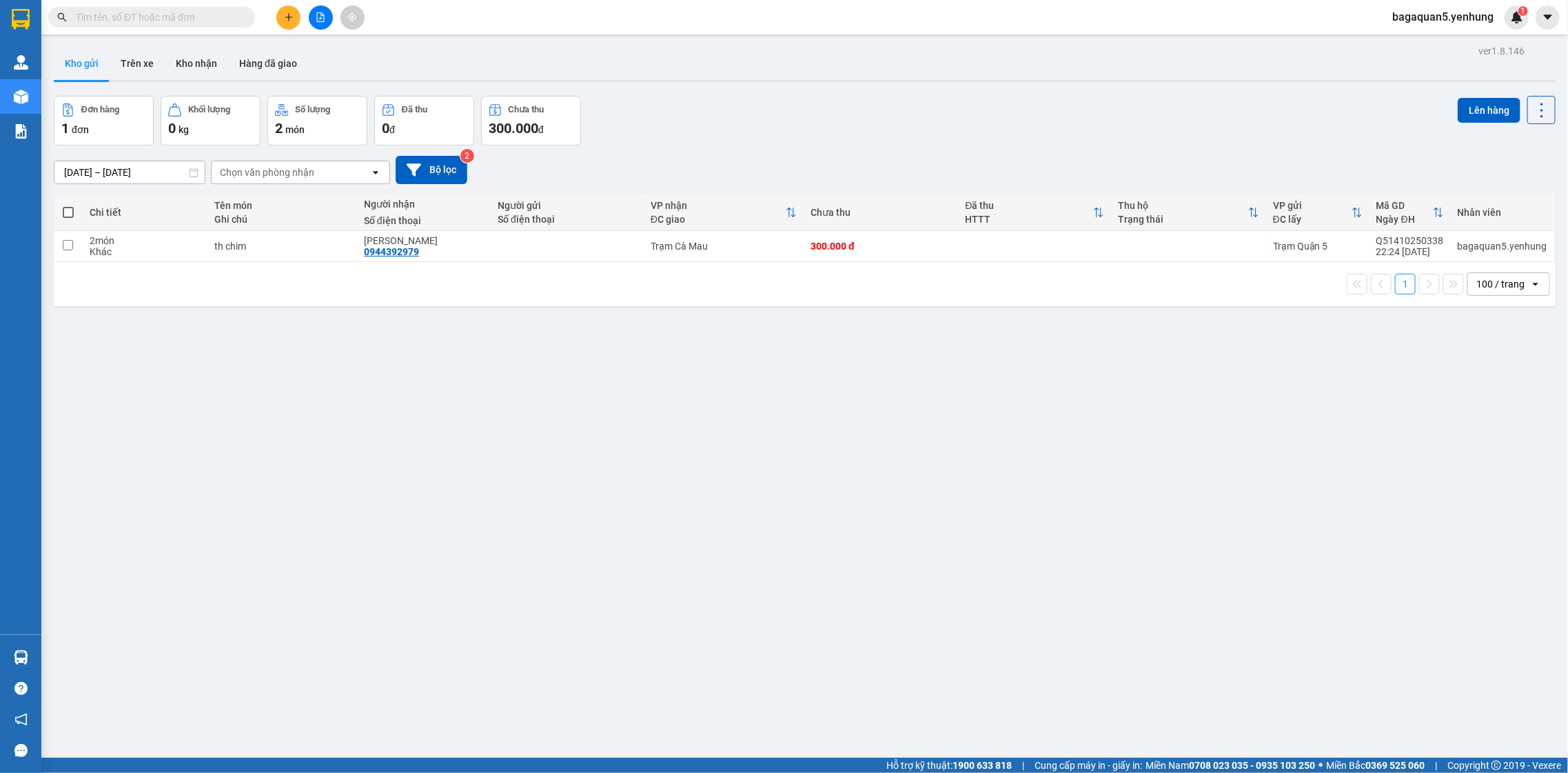
drag, startPoint x: 249, startPoint y: 265, endPoint x: 253, endPoint y: 257, distance: 8.9
click at [250, 264] on div "1 100 / trang open" at bounding box center [804, 283] width 1502 height 44
drag, startPoint x: 259, startPoint y: 248, endPoint x: 269, endPoint y: 238, distance: 14.1
click at [266, 241] on div "th chim" at bounding box center [282, 246] width 136 height 11
checkbox input "true"
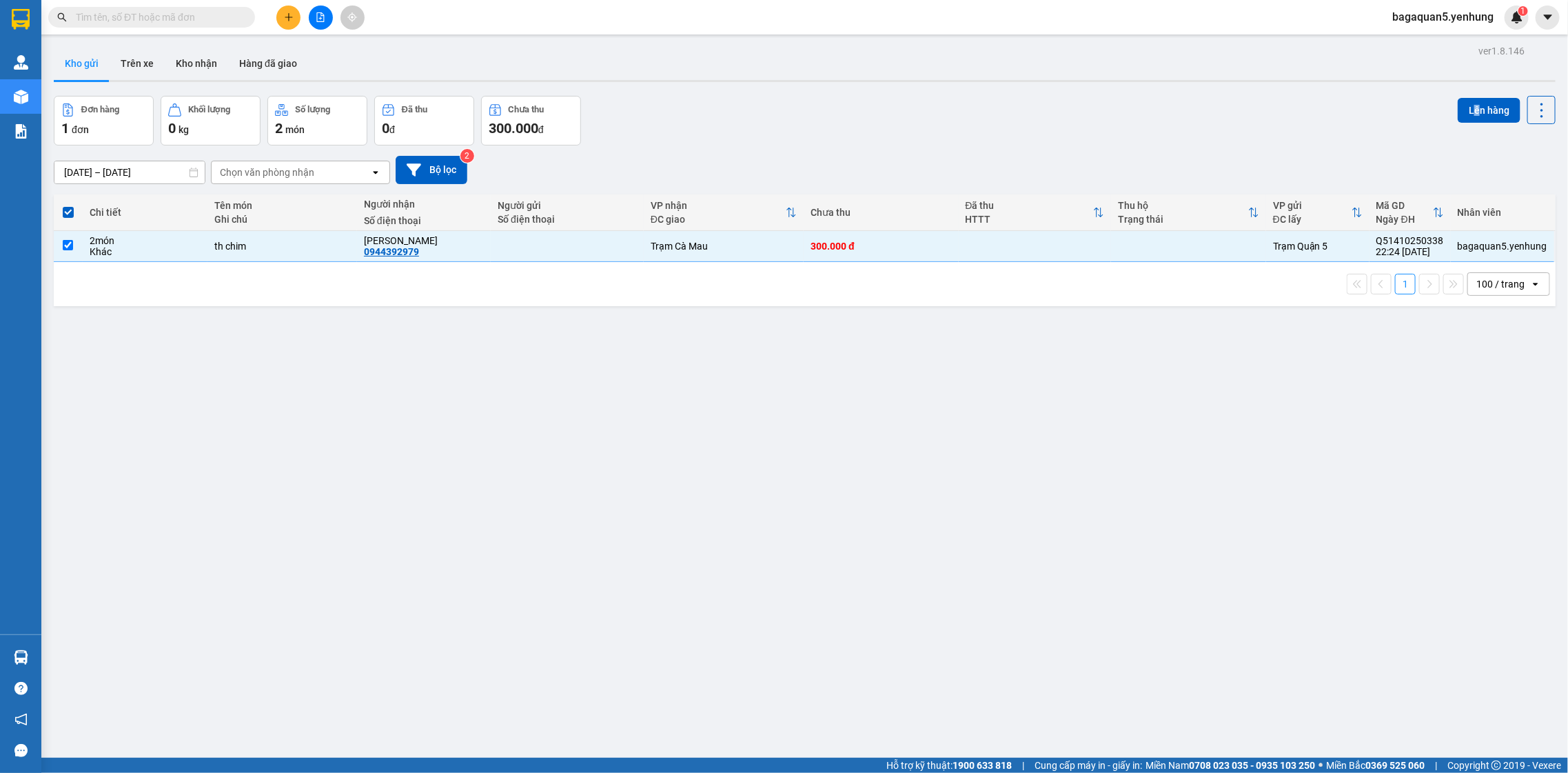
click at [1462, 95] on div "ver 1.8.146 Kho gửi Trên xe Kho nhận Hàng đã giao Đơn hàng 1 đơn Khối lượng 0 k…" at bounding box center [804, 427] width 1513 height 773
click at [1462, 96] on div "Lên hàng" at bounding box center [1506, 110] width 98 height 29
click at [1462, 106] on button "Lên hàng" at bounding box center [1489, 111] width 63 height 25
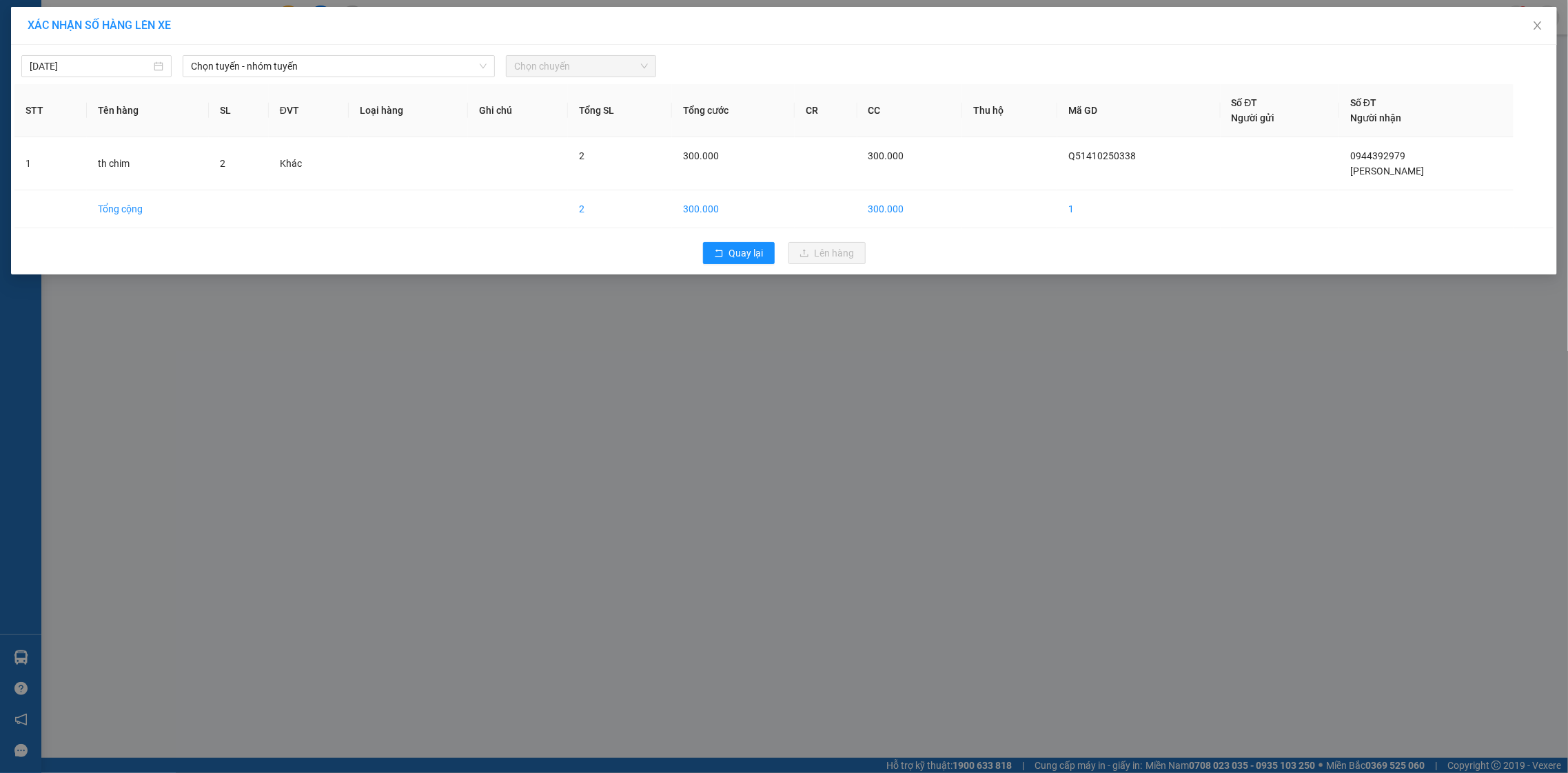
click at [426, 79] on div "14/10/2025 Chọn tuyến - nhóm tuyến Chọn chuyến STT Tên hàng SL ĐVT Loại hàng Gh…" at bounding box center [784, 159] width 1546 height 230
click at [429, 62] on span "Chọn tuyến - nhóm tuyến" at bounding box center [338, 66] width 296 height 21
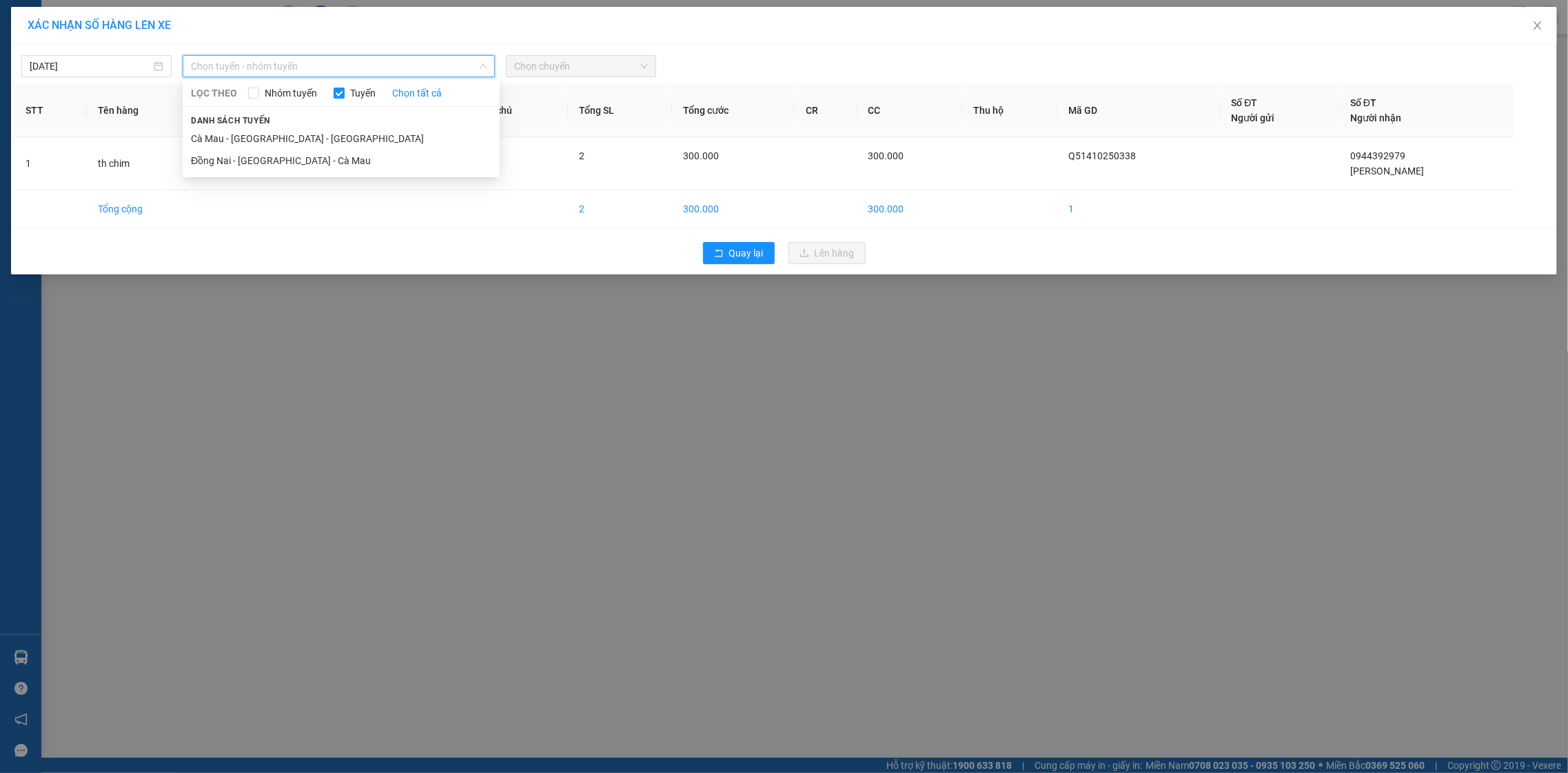
click at [362, 175] on div "LỌC THEO Nhóm tuyến Tuyến Chọn tất cả Danh sách tuyến Cà Mau - Sài Gòn - Đồng N…" at bounding box center [342, 129] width 317 height 92
click at [371, 153] on li "Đồng Nai - [GEOGRAPHIC_DATA] - Cà Mau" at bounding box center [342, 161] width 317 height 22
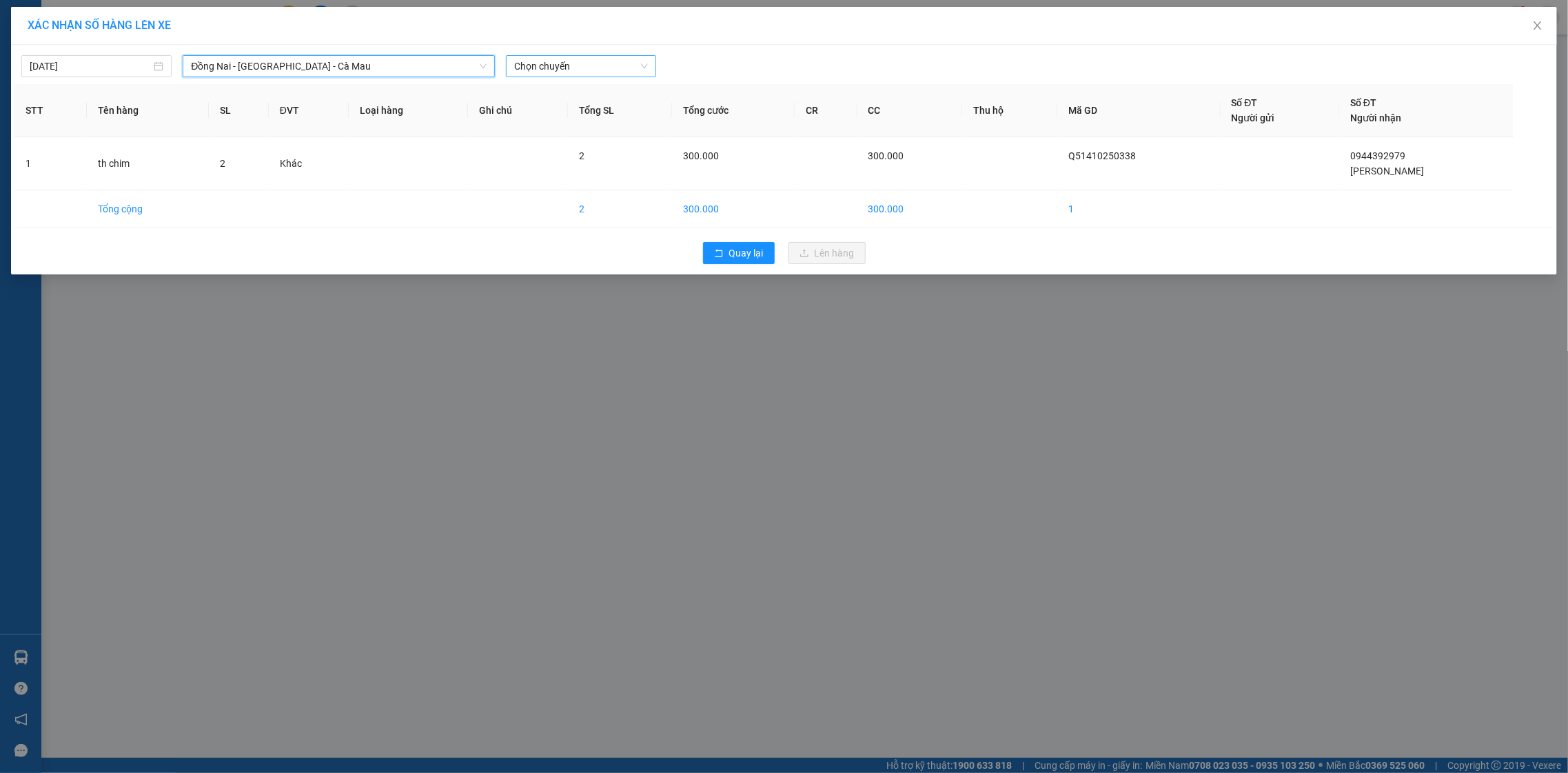
click at [609, 70] on span "Chọn chuyến" at bounding box center [581, 66] width 134 height 21
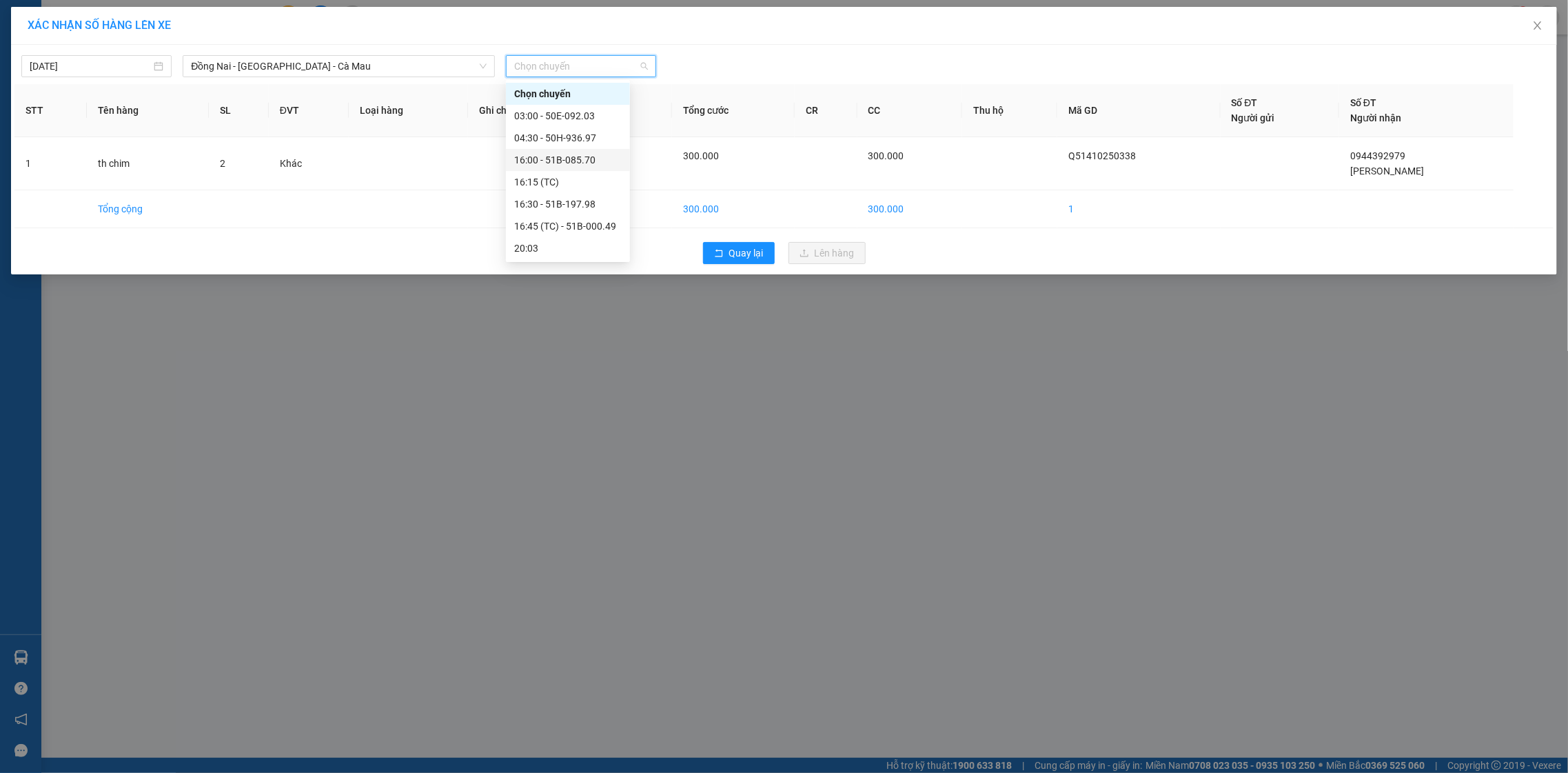
click at [591, 151] on div "16:00 - 51B-085.70" at bounding box center [568, 160] width 124 height 22
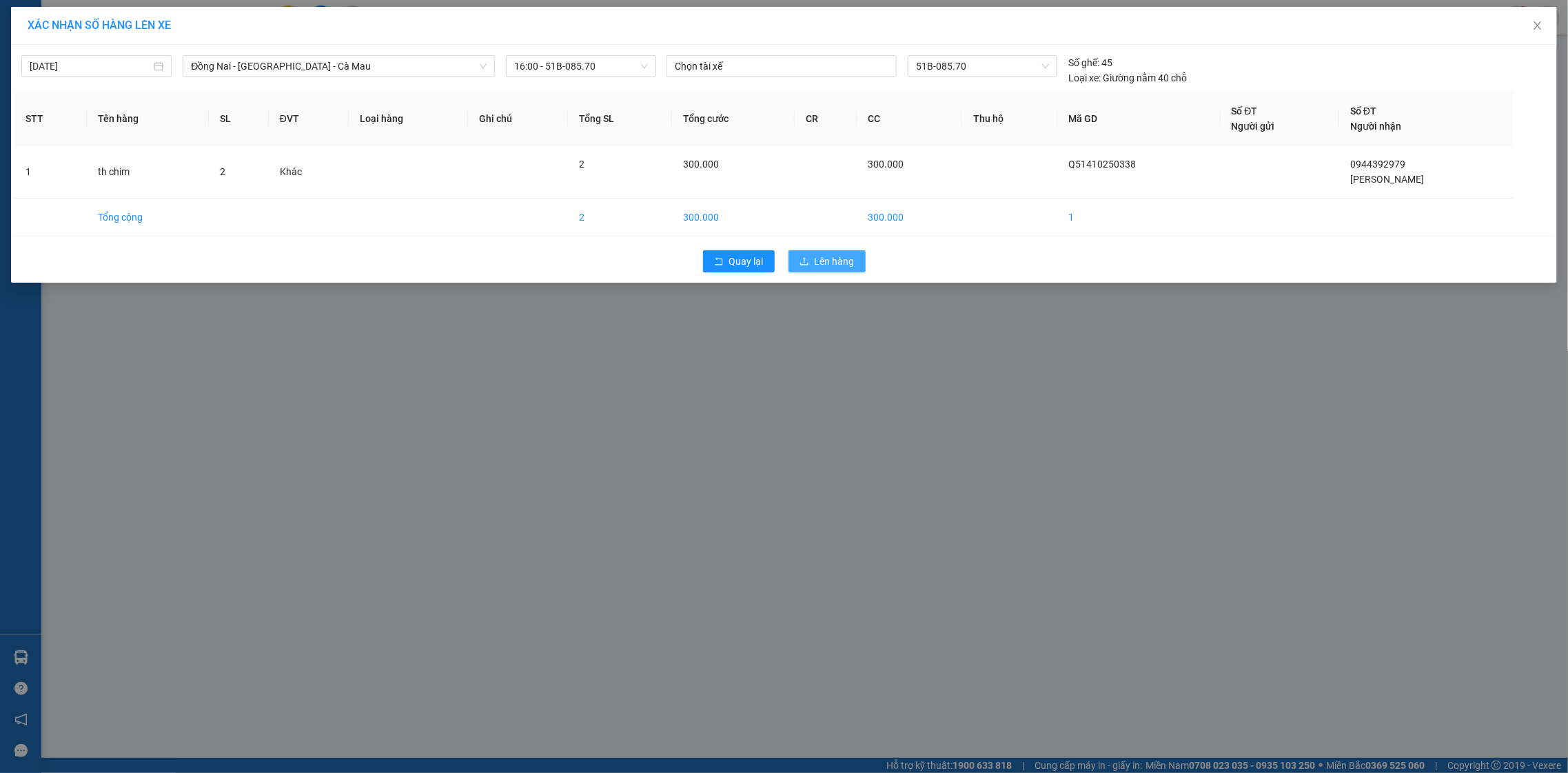
click at [846, 268] on span "Lên hàng" at bounding box center [834, 262] width 40 height 15
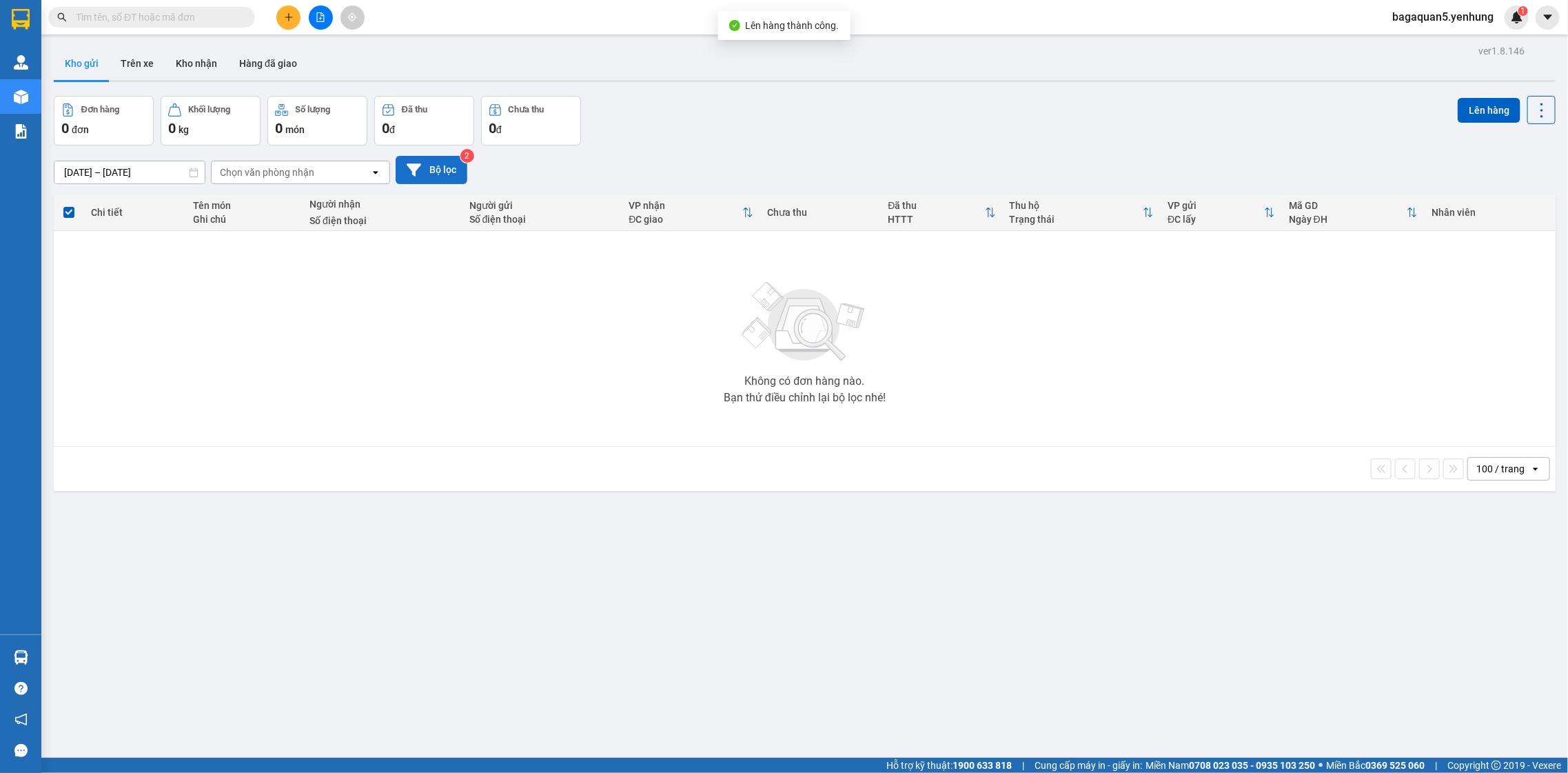
click at [454, 169] on button "Bộ lọc" at bounding box center [431, 170] width 72 height 29
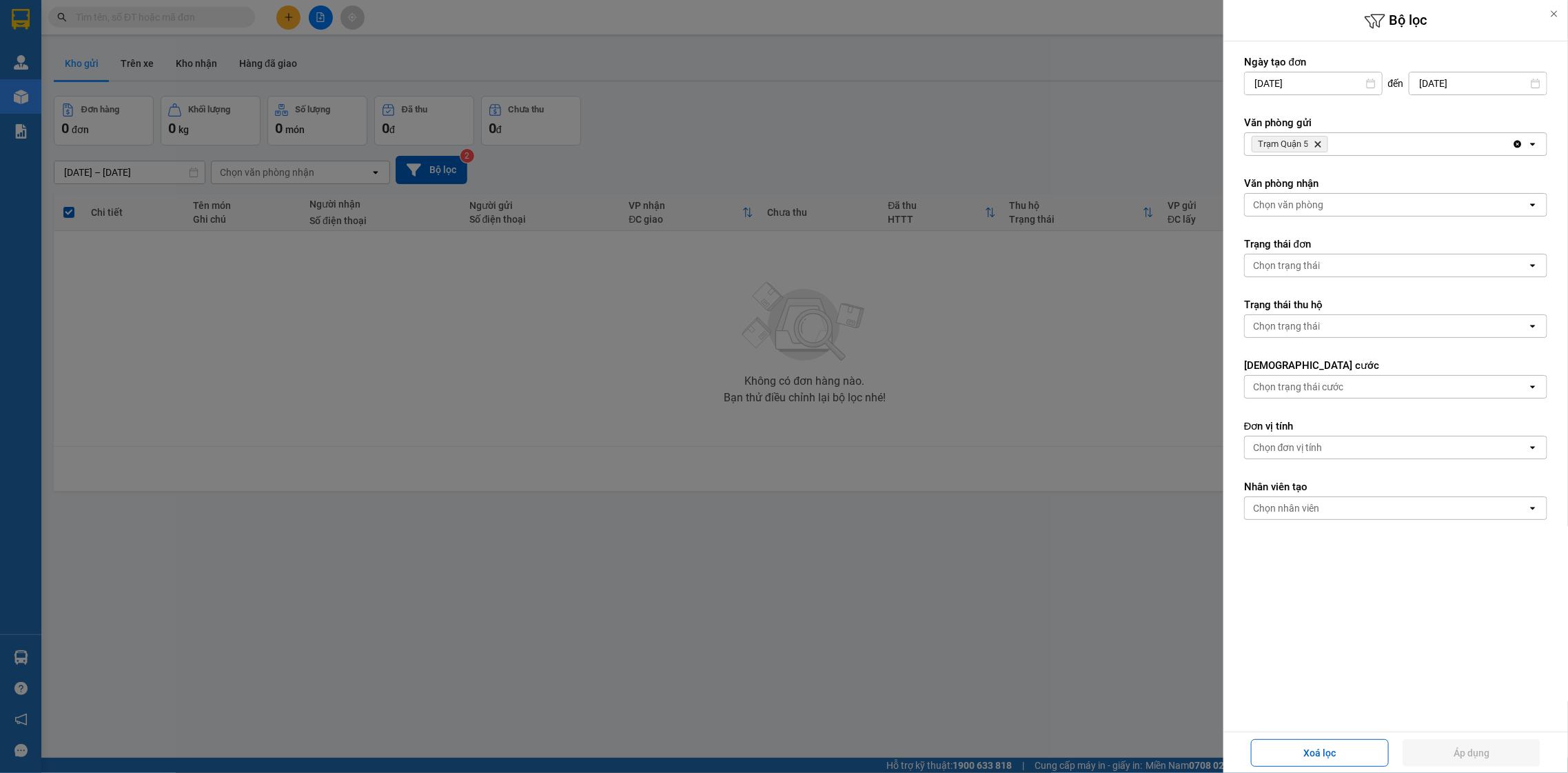
click at [1069, 136] on div at bounding box center [784, 386] width 1568 height 773
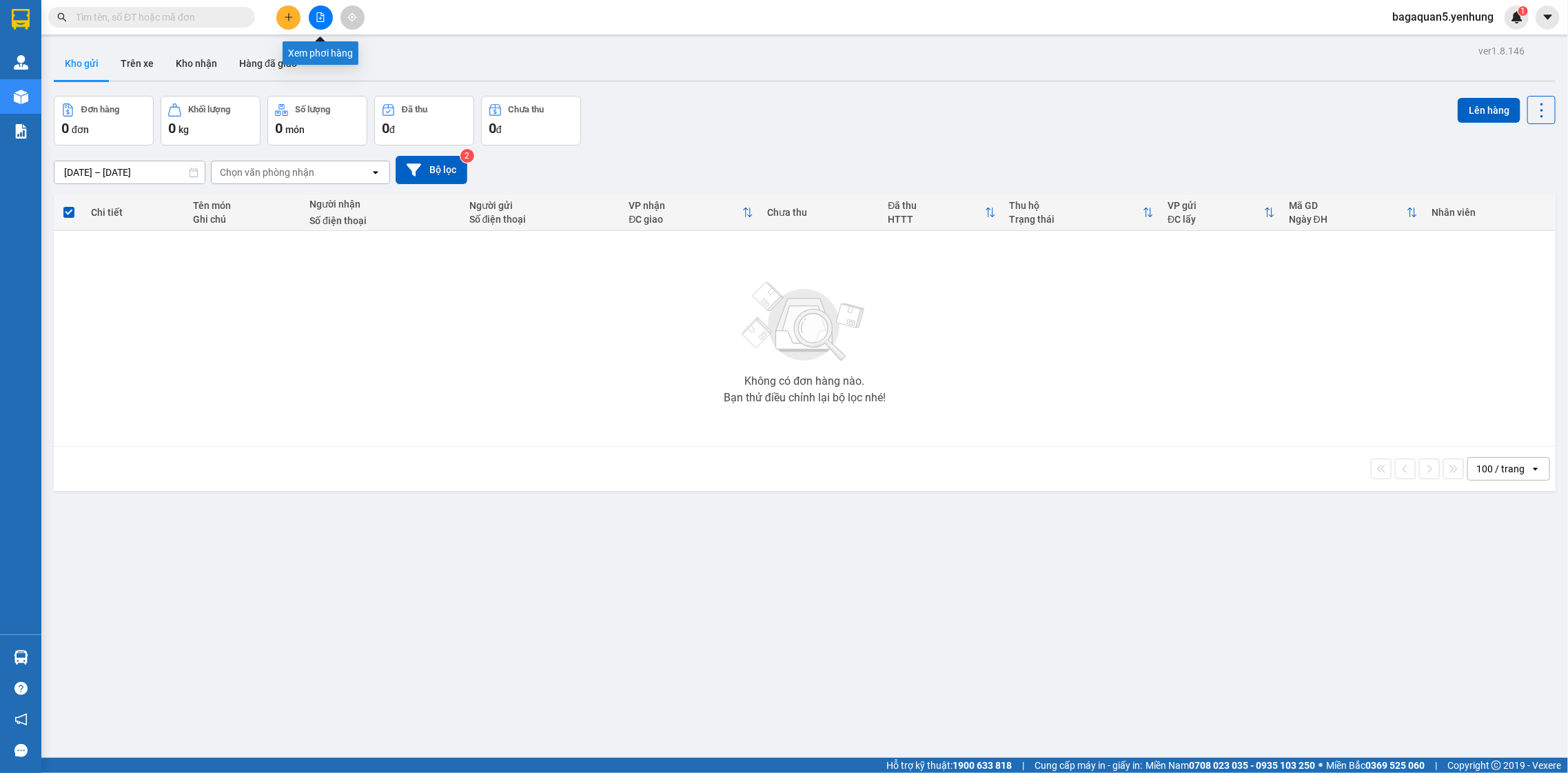
click at [327, 15] on button at bounding box center [321, 17] width 24 height 24
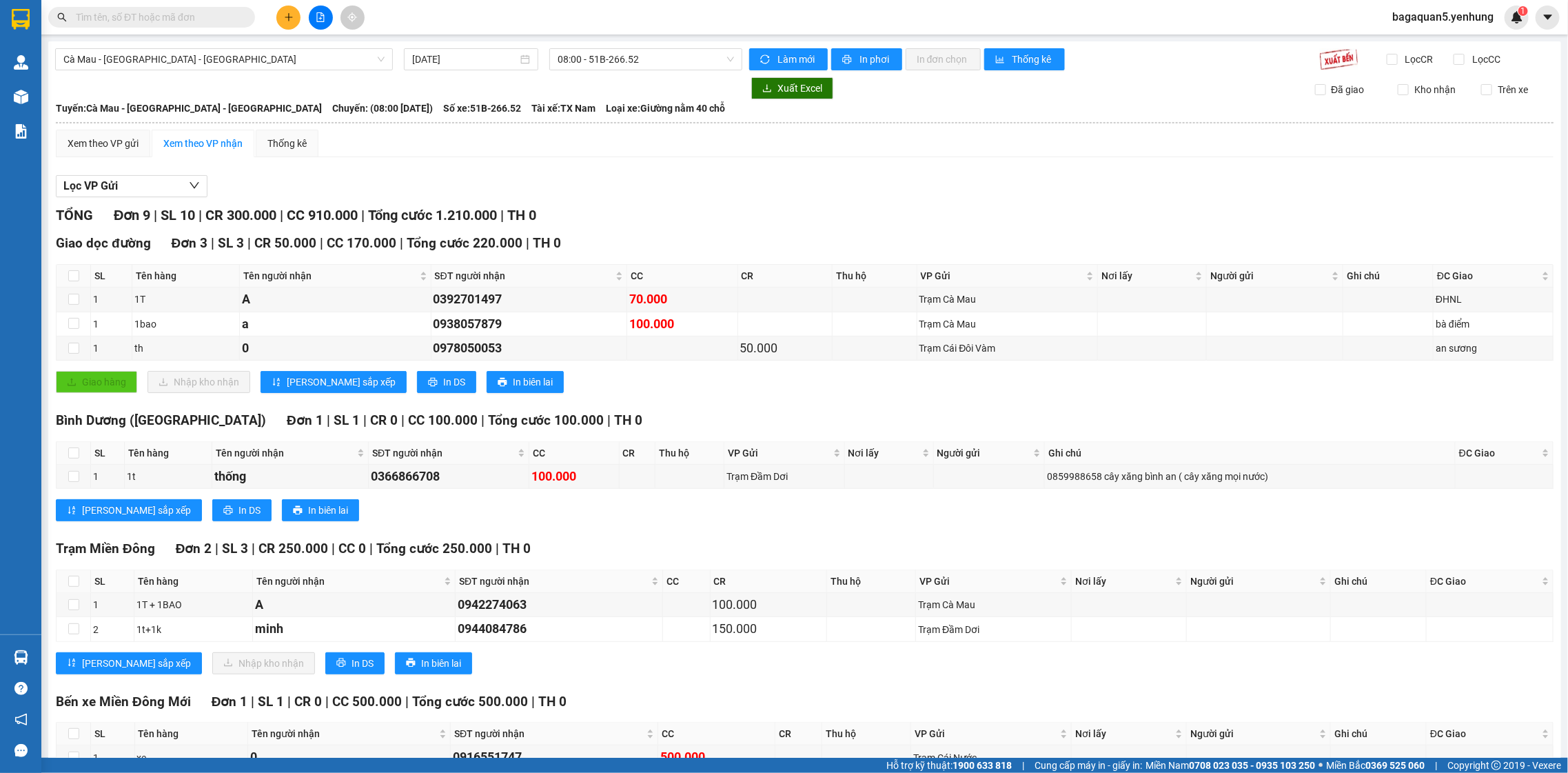
scroll to position [239, 0]
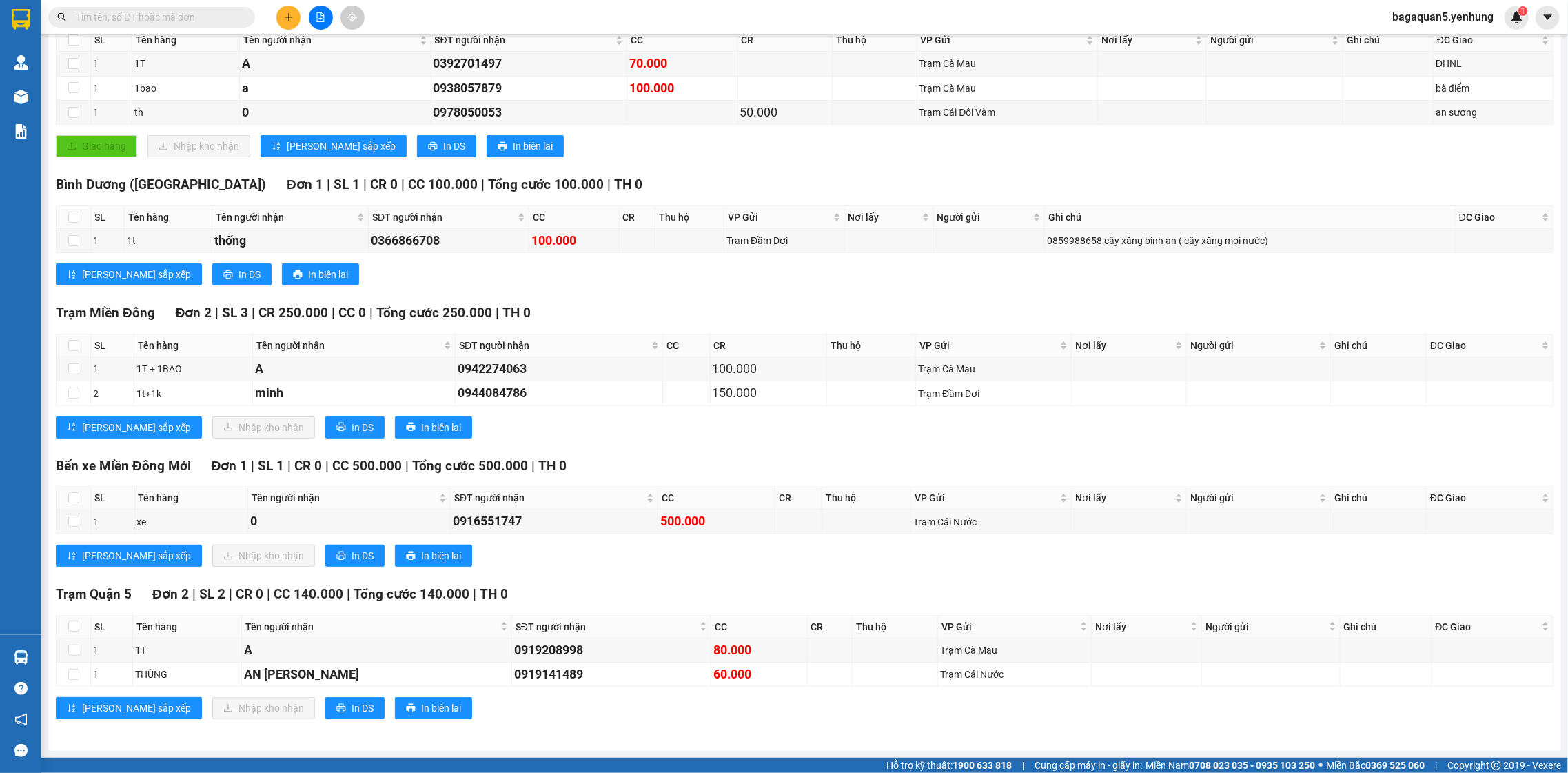
click at [302, 14] on div at bounding box center [320, 17] width 104 height 24
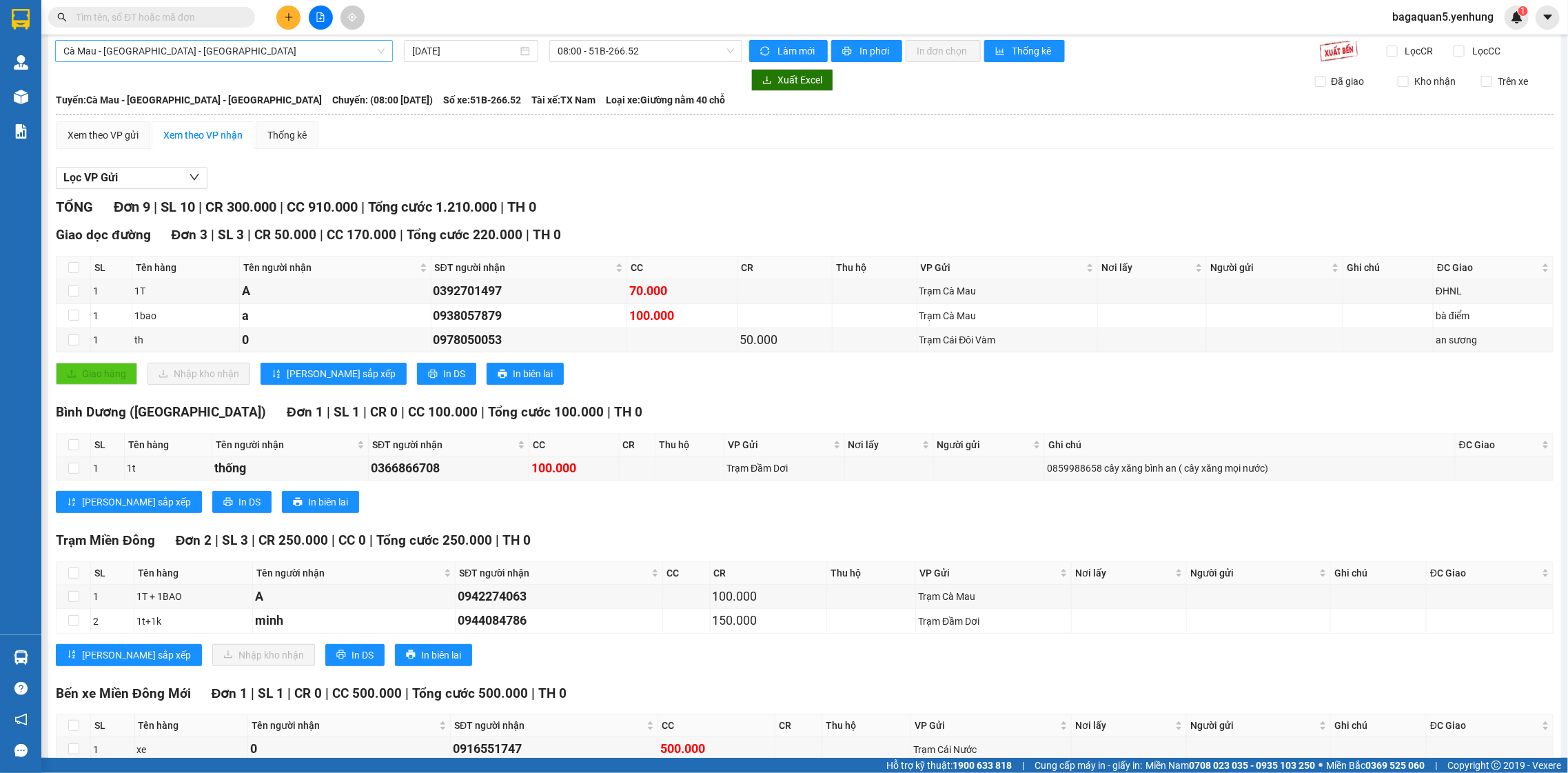
scroll to position [0, 0]
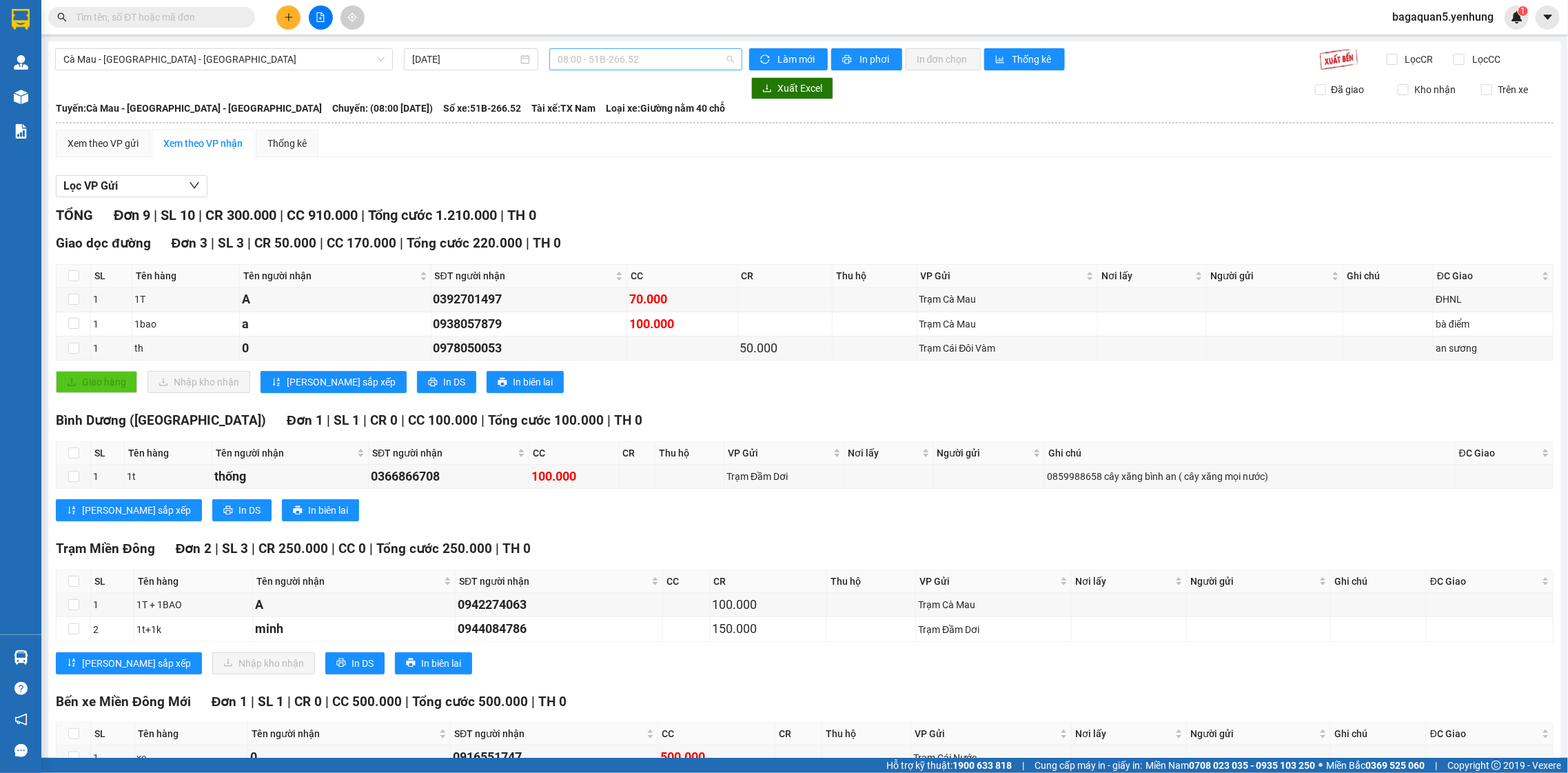
click at [653, 59] on span "08:00 - 51B-266.52" at bounding box center [645, 59] width 176 height 21
click at [615, 145] on div "19:00 (TC) - 50H-724.25" at bounding box center [607, 153] width 108 height 15
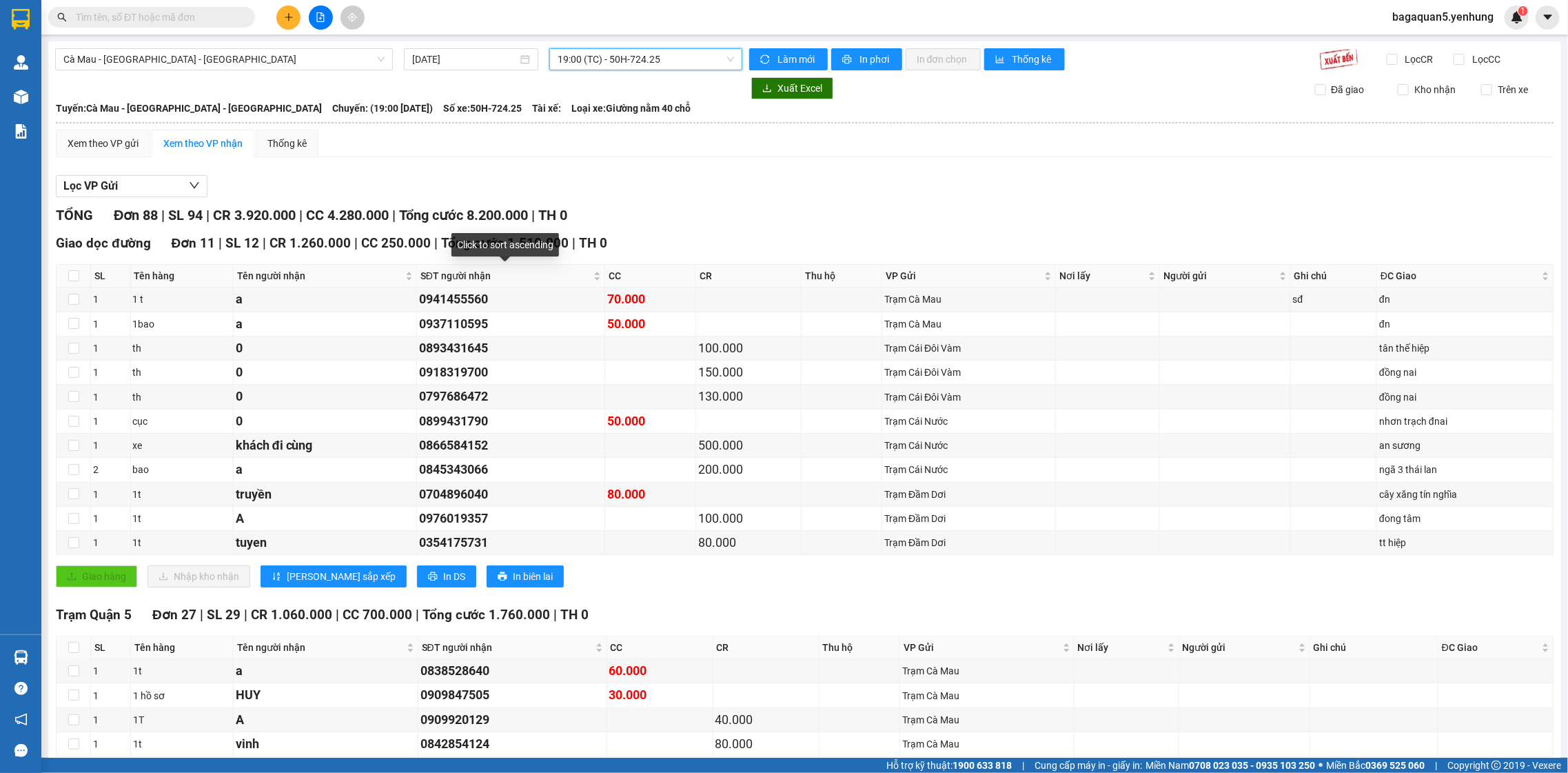
scroll to position [663, 0]
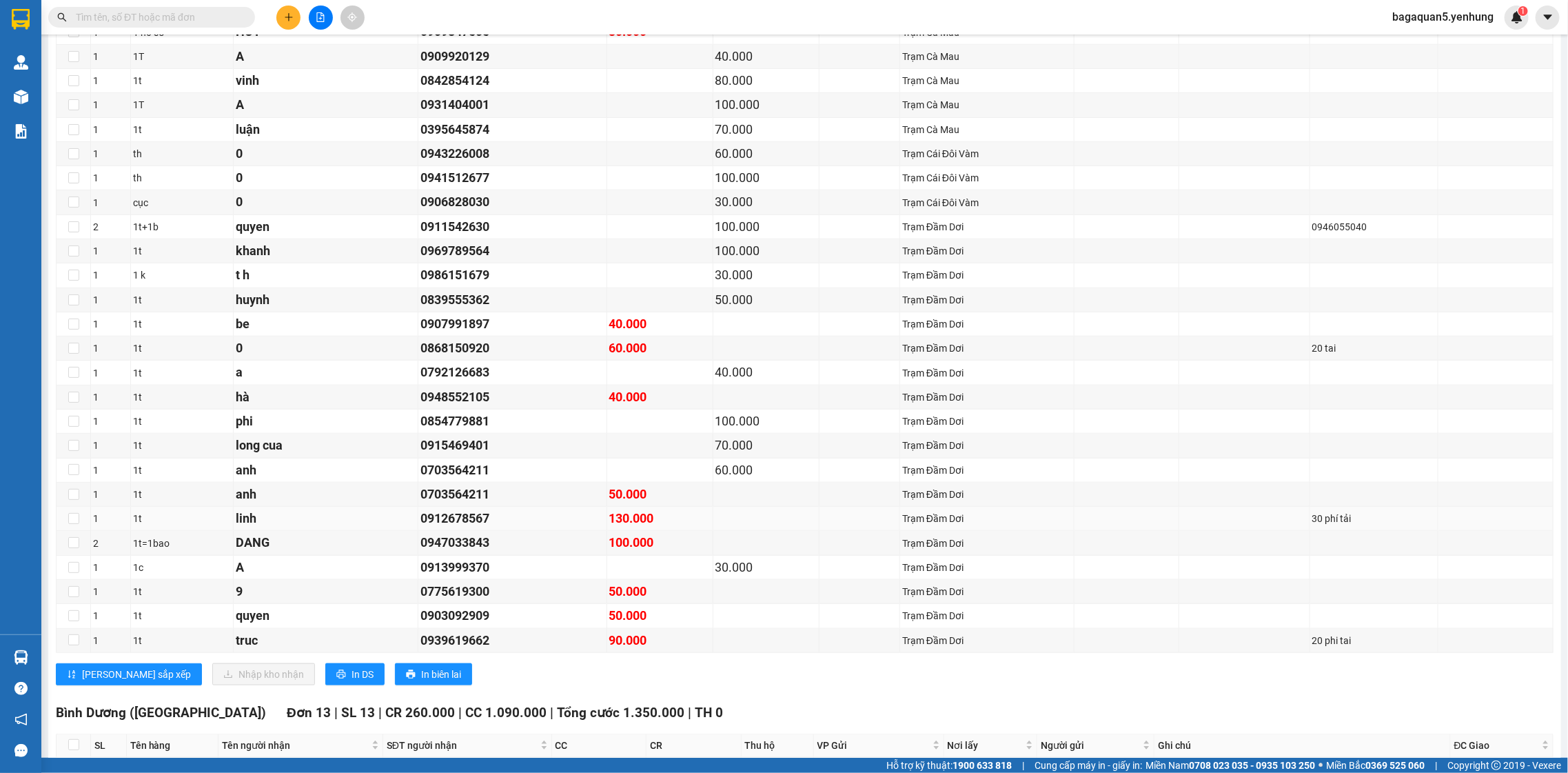
click at [623, 528] on div "130.000" at bounding box center [660, 518] width 102 height 19
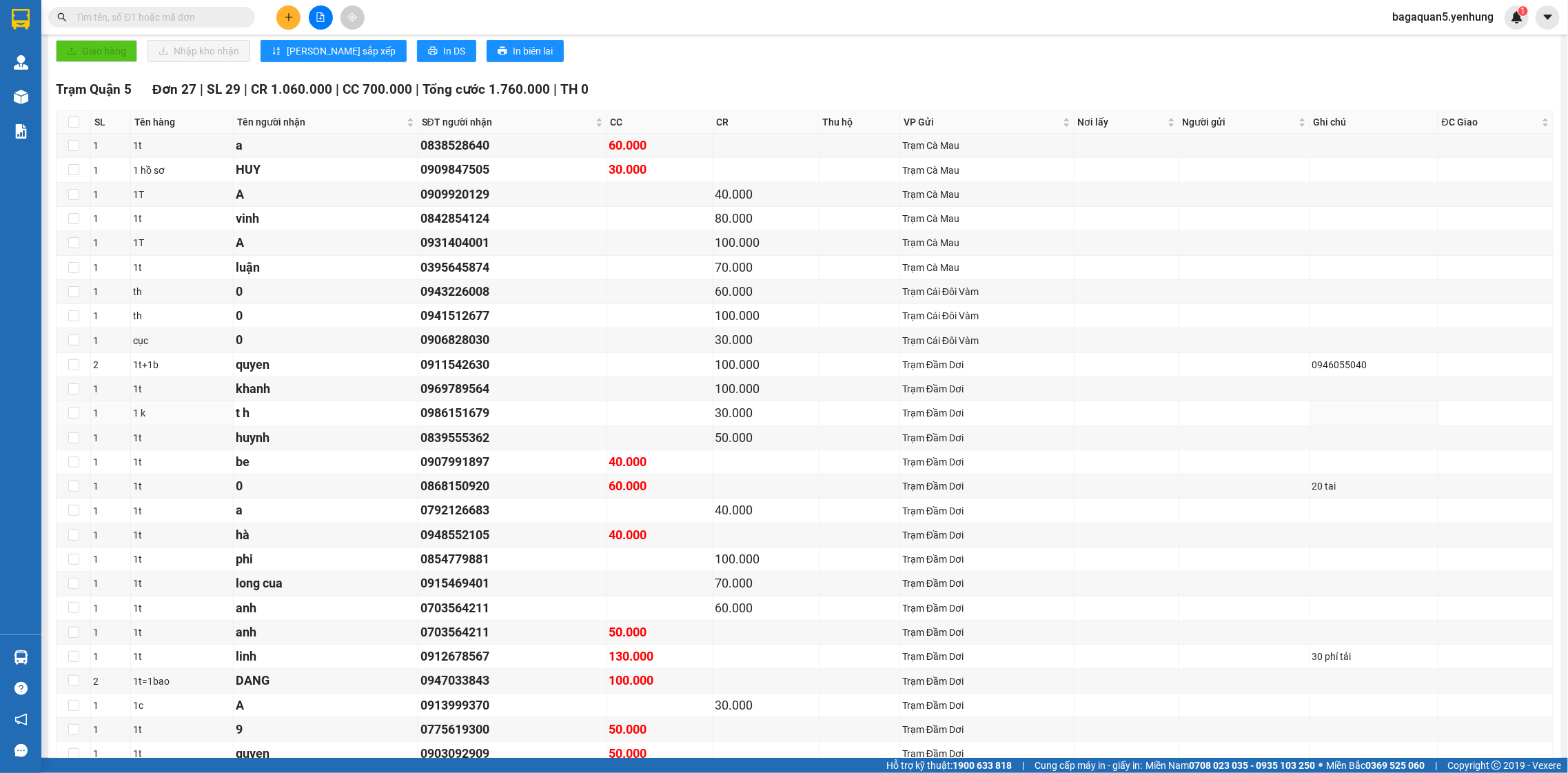
scroll to position [0, 0]
